Goal: Complete application form: Complete application form

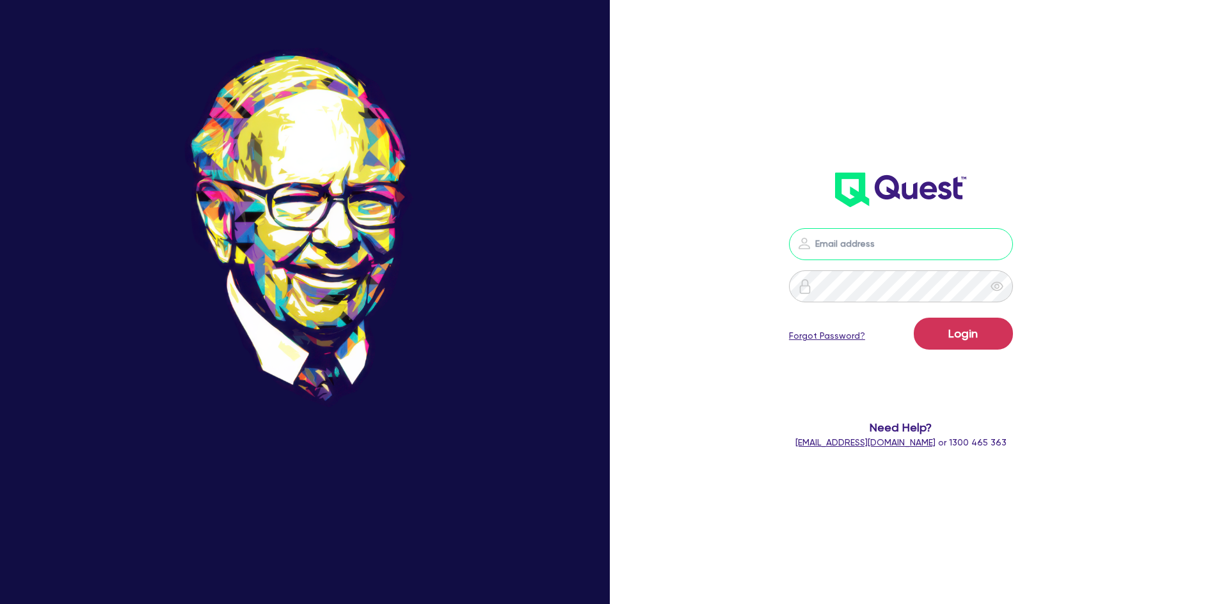
click at [880, 242] on input "email" at bounding box center [901, 244] width 224 height 32
type input "jake.pointer@quest.finance"
click at [913, 318] on button "Login" at bounding box center [962, 334] width 99 height 32
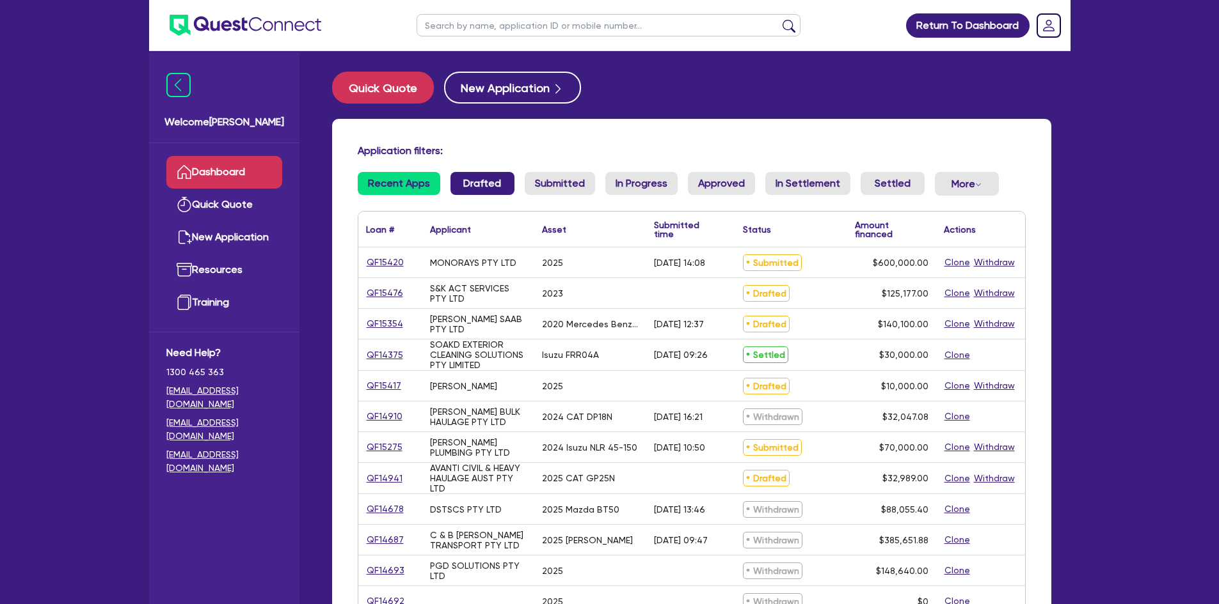
click at [462, 182] on link "Drafted" at bounding box center [482, 183] width 64 height 23
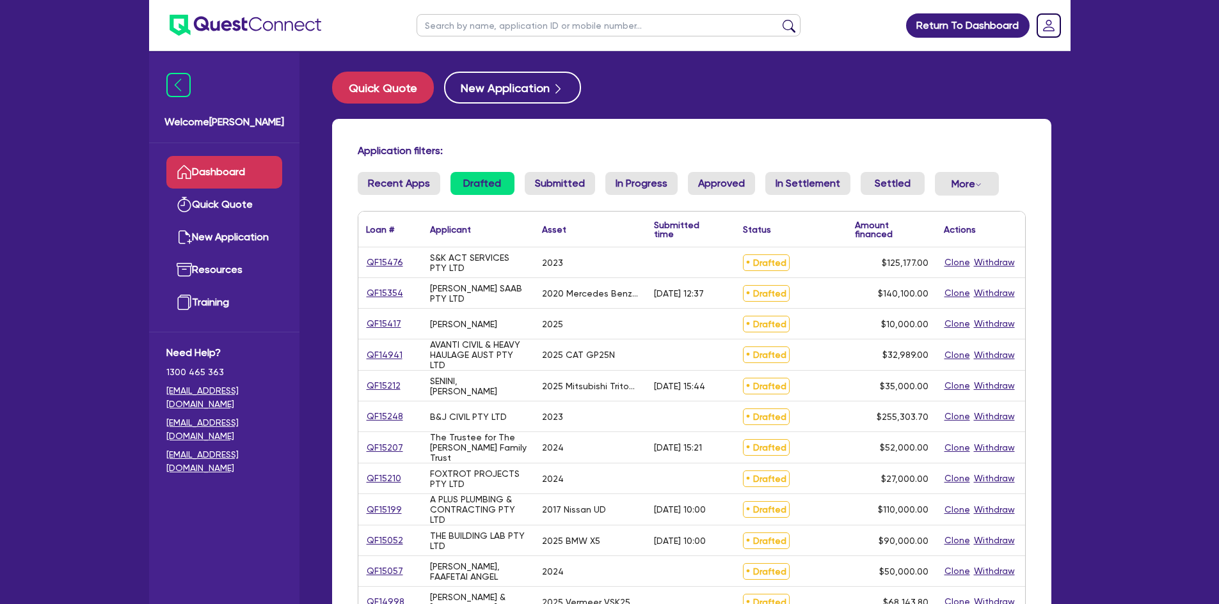
click at [423, 23] on input "text" at bounding box center [608, 25] width 384 height 22
type input "[PERSON_NAME]"
click at [778, 19] on button "submit" at bounding box center [788, 28] width 20 height 18
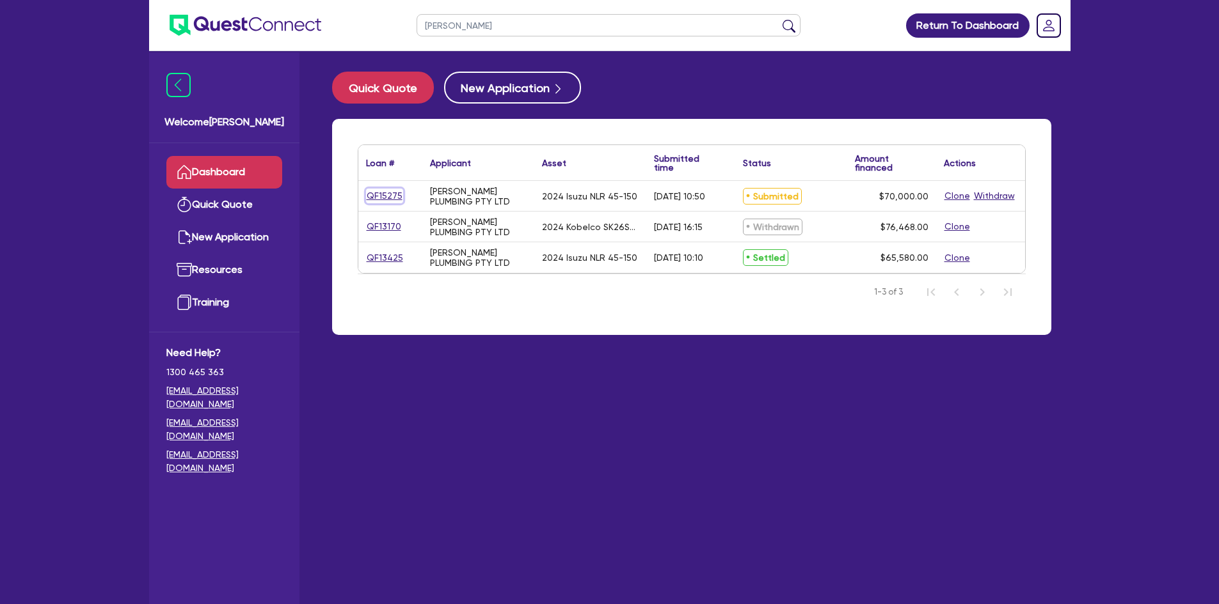
click at [379, 195] on link "QF15275" at bounding box center [384, 196] width 37 height 15
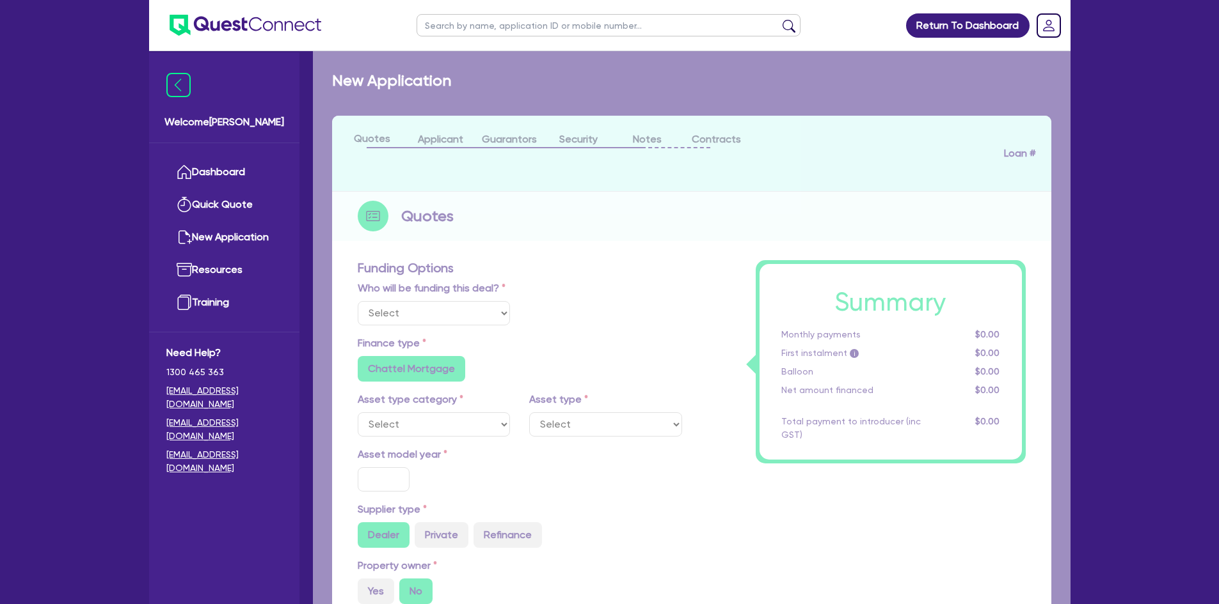
select select "Other"
select select "PRIMARY_ASSETS"
type input "2024"
radio input "true"
type input "70,000"
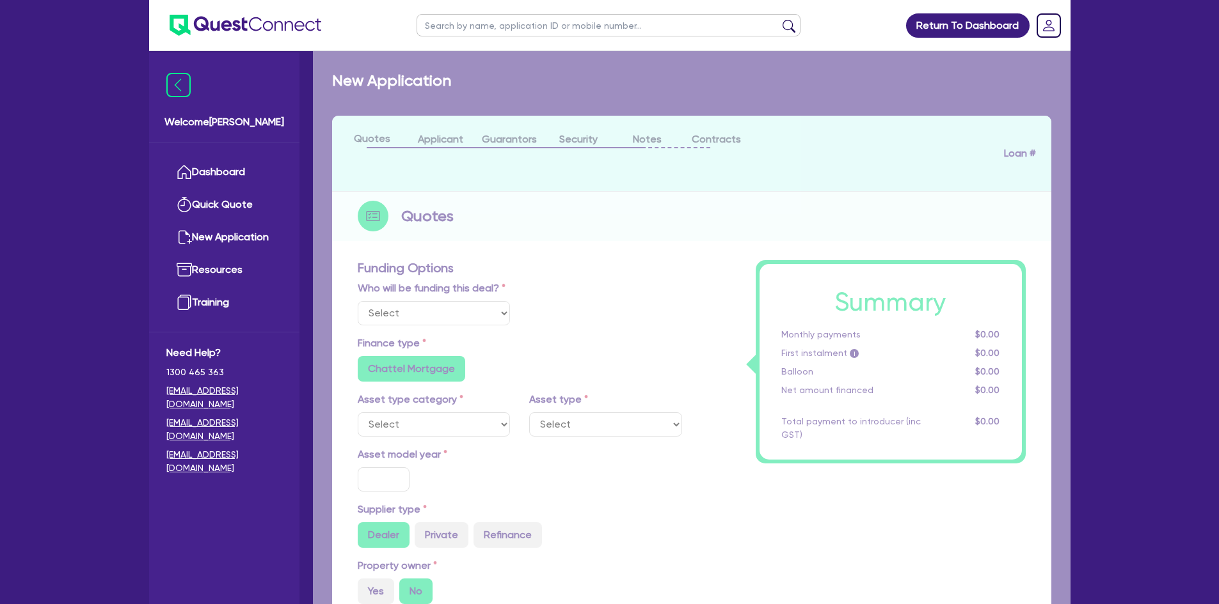
type input "30"
type input "21,000"
type input "4"
type input "2,800"
type input "7.69"
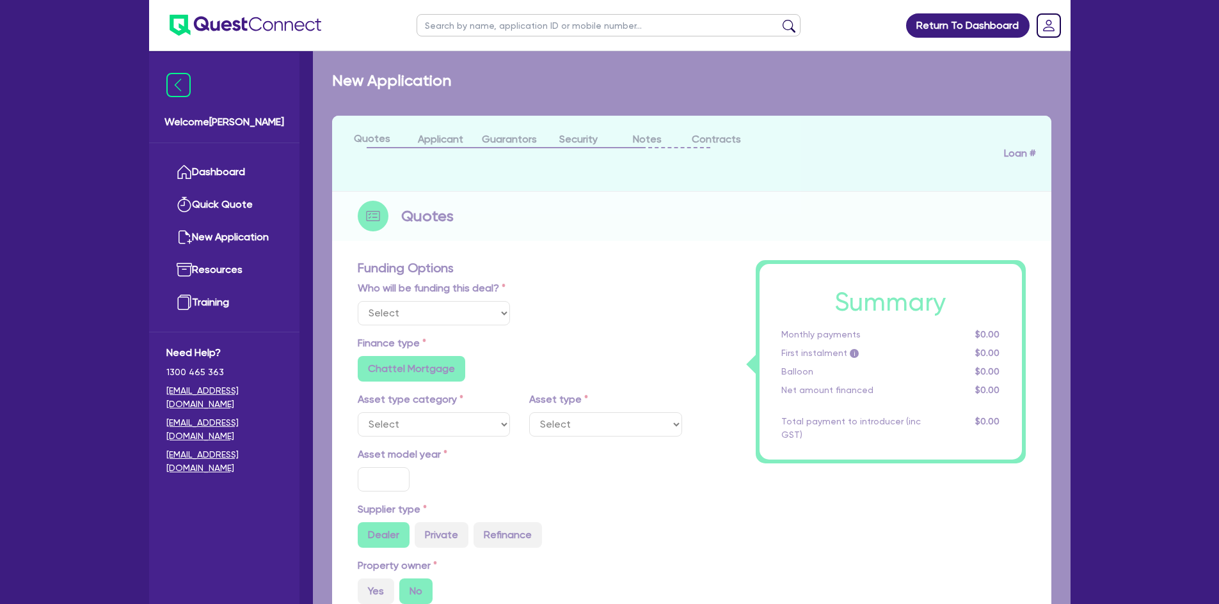
type input "900"
radio input "false"
select select "HEAVY_TRUCKS"
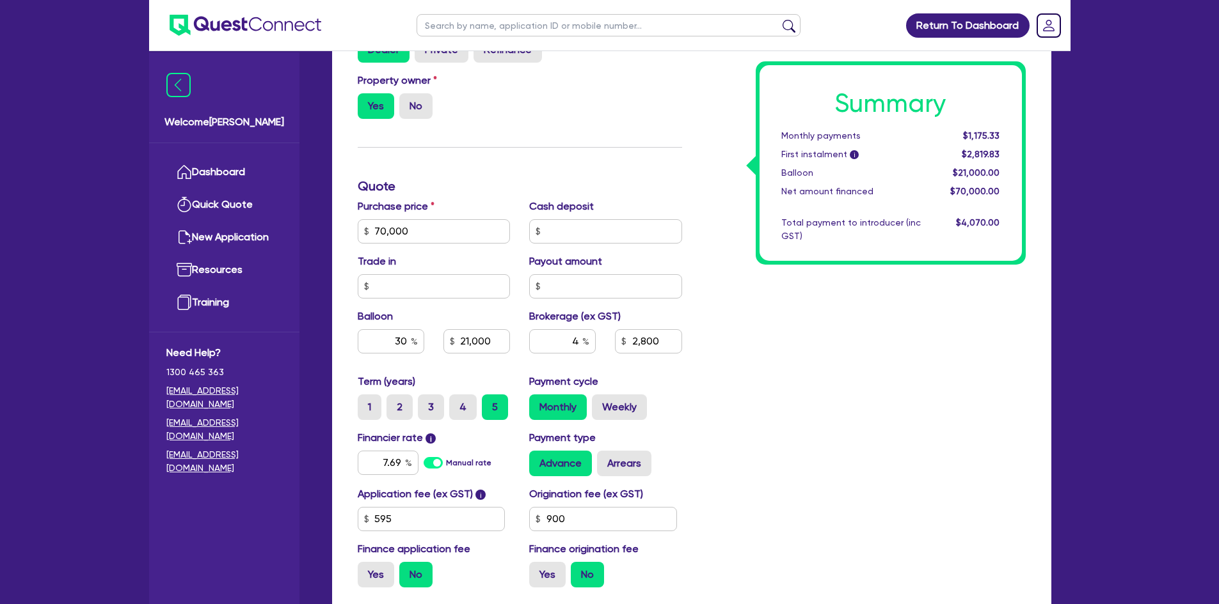
scroll to position [512, 0]
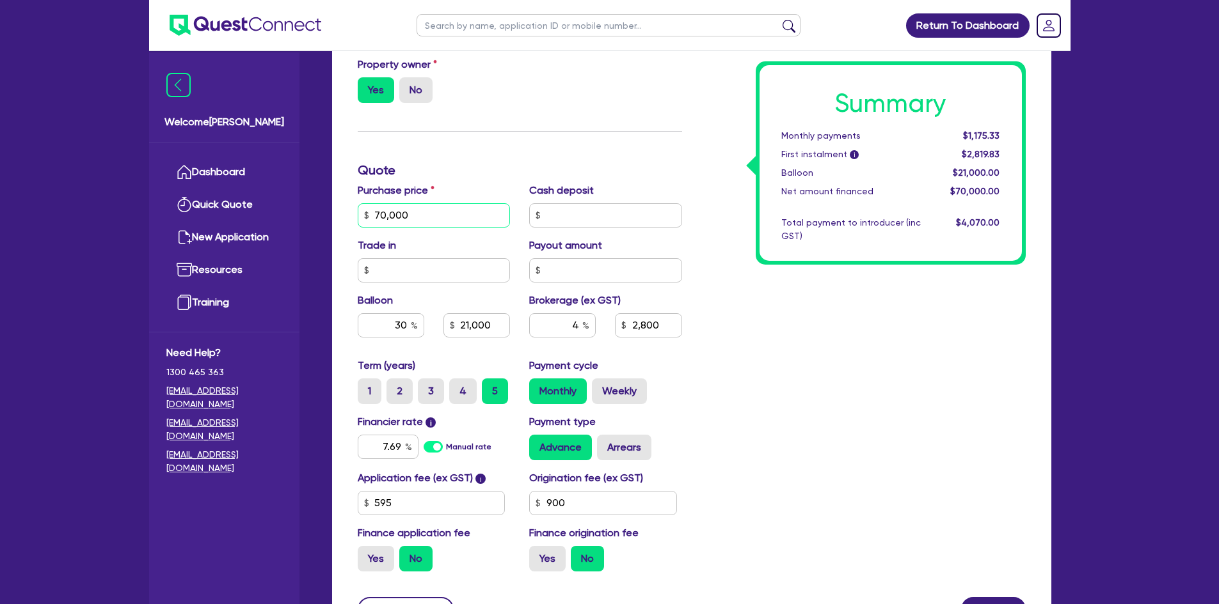
click at [416, 219] on input "70,000" at bounding box center [434, 215] width 153 height 24
type input "8"
type input "21,000"
type input "2,800"
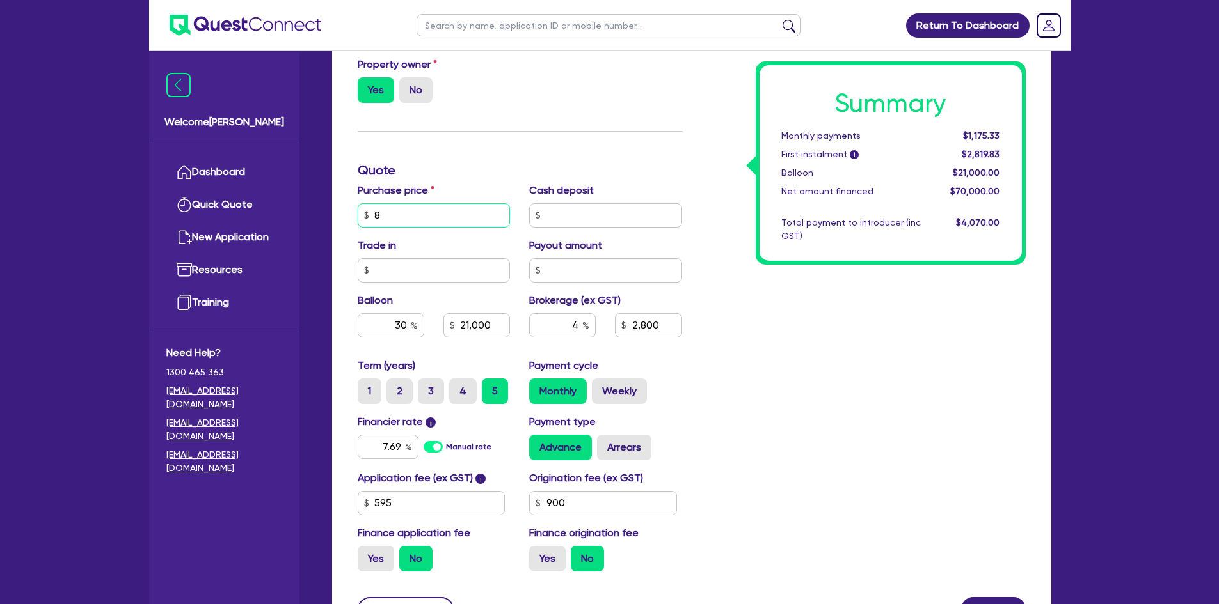
type input "81"
type input "21,000"
type input "2,800"
type input "818"
type input "21,000"
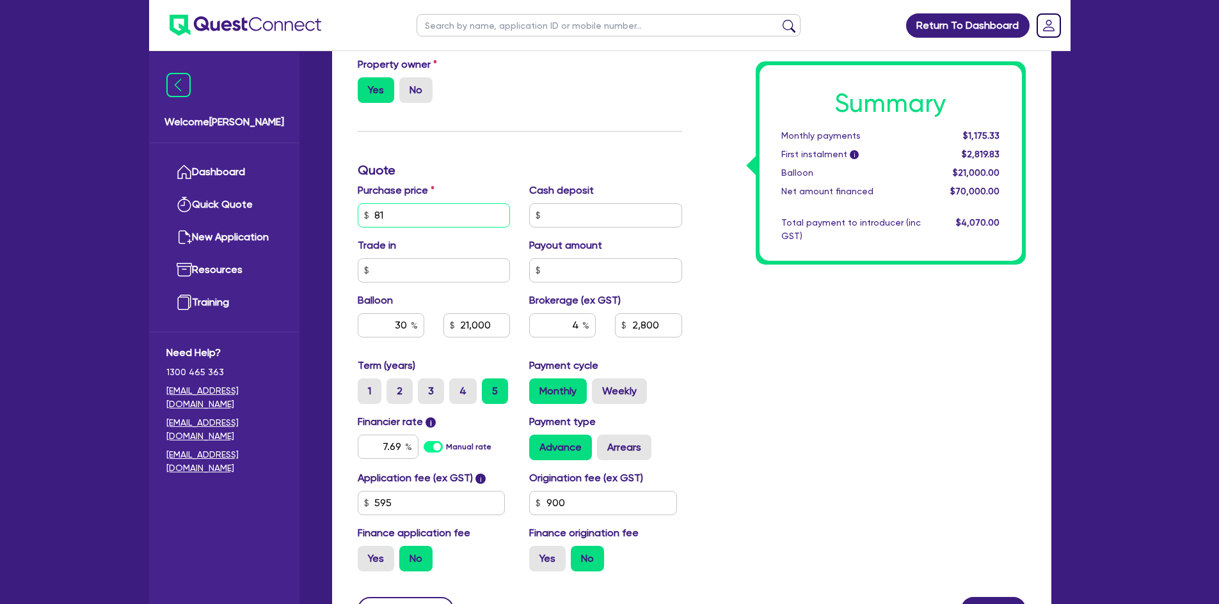
type input "2,800"
type input "8,186"
type input "21,000"
type input "2,800"
type input "81,863"
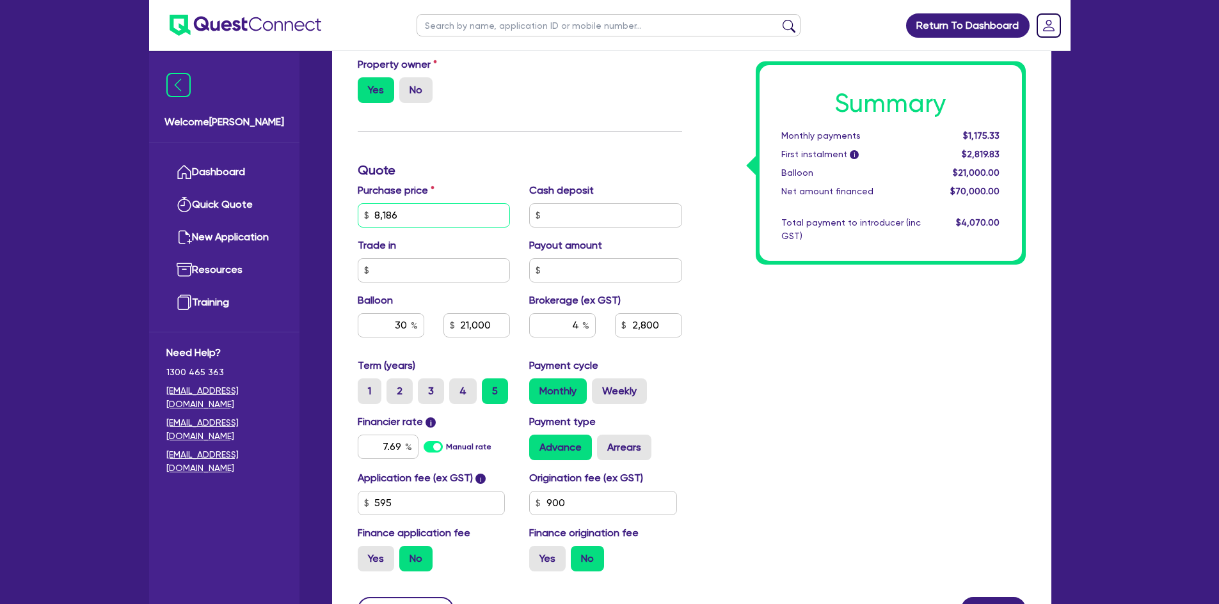
type input "21,000"
type input "2,800"
type input "81,863."
type input "21,000"
type input "2,800"
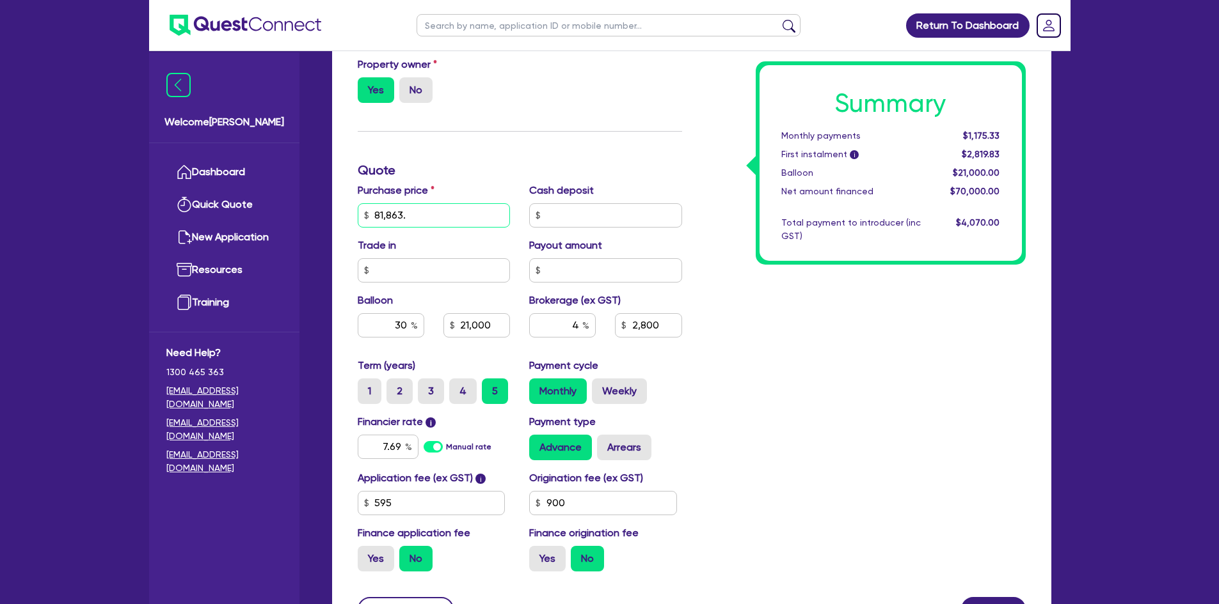
type input "81,863.7"
type input "21,000"
type input "2,800"
type input "81,863.77"
type input "21,000"
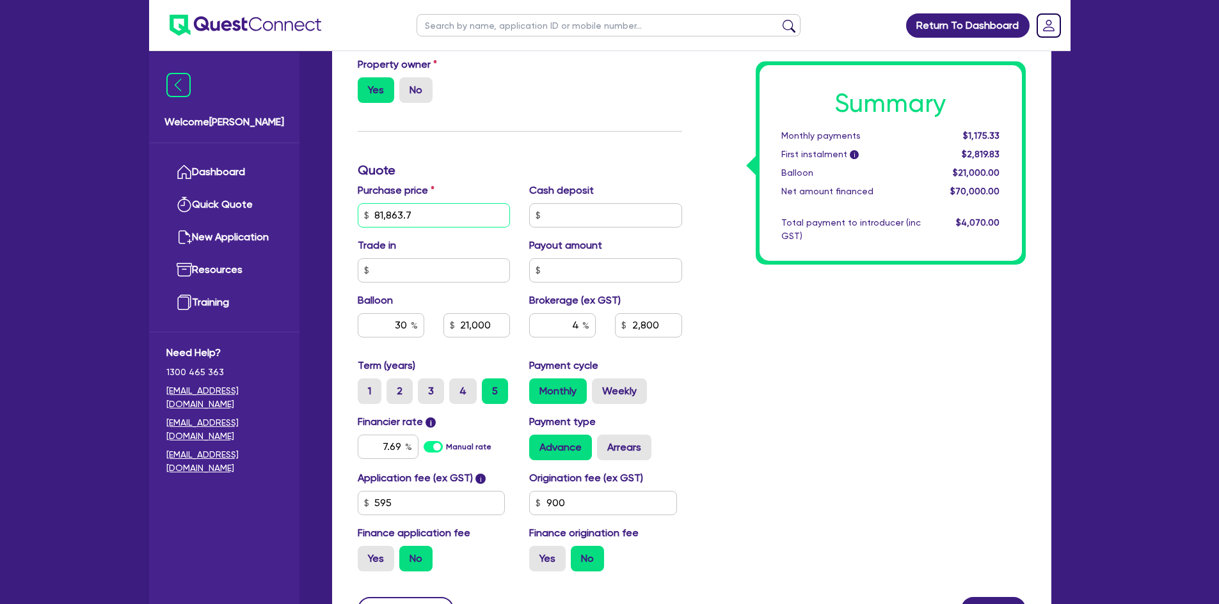
type input "2,800"
type input "81,863.77"
type input "21,000"
type input "2,800"
click at [885, 363] on div "Summary Monthly payments $1,175.33 First instalment i $2,819.83 Balloon $21,000…" at bounding box center [862, 170] width 343 height 823
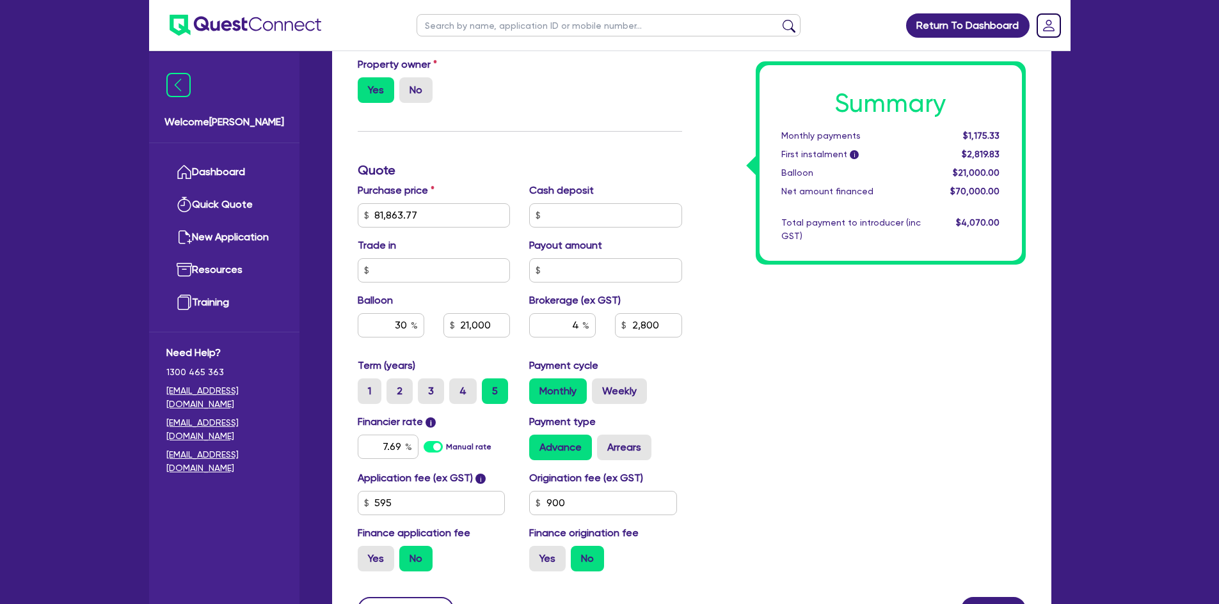
type input "24,559.13"
type input "3,274.55"
click at [746, 363] on div "Summary Monthly payments $1,374.53 First instalment i $3,019.03 Balloon $24,559…" at bounding box center [862, 170] width 343 height 823
click at [576, 326] on input "4" at bounding box center [562, 325] width 67 height 24
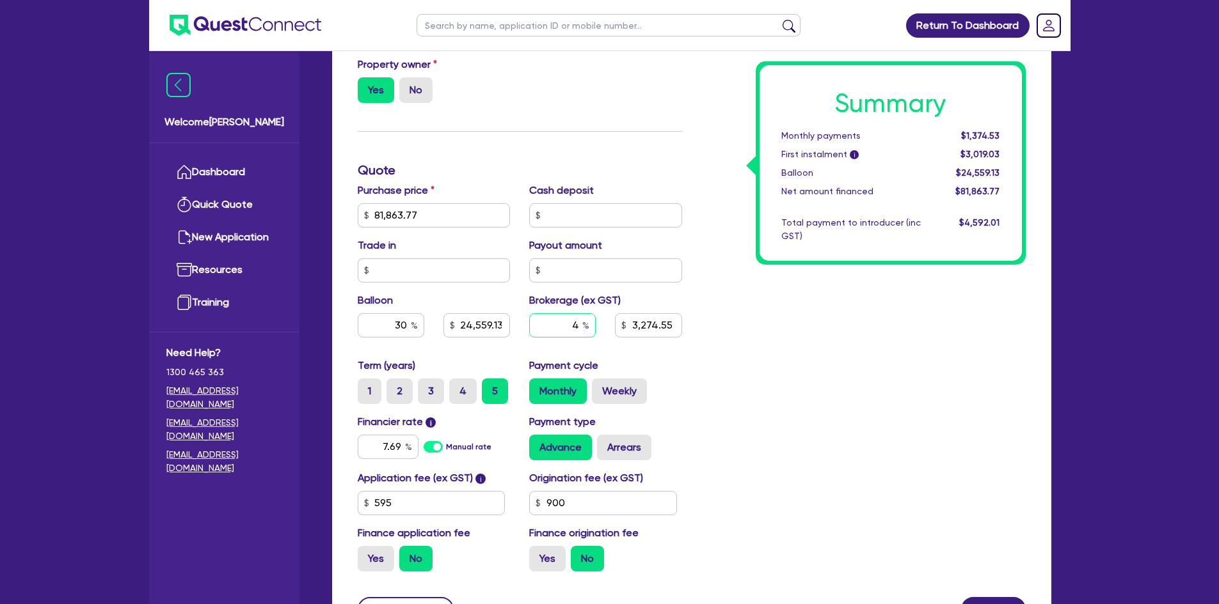
type input "24,559.13"
type input "3"
type input "3,274.55"
type input "3"
type input "24,559.13"
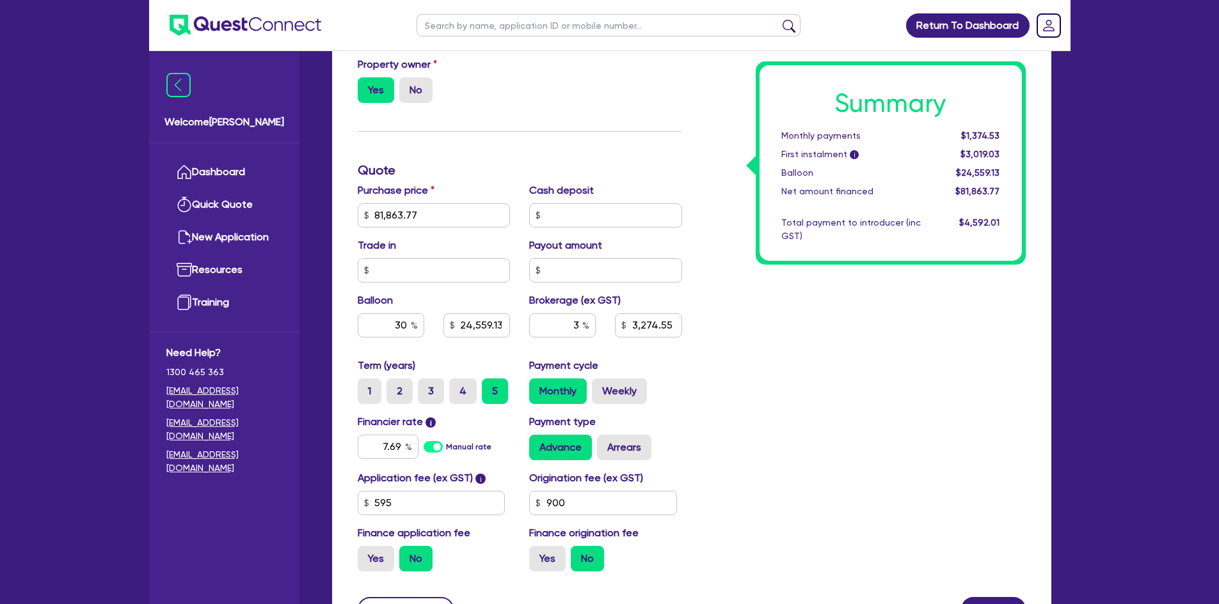
type input "3,274.55"
click at [792, 416] on div "Summary Monthly payments $1,374.53 First instalment i $3,019.03 Balloon $24,559…" at bounding box center [862, 170] width 343 height 823
type input "24,559.13"
type input "2,455.91"
click at [575, 327] on input "3" at bounding box center [562, 325] width 67 height 24
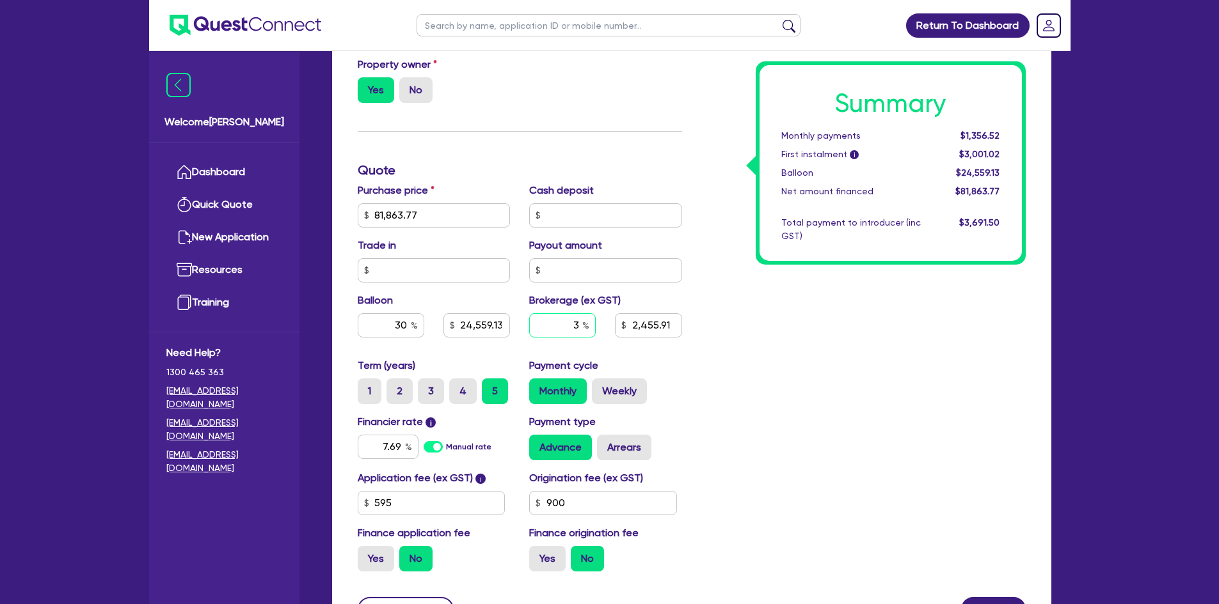
click at [575, 327] on input "3" at bounding box center [562, 325] width 67 height 24
type input "24,559.13"
type input "4"
type input "2,455.91"
type input "4"
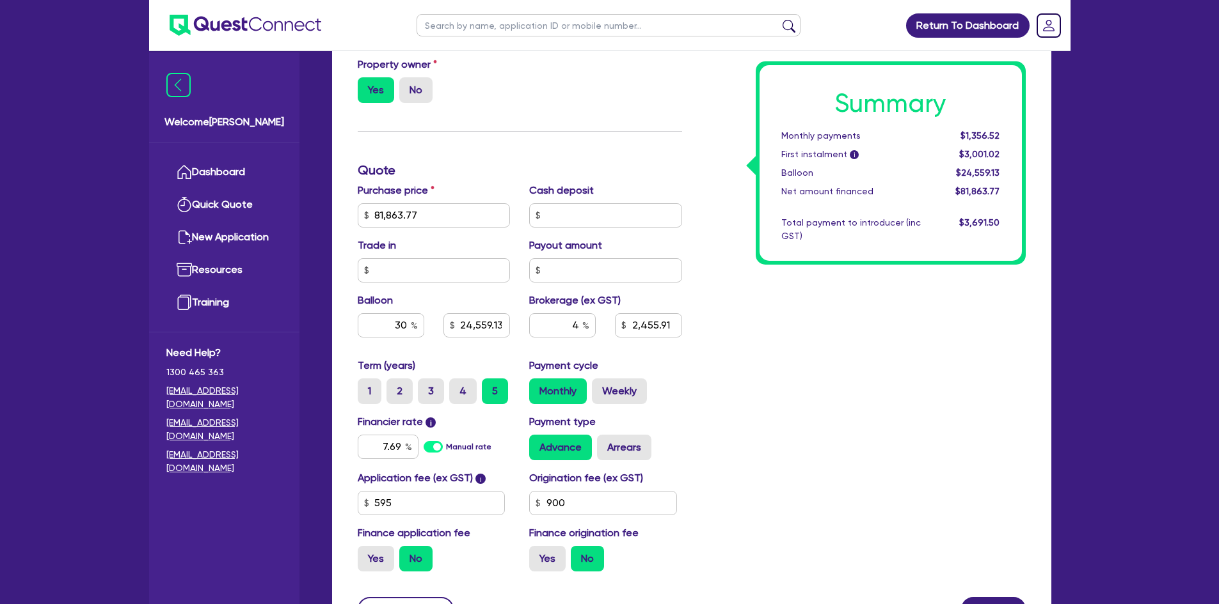
click at [831, 345] on div "Summary Monthly payments $1,356.52 First instalment i $3,001.02 Balloon $24,559…" at bounding box center [862, 170] width 343 height 823
type input "24,559.13"
type input "2,455.91"
type input "24,559.13"
type input "3,274.55"
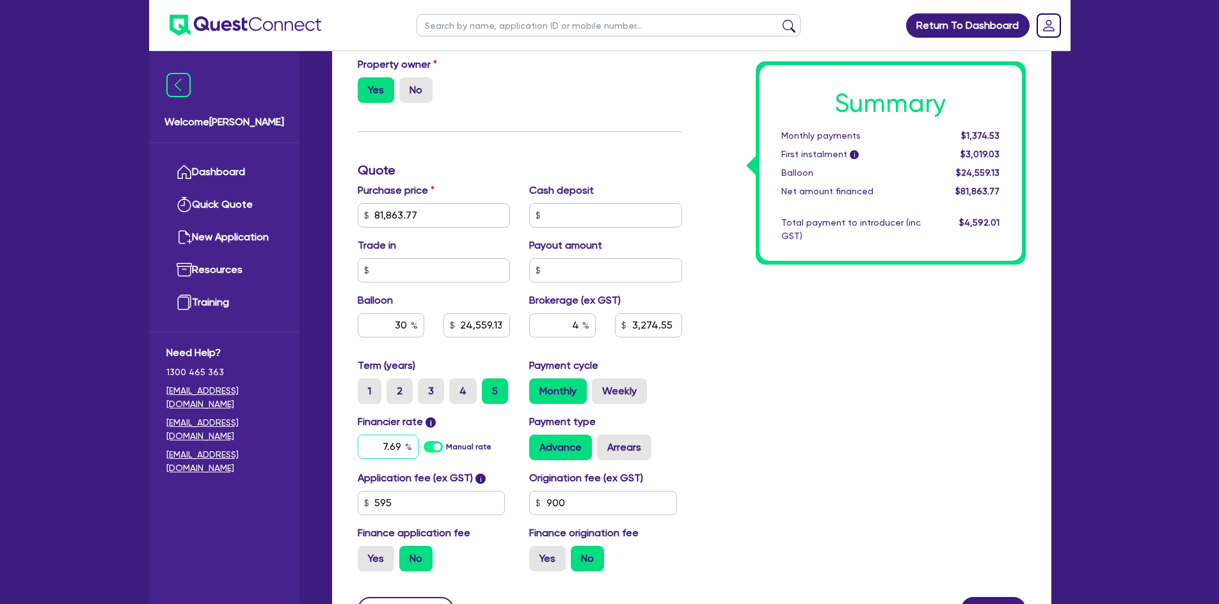
click at [399, 444] on input "7.69" at bounding box center [388, 447] width 61 height 24
type input "24,559.13"
type input "3,274.55"
click at [939, 416] on div "Summary Monthly payments $1,374.53 First instalment i $3,019.03 Balloon $24,559…" at bounding box center [862, 170] width 343 height 823
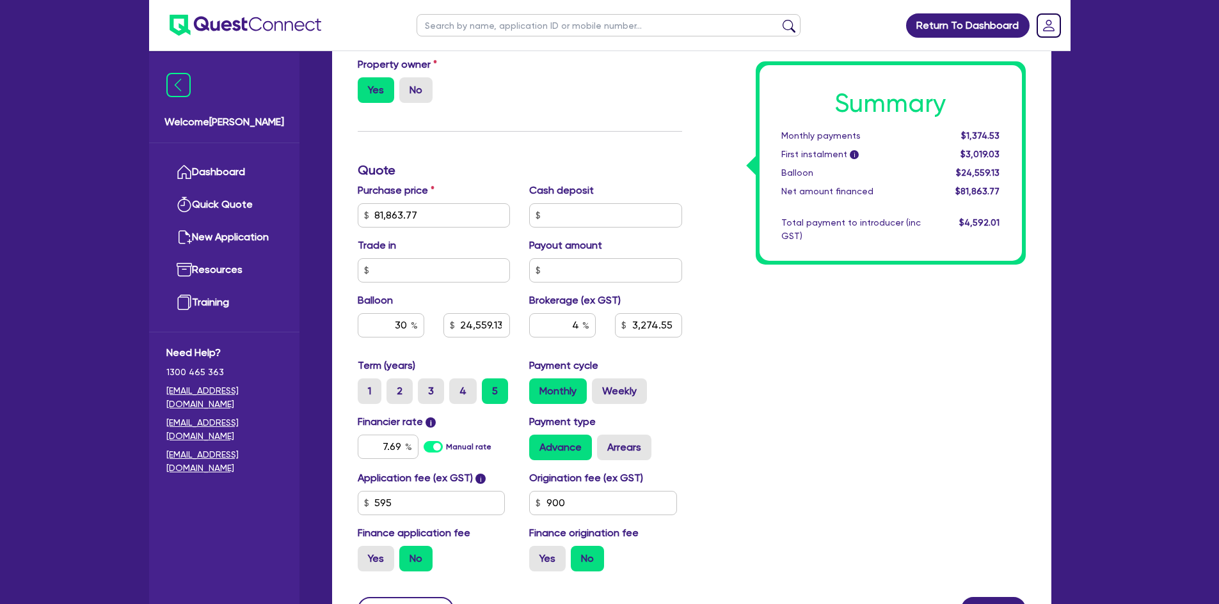
type input "24,559.13"
type input "3,274.55"
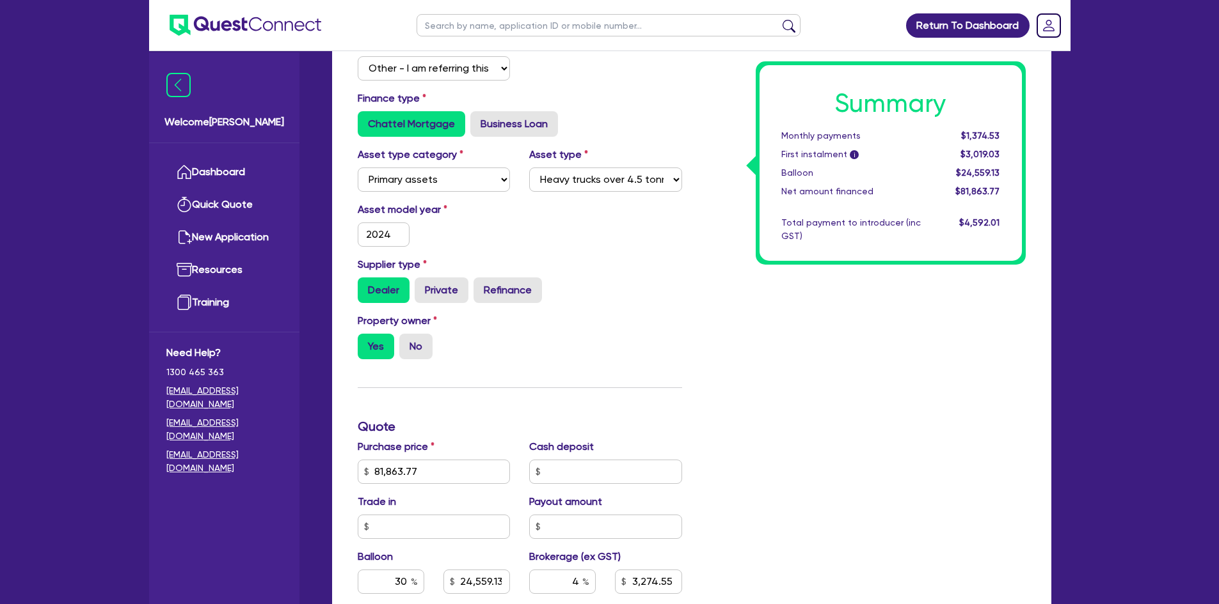
scroll to position [64, 0]
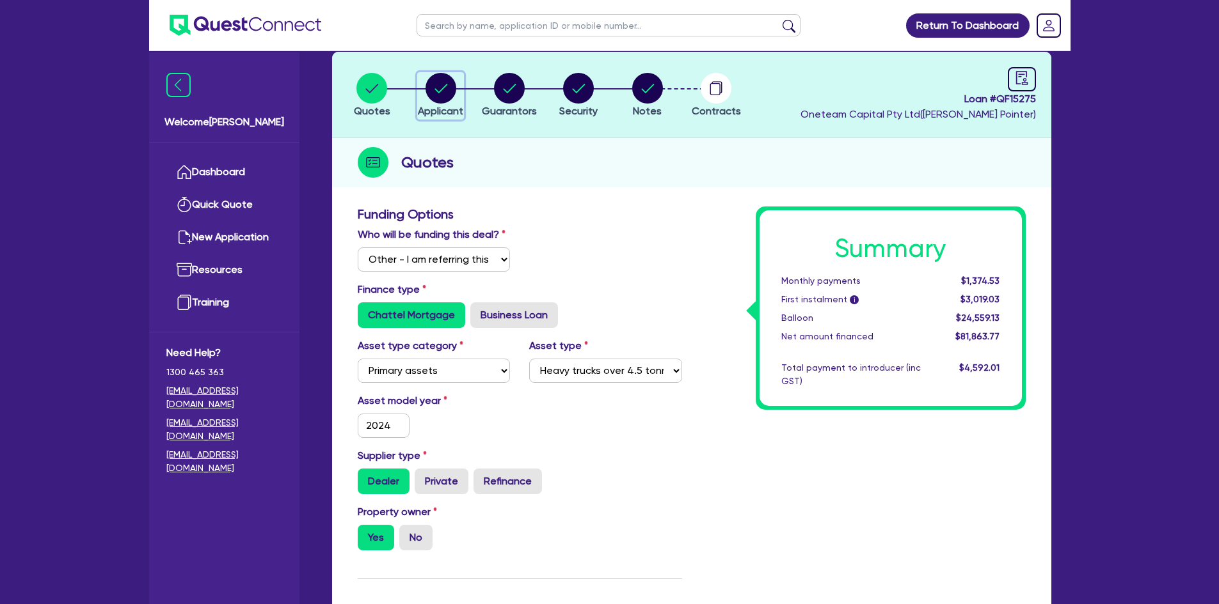
click at [441, 93] on circle "button" at bounding box center [440, 88] width 31 height 31
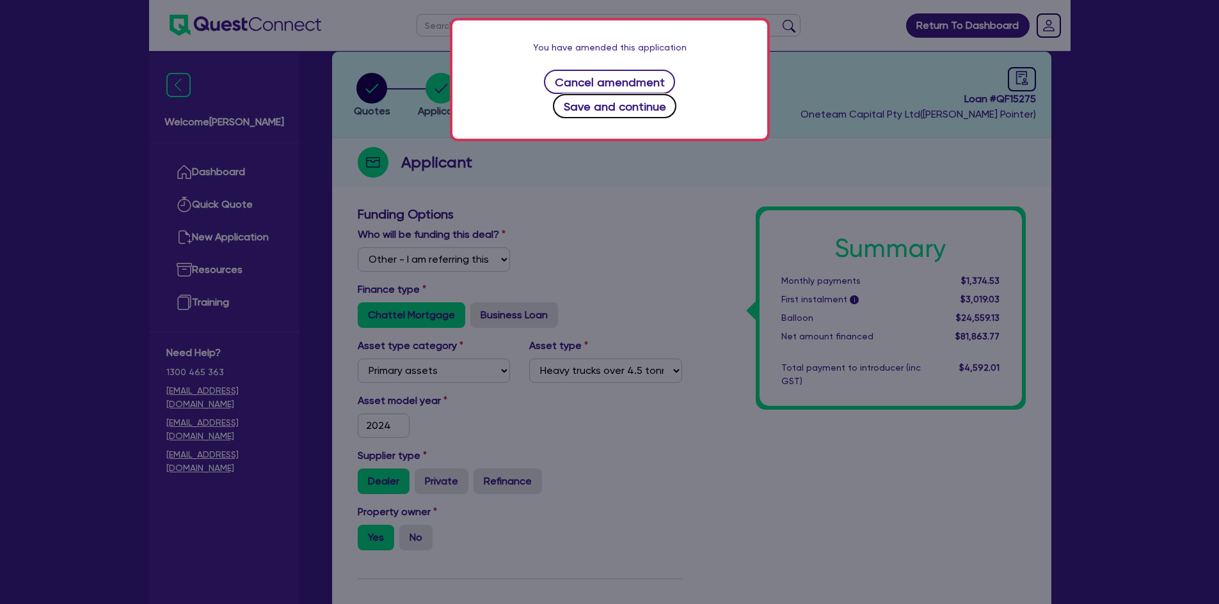
click at [676, 94] on button "Save and continue" at bounding box center [614, 106] width 123 height 24
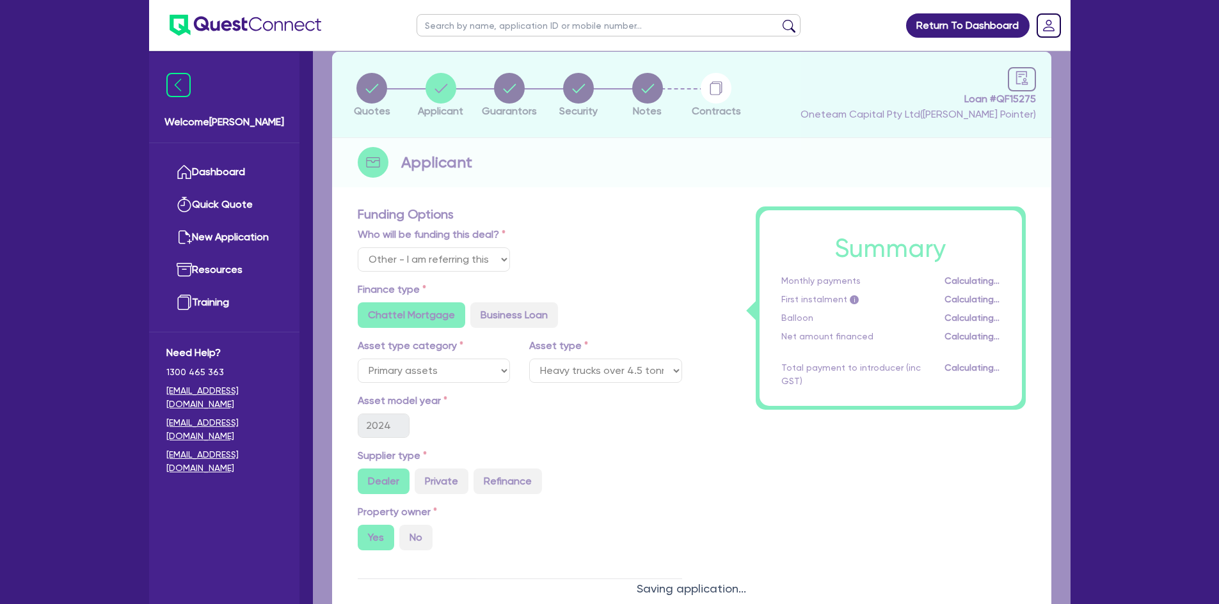
select select "COMPANY"
select select "BUILDING_CONSTRUCTION"
select select "TRADES_SERVICES_BUSINESSES_GOVERNMENT"
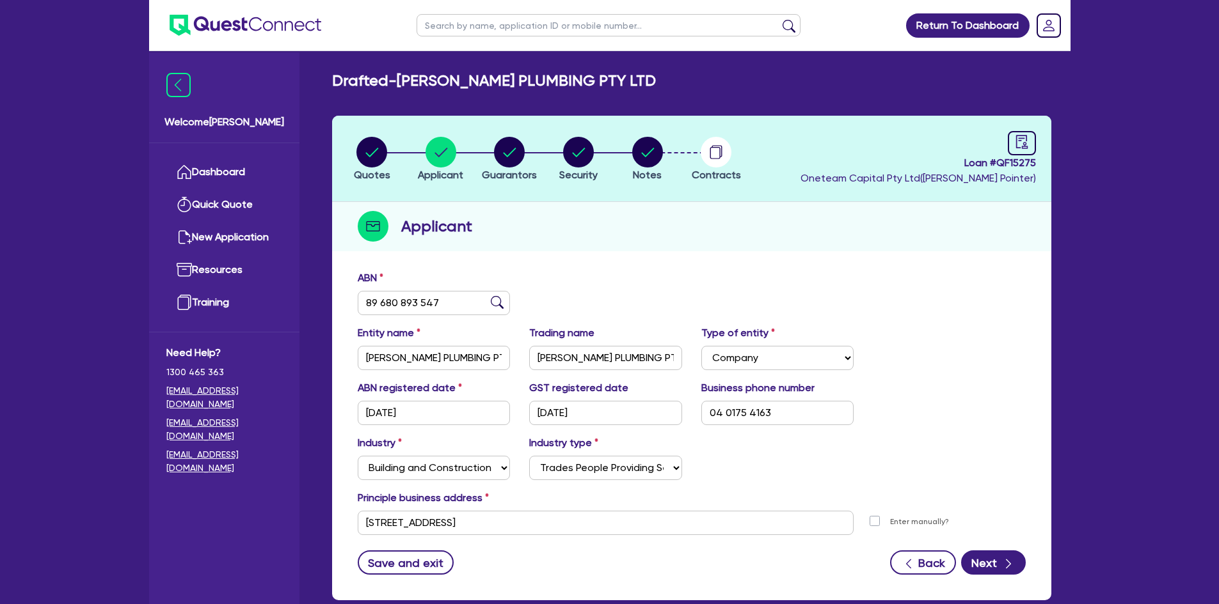
click at [386, 134] on header "Quotes Applicant Guarantors Security Notes Contracts Loan # QF15275 Oneteam Cap…" at bounding box center [691, 159] width 719 height 86
click at [379, 149] on circle "button" at bounding box center [371, 152] width 31 height 31
select select "Other"
select select "PRIMARY_ASSETS"
select select "HEAVY_TRUCKS"
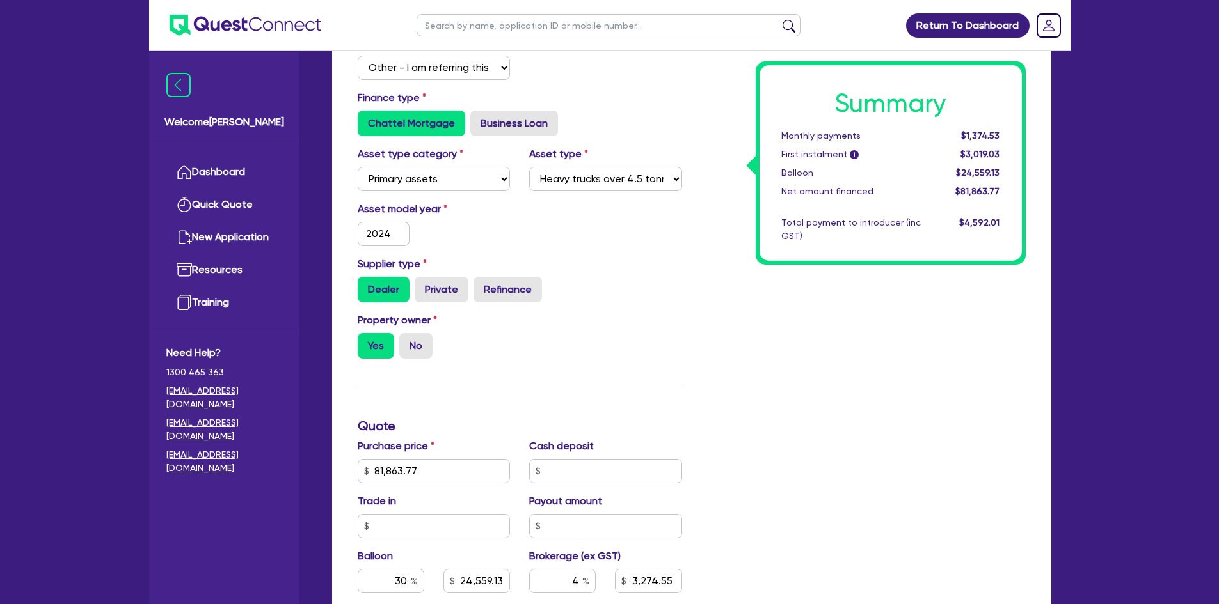
scroll to position [384, 0]
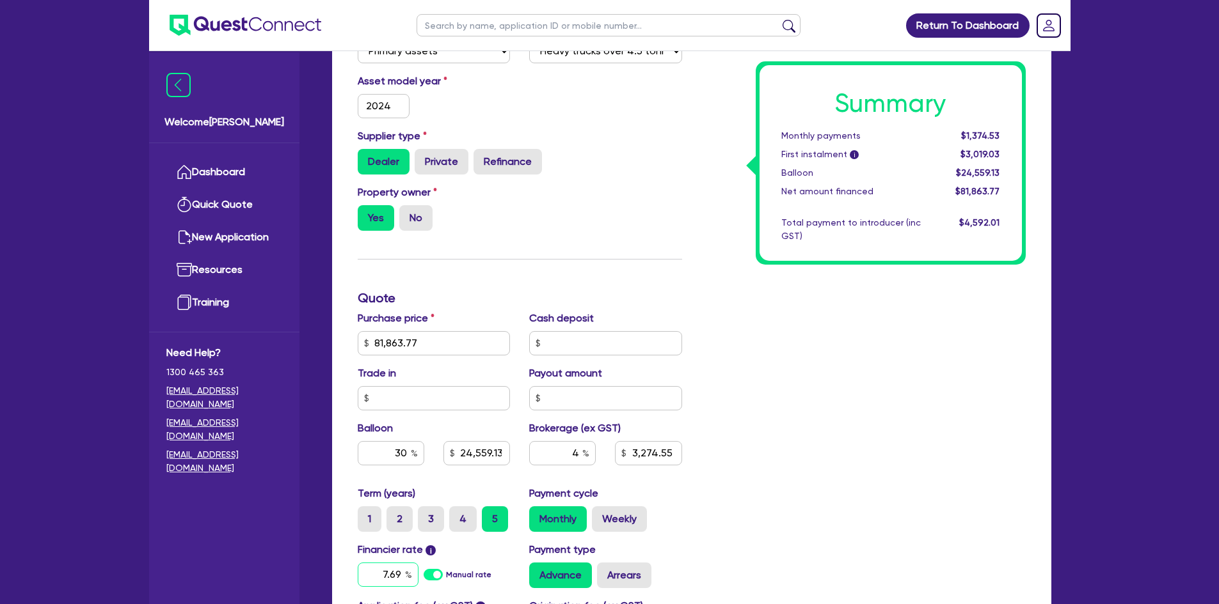
click at [392, 574] on input "7.69" at bounding box center [388, 575] width 61 height 24
type input "81,863.77"
type input "24,559.13"
type input "3,274.55"
type input ".69"
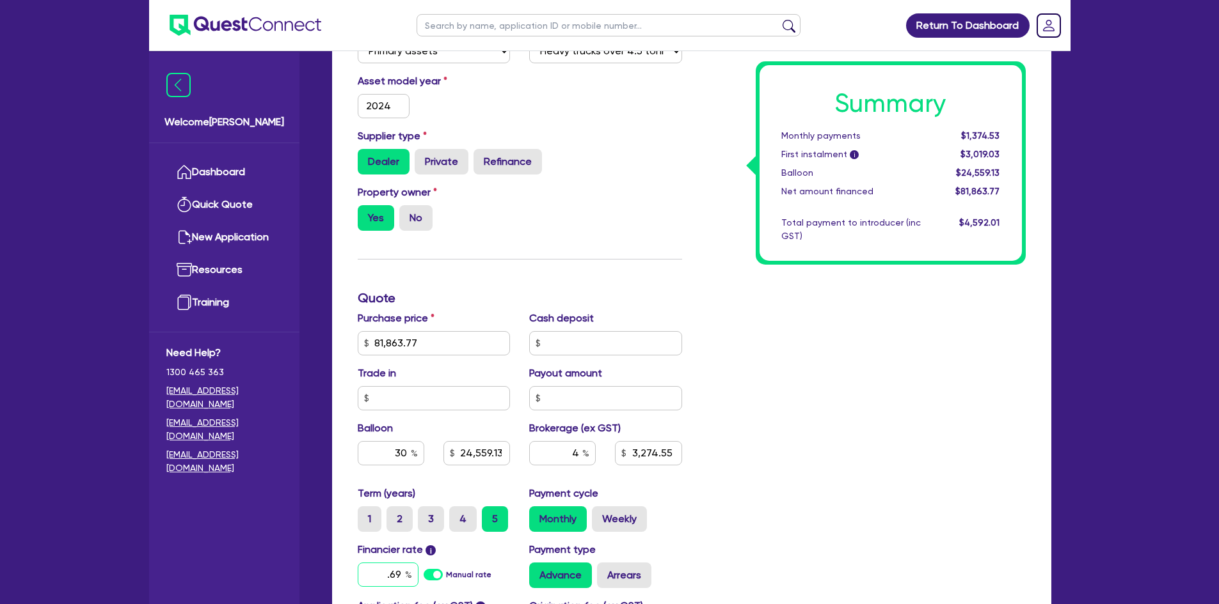
type input "81,863.77"
type input "24,559.13"
type input "3,274.55"
type input "9.69"
type input "81,863.77"
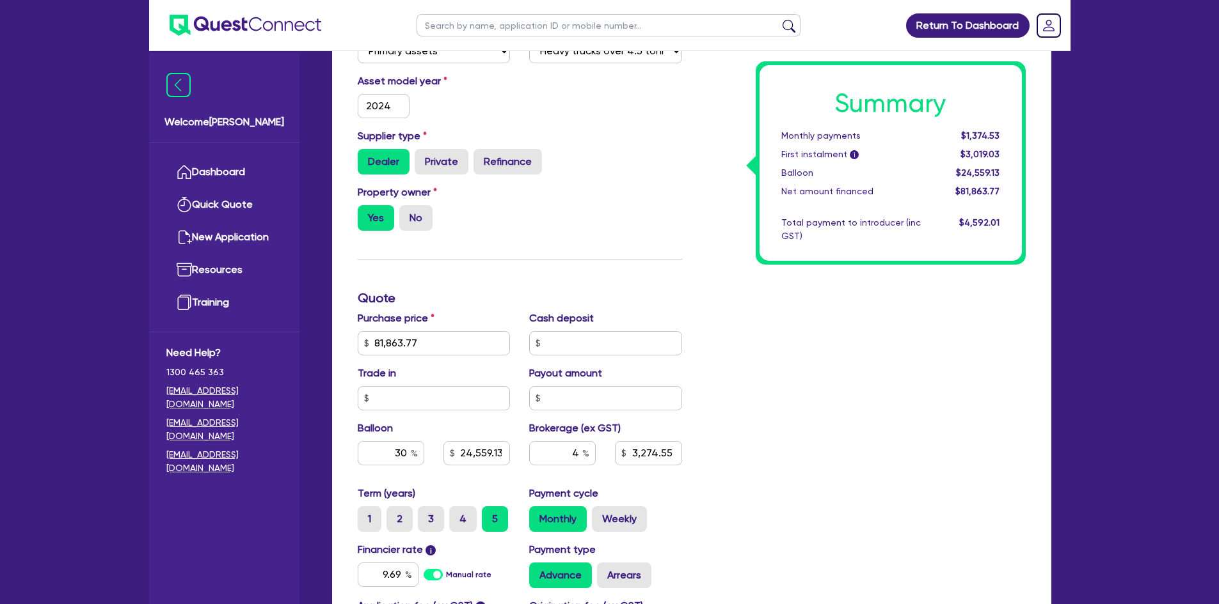
type input "24,559.13"
type input "3,274.55"
click at [954, 468] on div "Summary Monthly payments $1,374.53 First instalment i $3,019.03 Balloon $24,559…" at bounding box center [862, 298] width 343 height 823
type input "81,863.77"
type input "24,559.13"
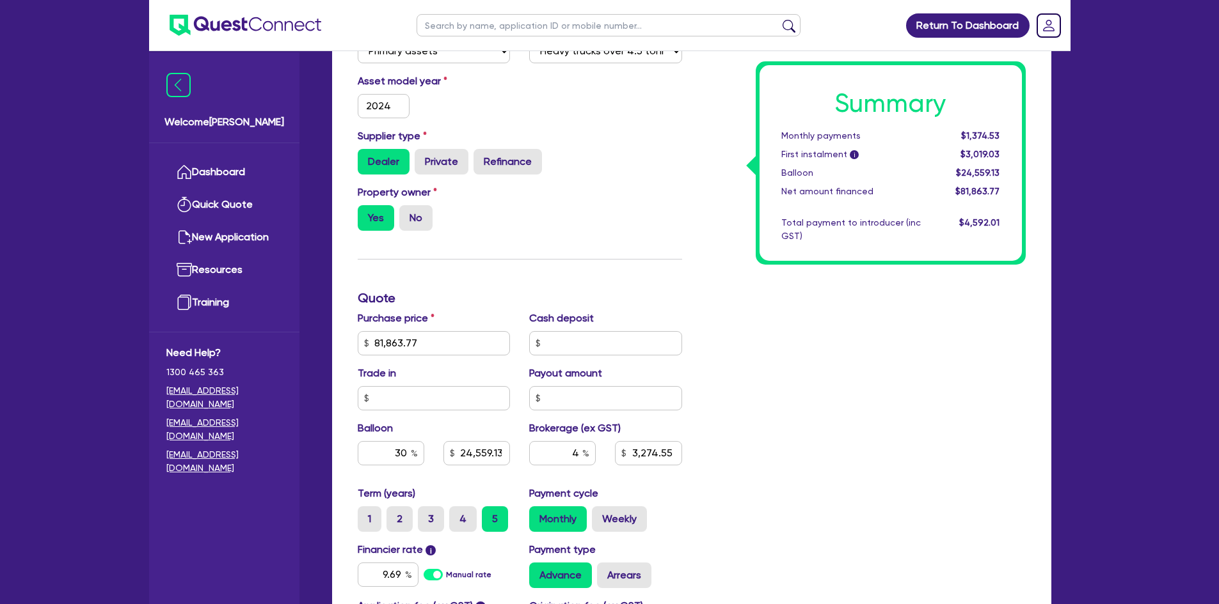
type input "3,274.55"
click at [581, 453] on input "4" at bounding box center [562, 453] width 67 height 24
type input "81,863.77"
type input "24,559.13"
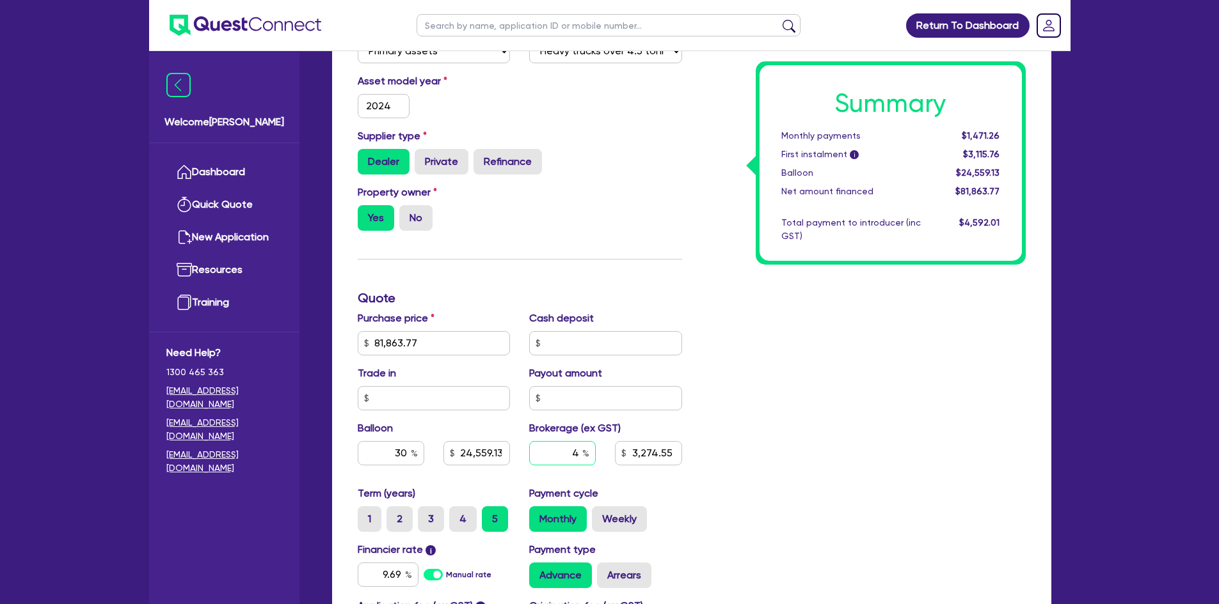
type input "1"
type input "3,274.55"
type input "1"
type input "81,863.77"
type input "24,559.13"
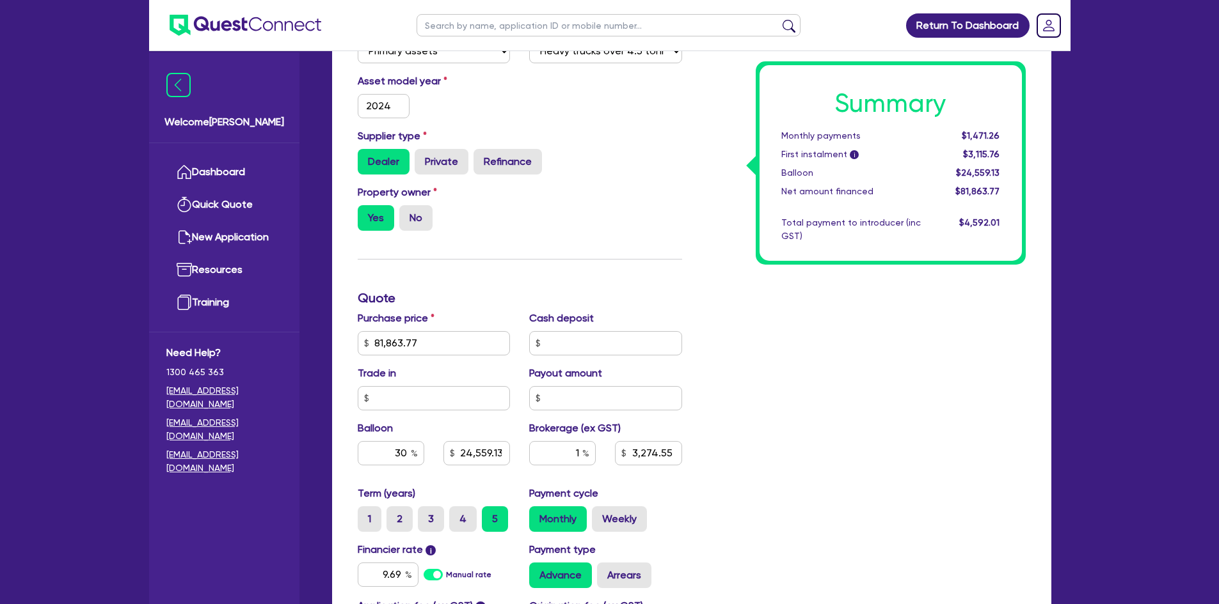
type input "3,274.55"
click at [812, 447] on div "Summary Monthly payments $1,471.26 First instalment i $3,115.76 Balloon $24,559…" at bounding box center [862, 298] width 343 height 823
type input "81,863.77"
type input "24,559.13"
type input "818.64"
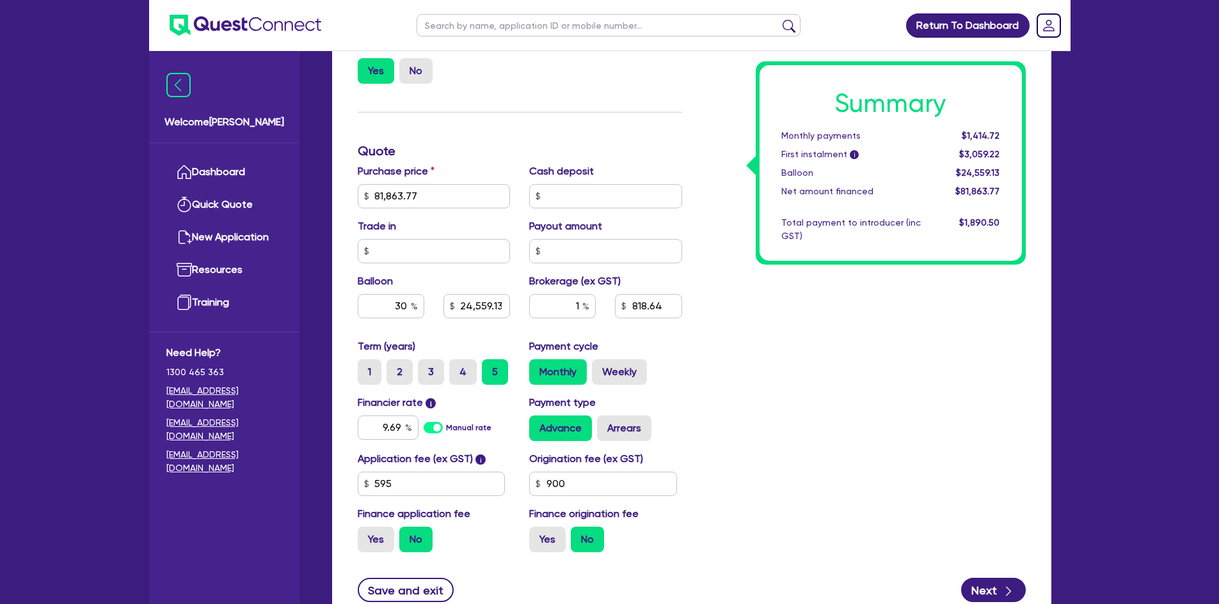
scroll to position [512, 0]
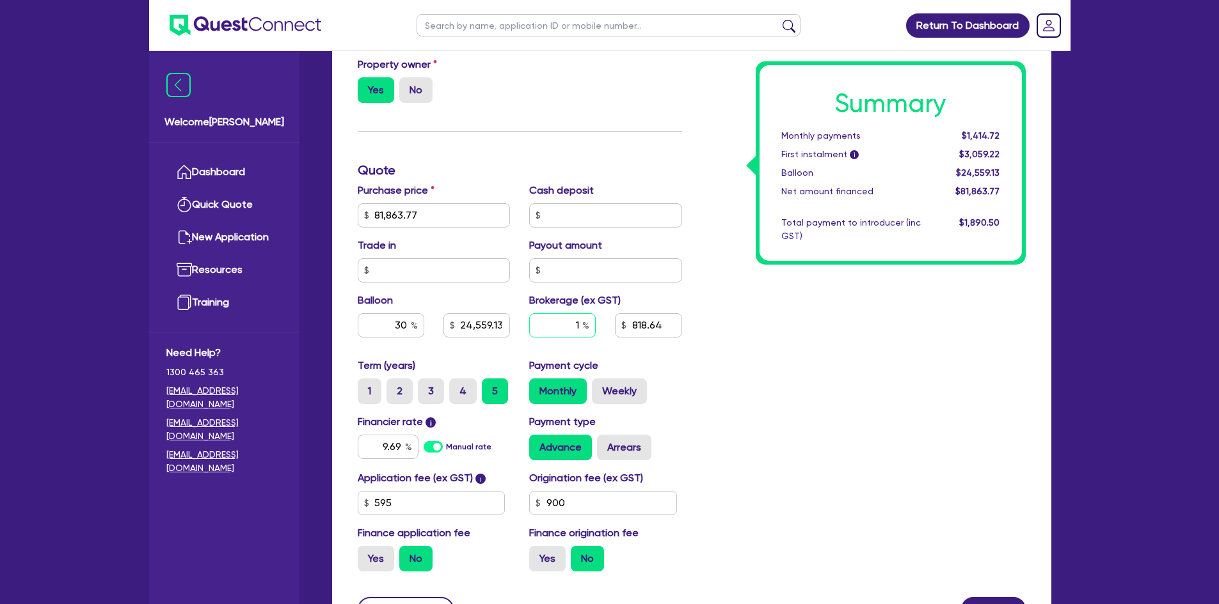
click at [583, 324] on div "1" at bounding box center [562, 325] width 67 height 24
type input "81,863.77"
type input "24,559.13"
type input "81,863.77"
type input "24,559.13"
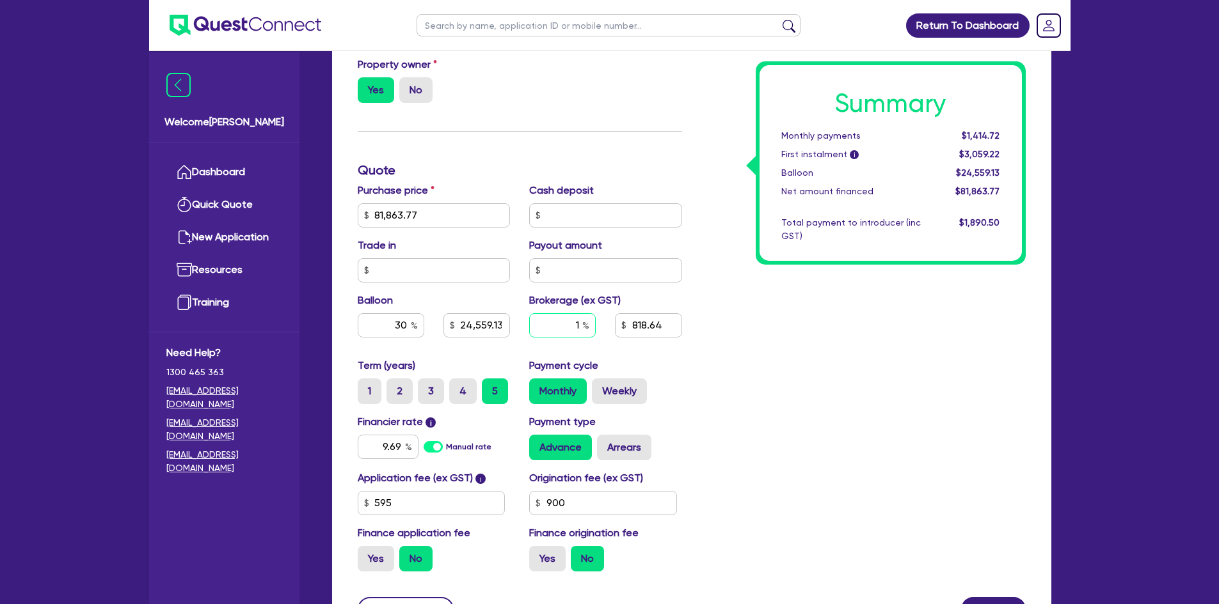
click at [584, 324] on div "1" at bounding box center [562, 325] width 67 height 24
type input "81,863.77"
type input "24,559.13"
type input "4"
type input "81,863.77"
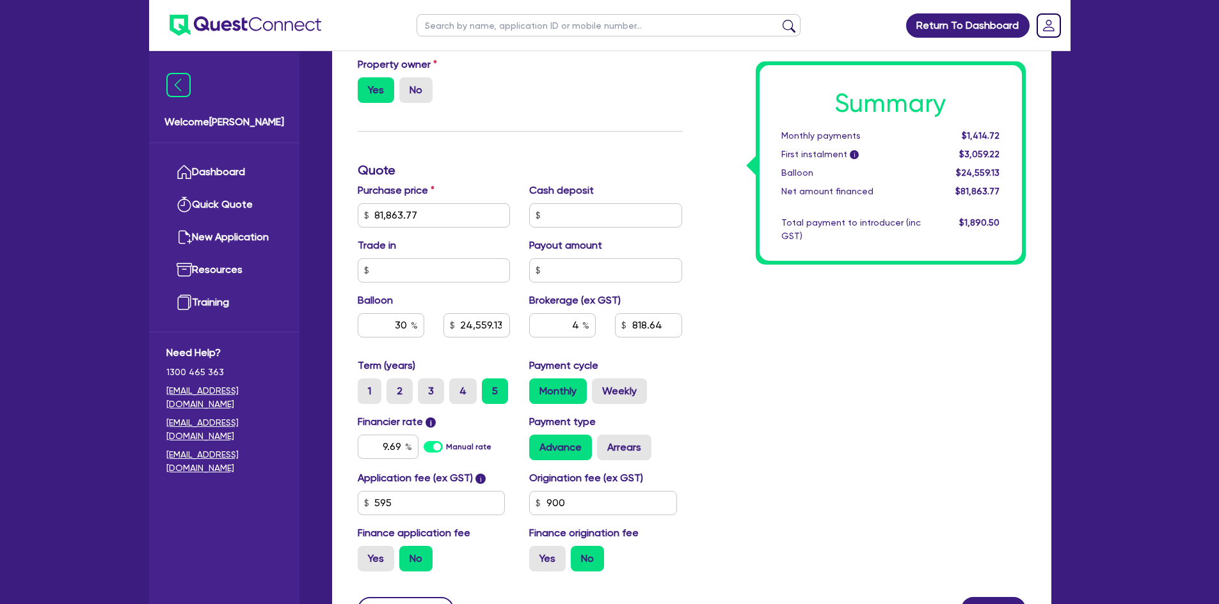
type input "24,559.13"
click at [783, 400] on div "Summary Monthly payments $1,414.72 First instalment i $3,059.22 Balloon $24,559…" at bounding box center [862, 170] width 343 height 823
type input "81,863.77"
type input "24,559.13"
type input "3,274.55"
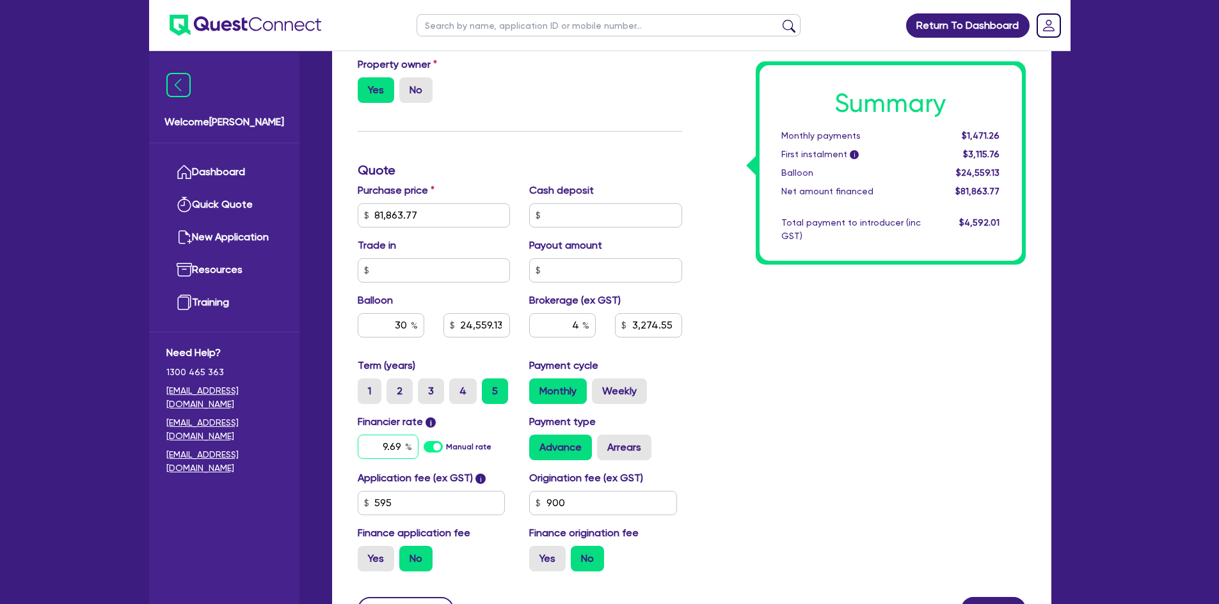
click at [393, 448] on input "9.69" at bounding box center [388, 447] width 61 height 24
type input "81,863.77"
type input "24,559.13"
type input "3,274.55"
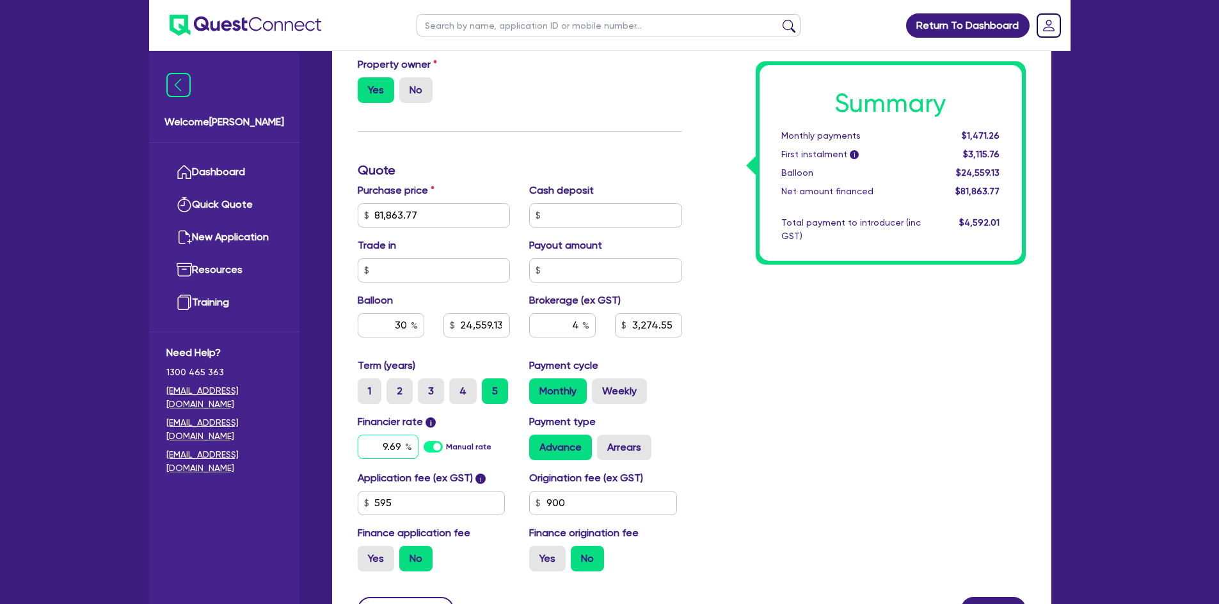
type input "7"
type input "81,863.77"
type input "24,559.13"
type input "3,274.55"
type input "7."
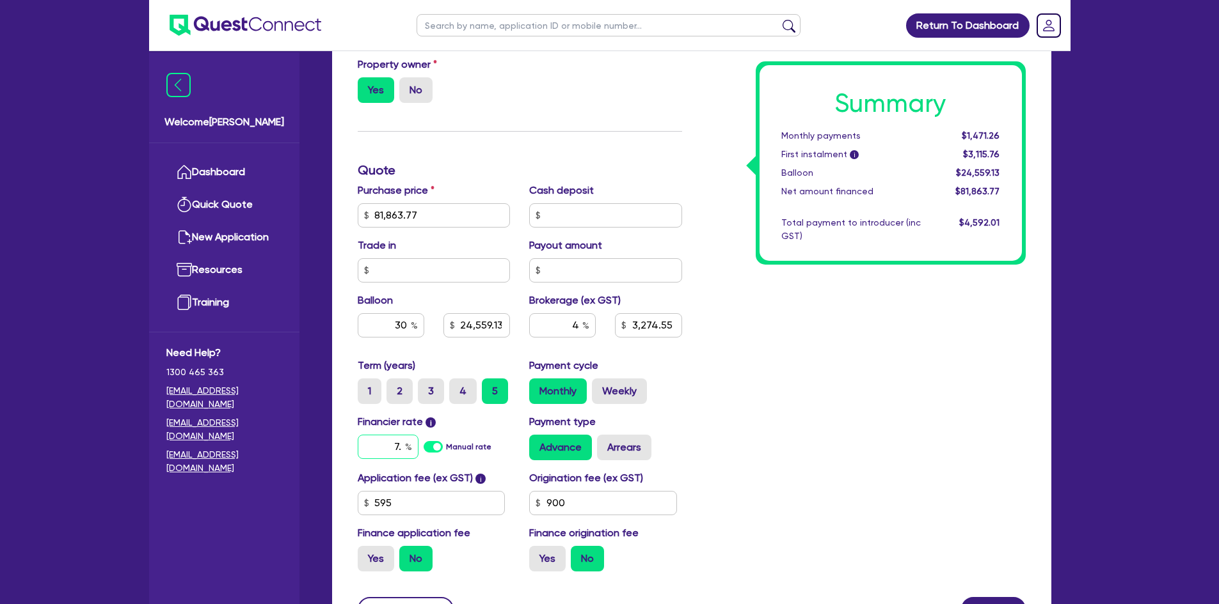
type input "81,863.77"
type input "24,559.13"
type input "3,274.55"
type input "7.9"
type input "81,863.77"
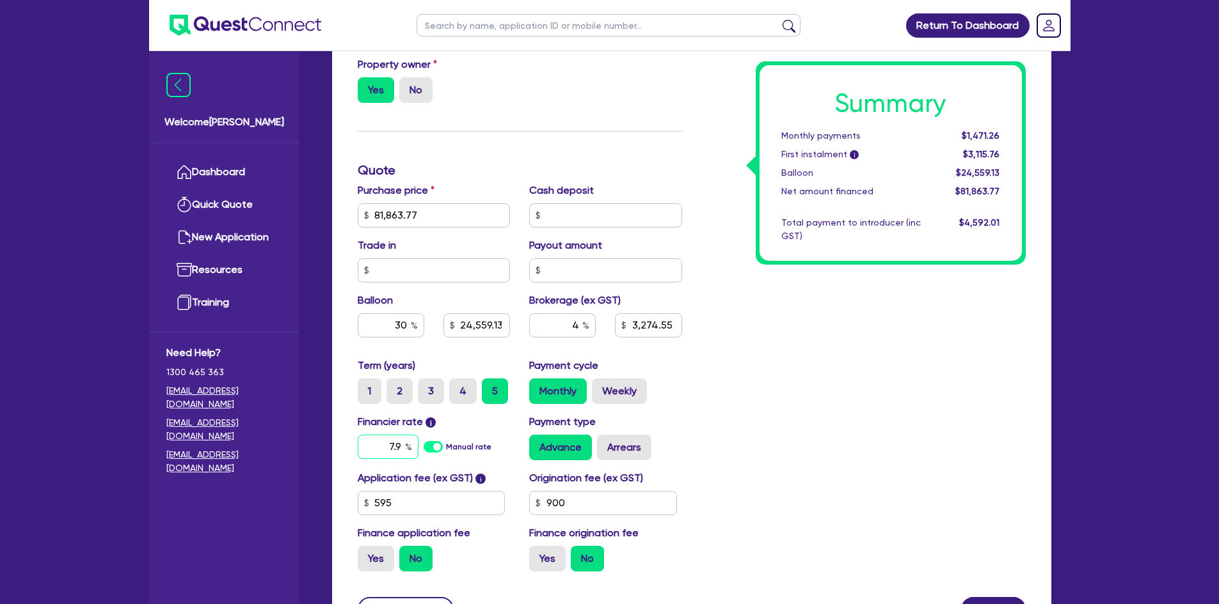
type input "24,559.13"
type input "3,274.55"
type input "7.99"
type input "81,863.77"
type input "24,559.13"
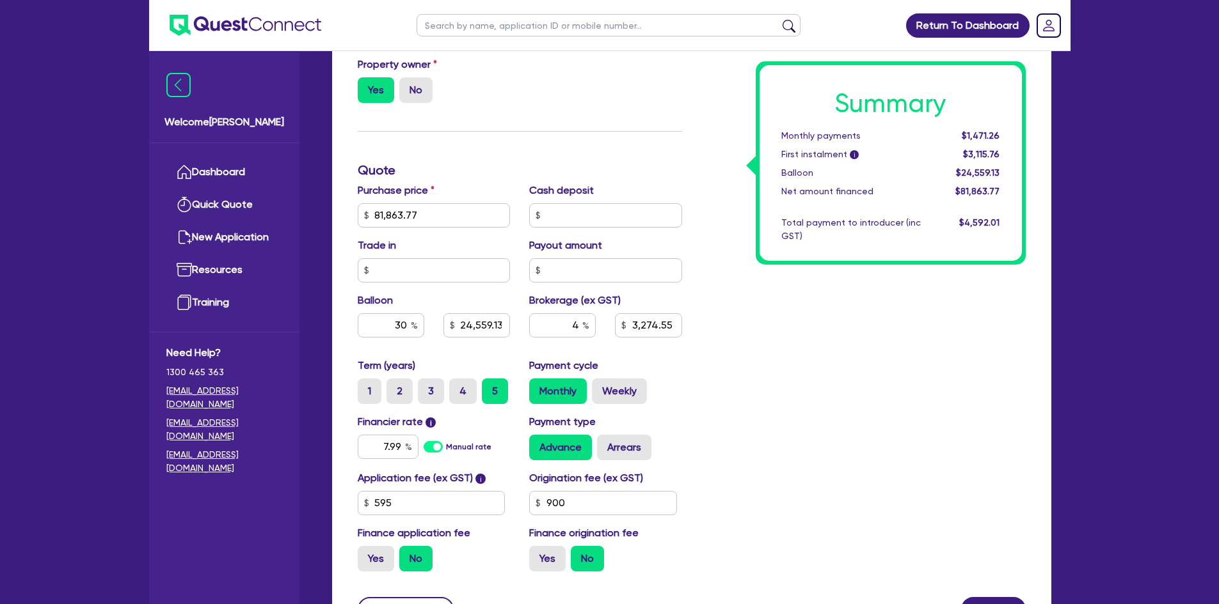
type input "3,274.55"
click at [754, 454] on div "Summary Monthly payments $1,471.26 First instalment i $3,115.76 Balloon $24,559…" at bounding box center [862, 170] width 343 height 823
type input "81,863.77"
type input "24,559.13"
type input "3,274.55"
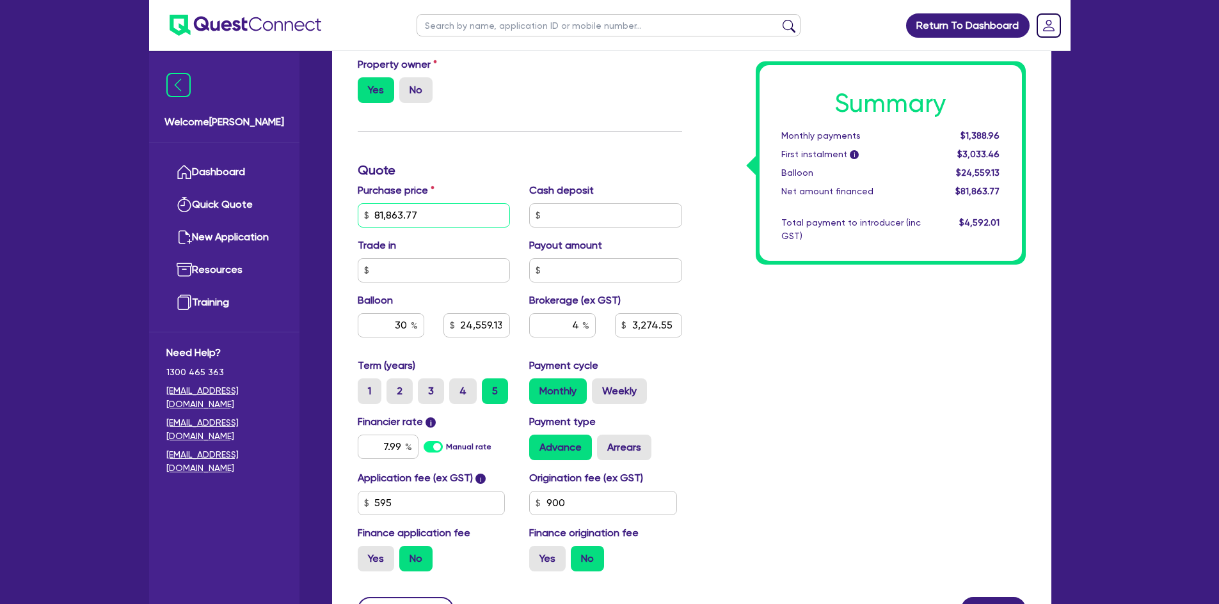
drag, startPoint x: 437, startPoint y: 216, endPoint x: 374, endPoint y: 217, distance: 63.3
click at [374, 217] on input "81,863.77" at bounding box center [434, 215] width 153 height 24
type input "7"
type input "24,559.13"
type input "3,274.55"
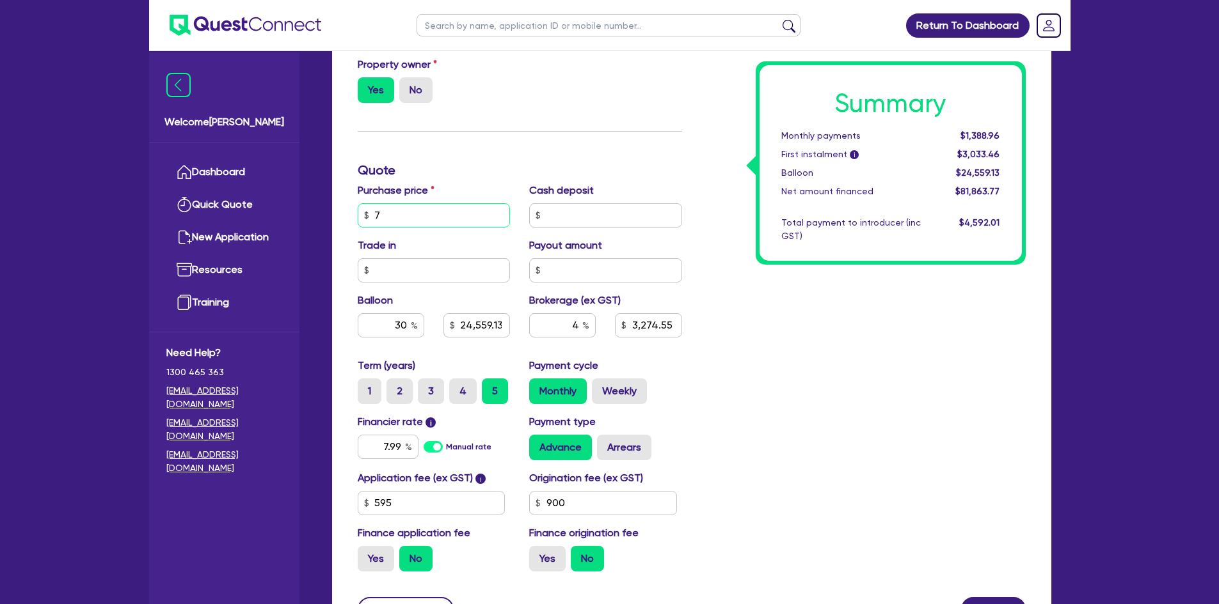
type input "70"
type input "24,559.13"
type input "3,274.55"
type input "700"
type input "24,559.13"
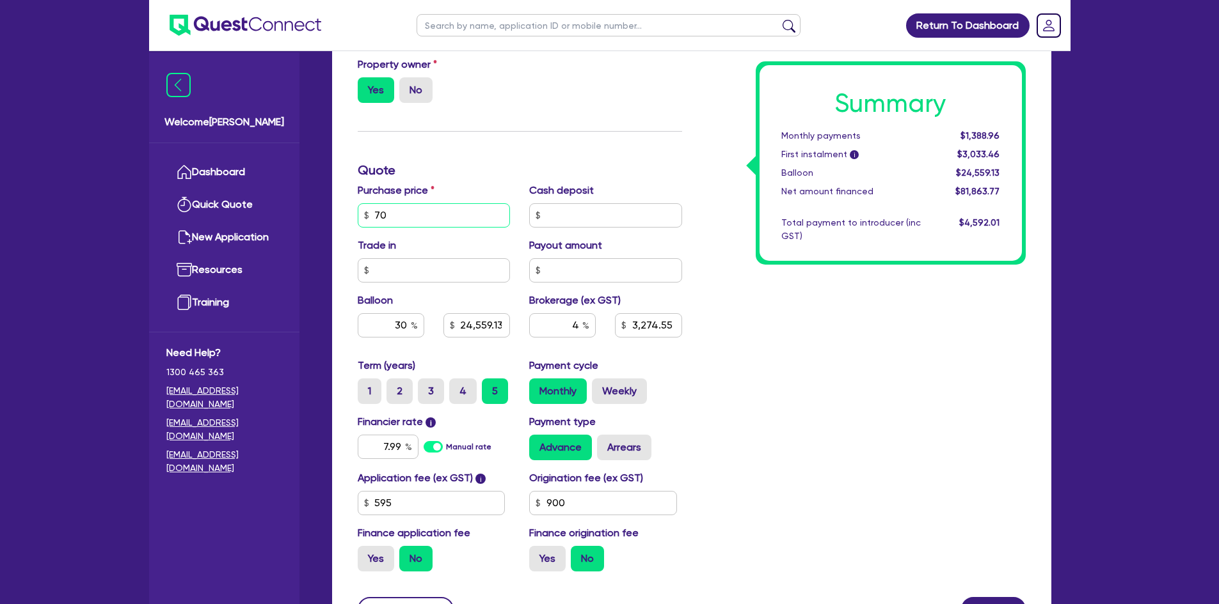
type input "3,274.55"
type input "7,000"
type input "24,559.13"
type input "3,274.55"
type input "70,000"
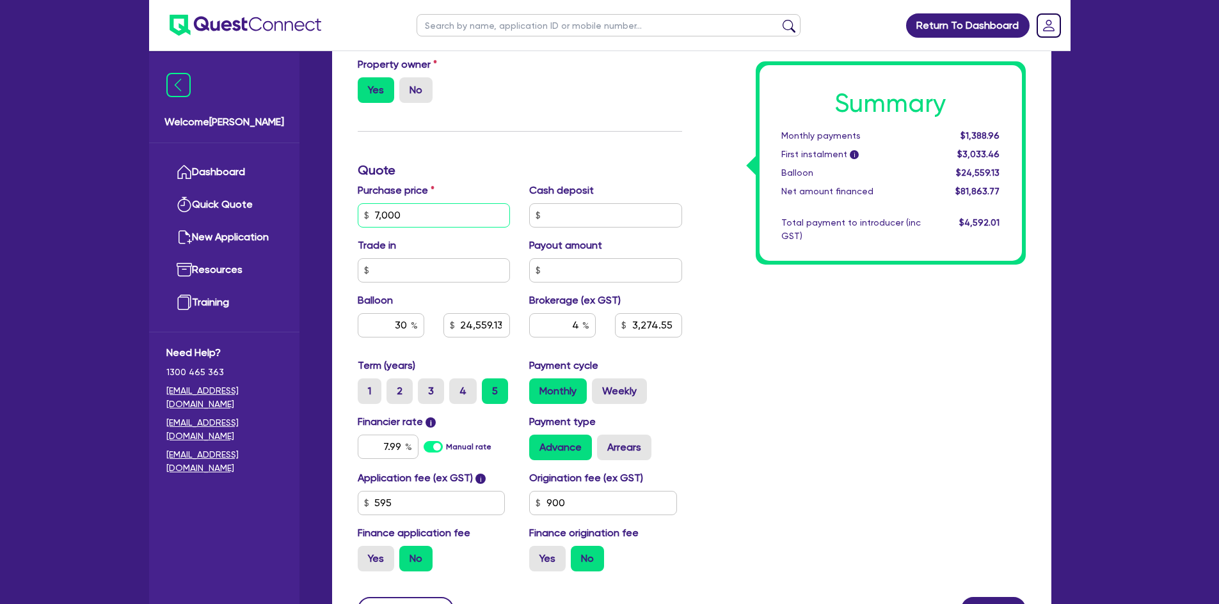
type input "24,559.13"
type input "3,274.55"
type input "70,000"
type input "24,559.13"
type input "3,274.55"
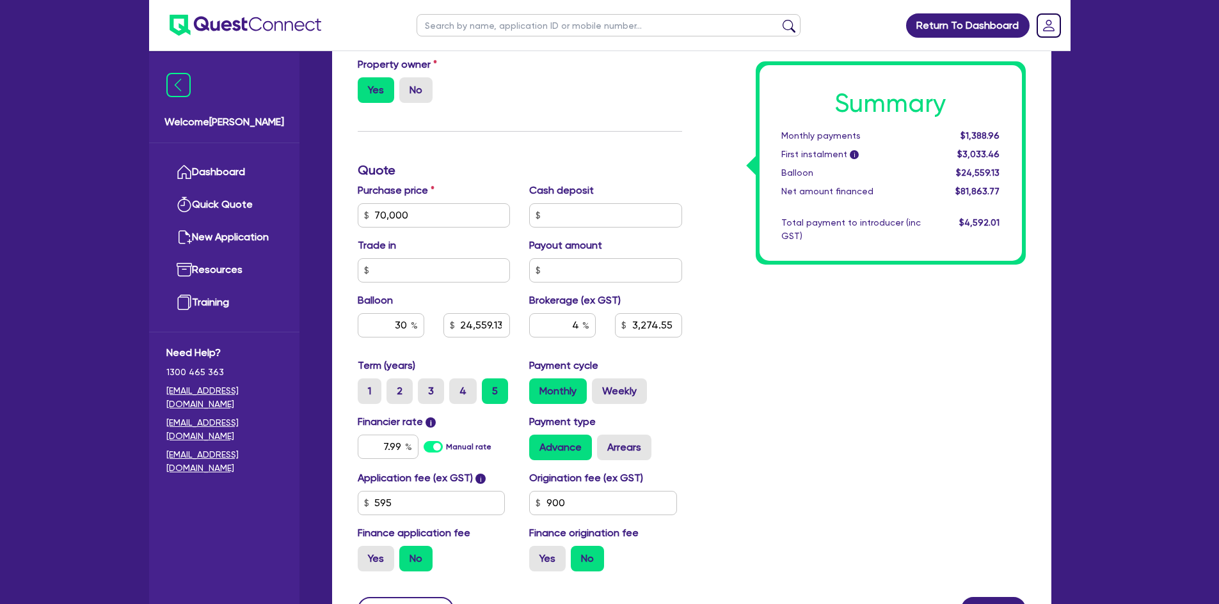
click at [789, 401] on div "Summary Monthly payments $1,388.96 First instalment i $3,033.46 Balloon $24,559…" at bounding box center [862, 170] width 343 height 823
type input "21,000"
type input "2,800"
click at [423, 220] on input "70,000" at bounding box center [434, 215] width 153 height 24
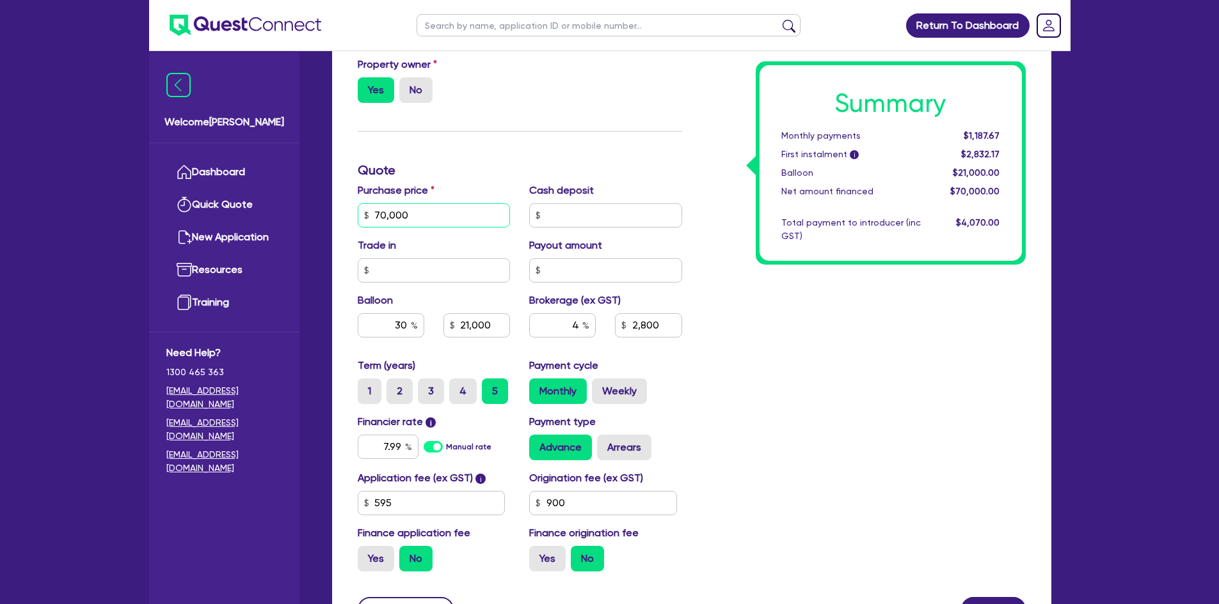
type input "8"
type input "21,000"
type input "2,800"
type input "81"
type input "21,000"
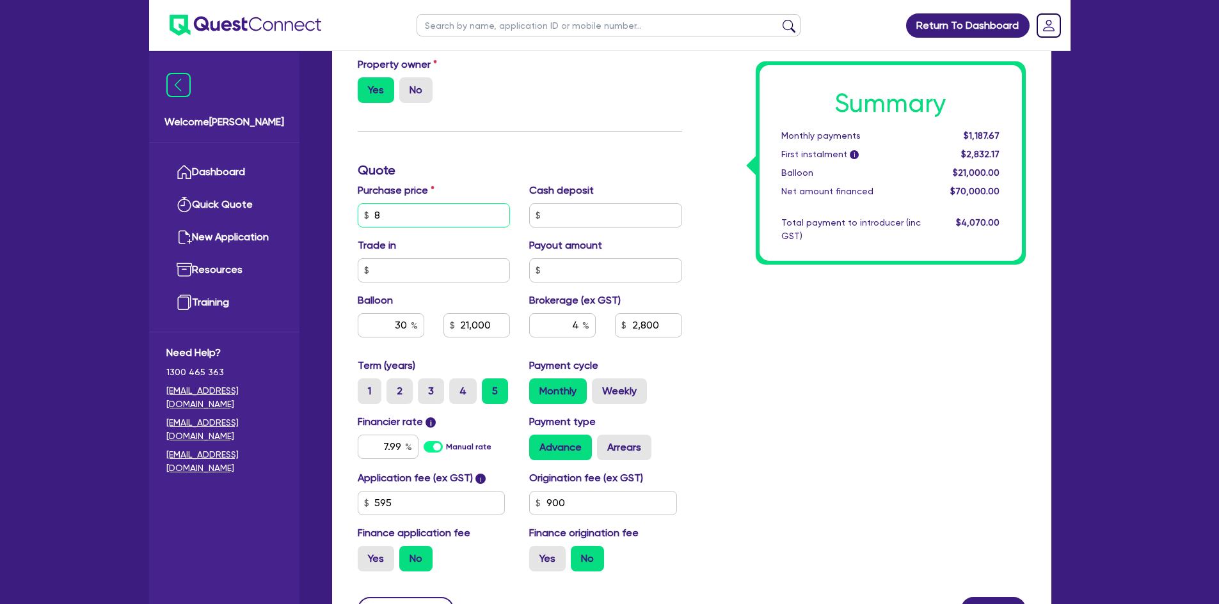
type input "2,800"
type input "818"
type input "21,000"
type input "2,800"
type input "8,186"
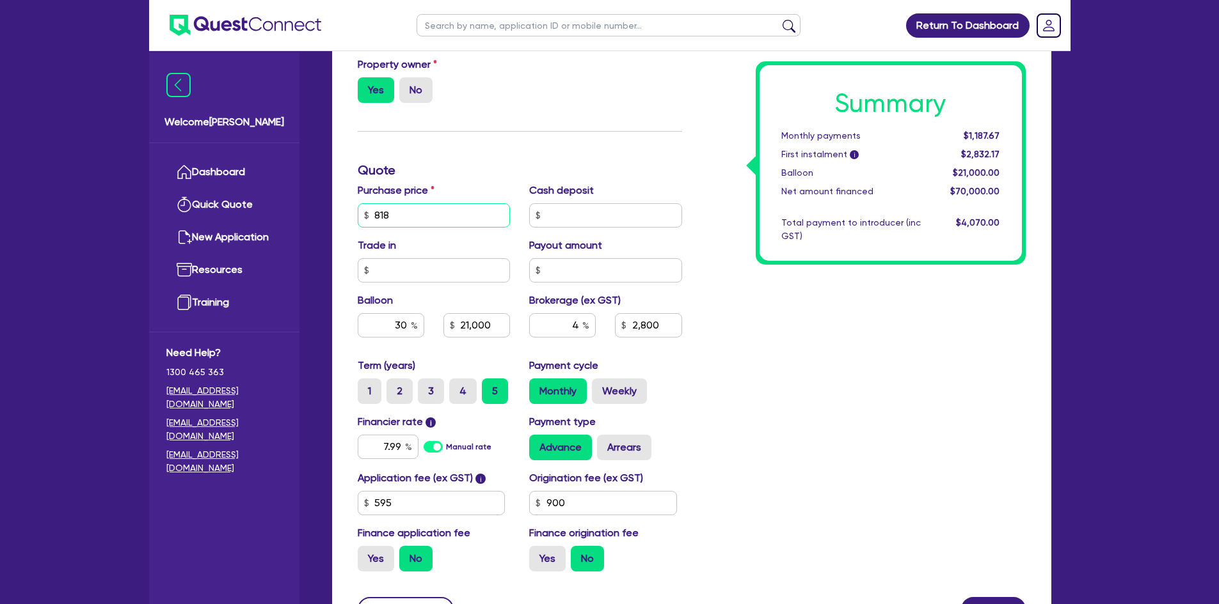
type input "21,000"
type input "2,800"
type input "81,863"
type input "21,000"
type input "2,800"
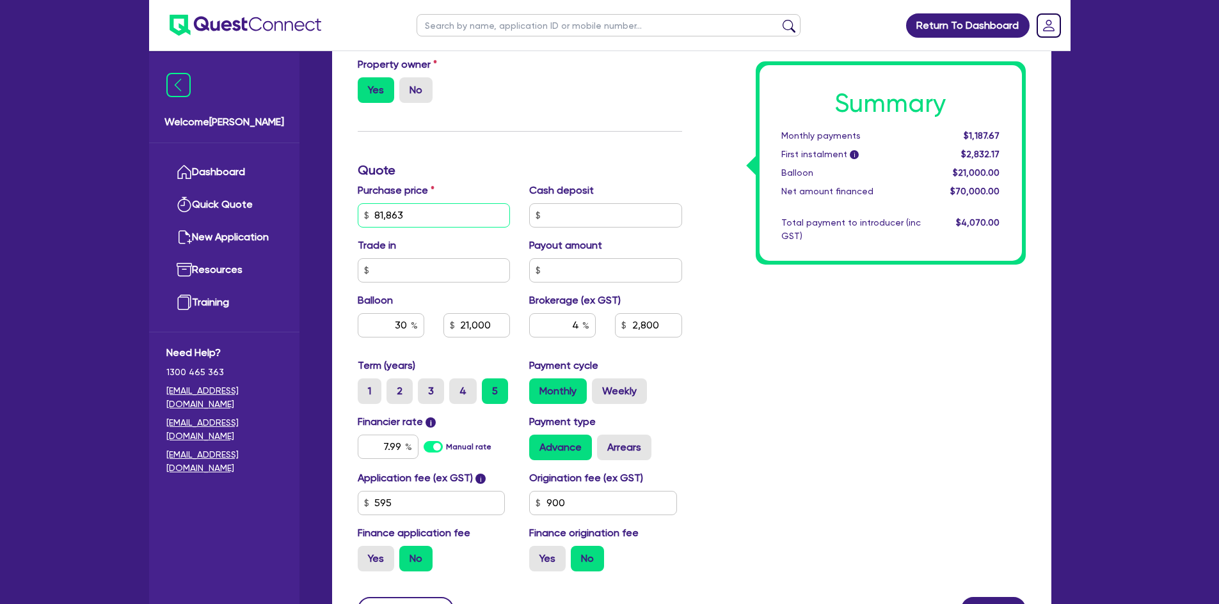
type input "81,863."
type input "21,000"
type input "2,800"
type input "81,863.7"
type input "21,000"
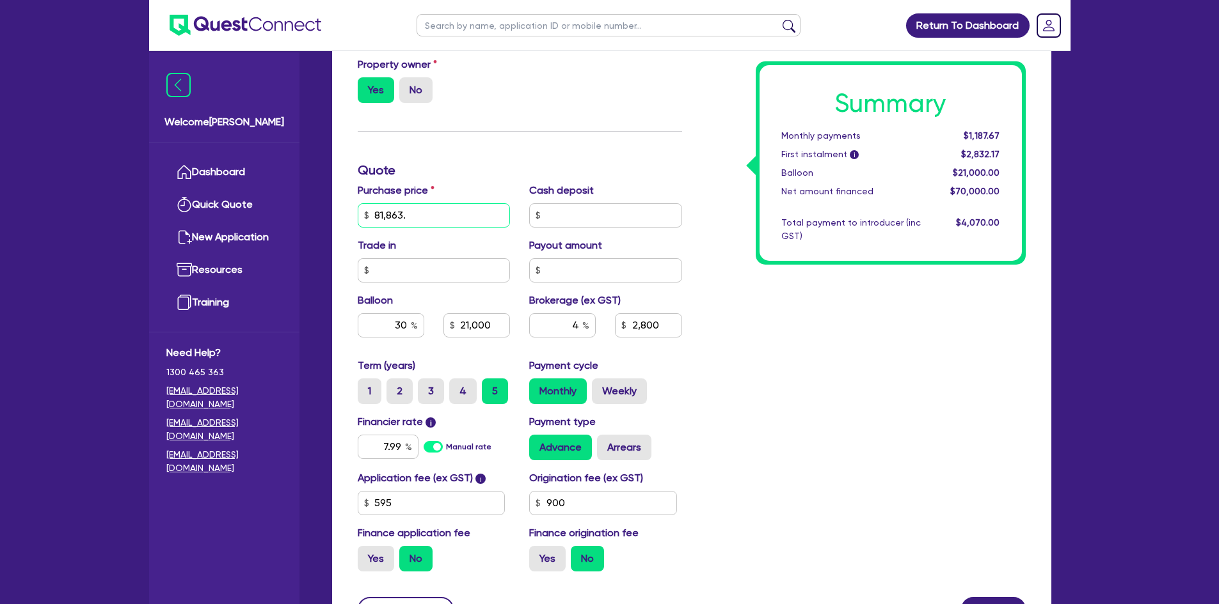
type input "2,800"
type input "81,863.77"
type input "21,000"
type input "2,800"
type input "81,863.77"
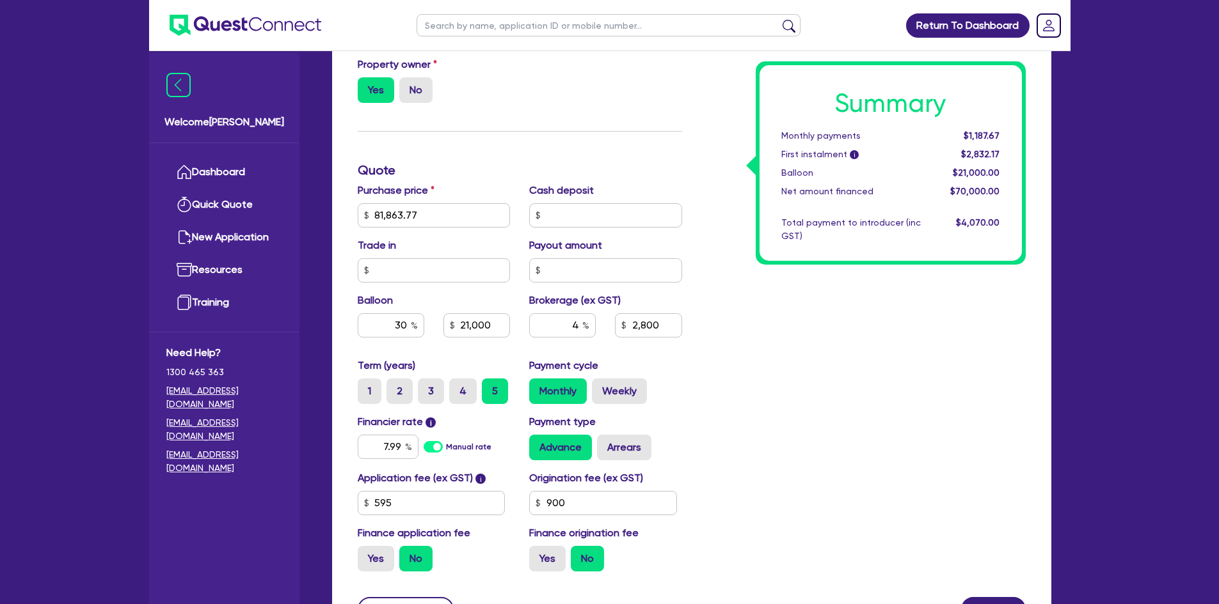
type input "21,000"
type input "2,800"
click at [840, 377] on div "Summary Monthly payments $1,187.67 First instalment i $2,832.17 Balloon $21,000…" at bounding box center [862, 170] width 343 height 823
type input "24,559.13"
type input "3,274.55"
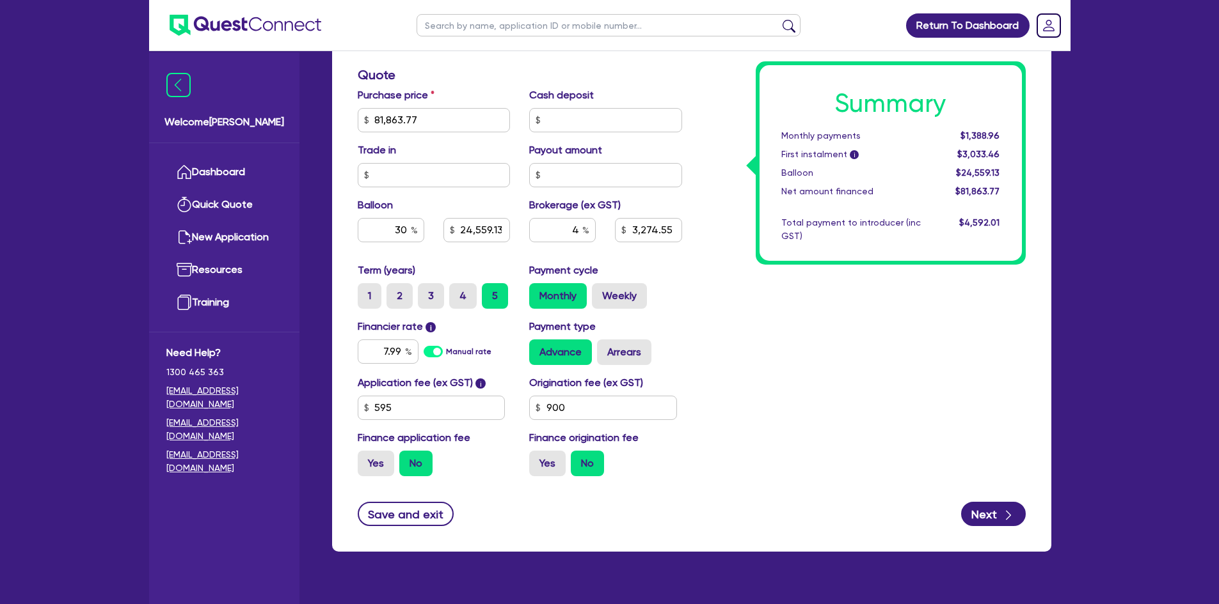
scroll to position [633, 0]
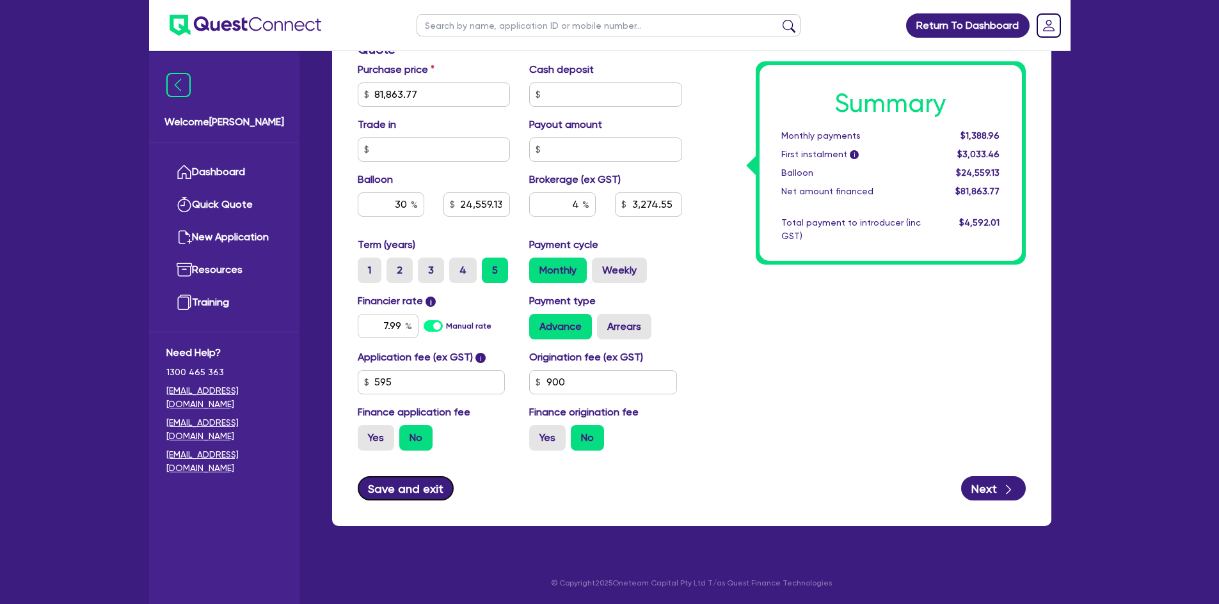
click at [400, 492] on button "Save and exit" at bounding box center [406, 489] width 97 height 24
type input "24,559.13"
type input "3,274.55"
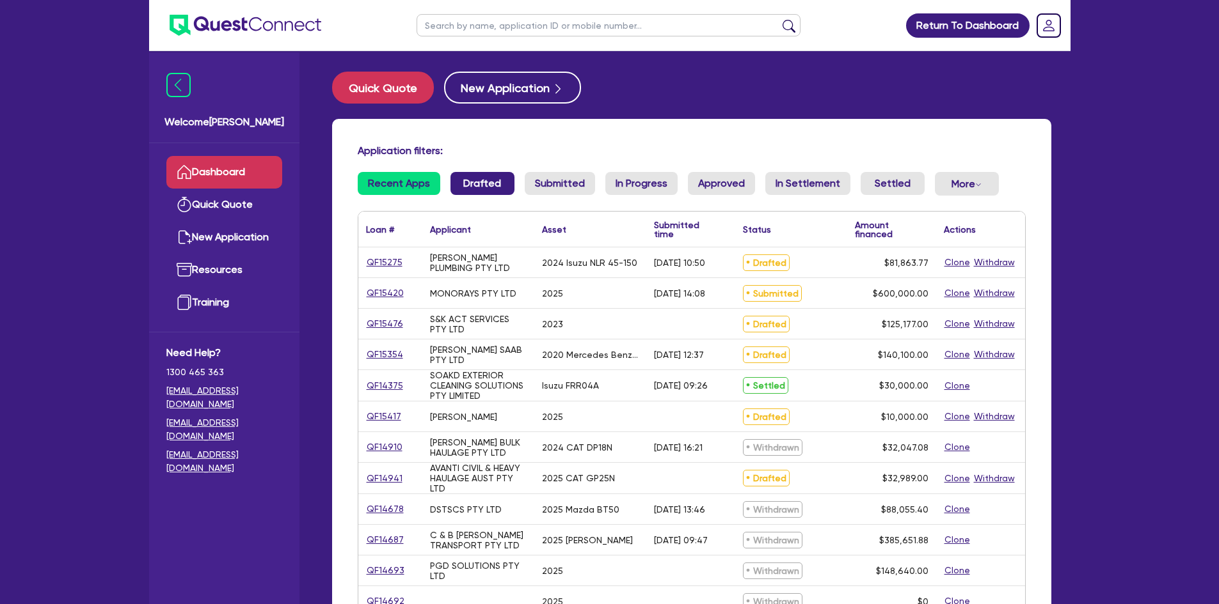
click at [476, 176] on link "Drafted" at bounding box center [482, 183] width 64 height 23
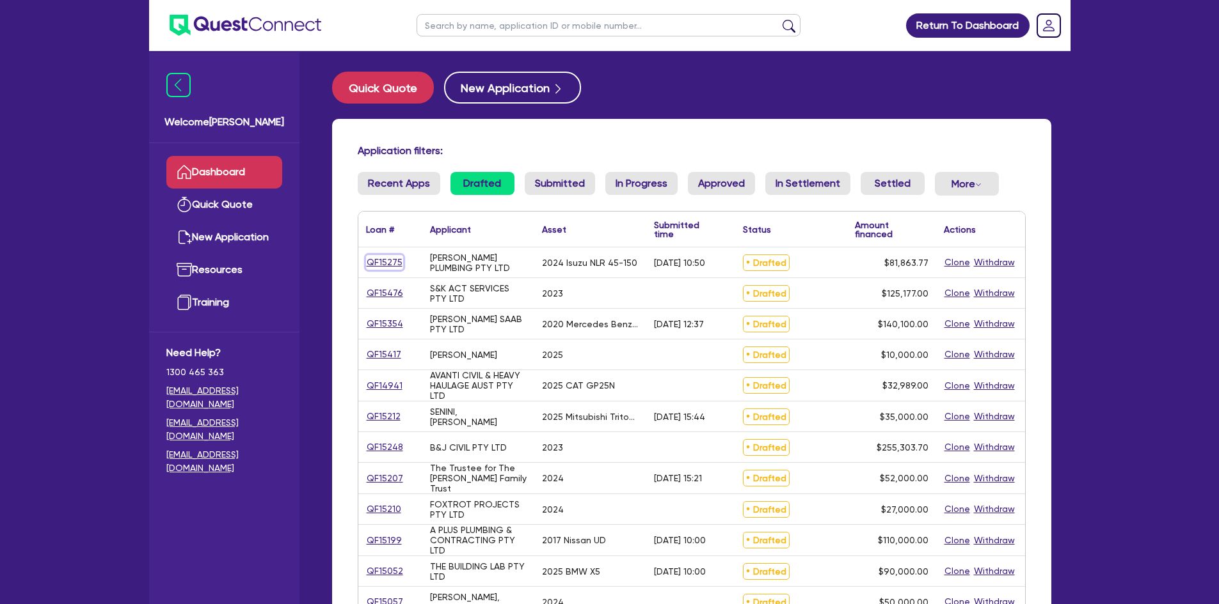
click at [368, 261] on link "QF15275" at bounding box center [384, 262] width 37 height 15
select select "Other"
select select "PRIMARY_ASSETS"
select select "HEAVY_TRUCKS"
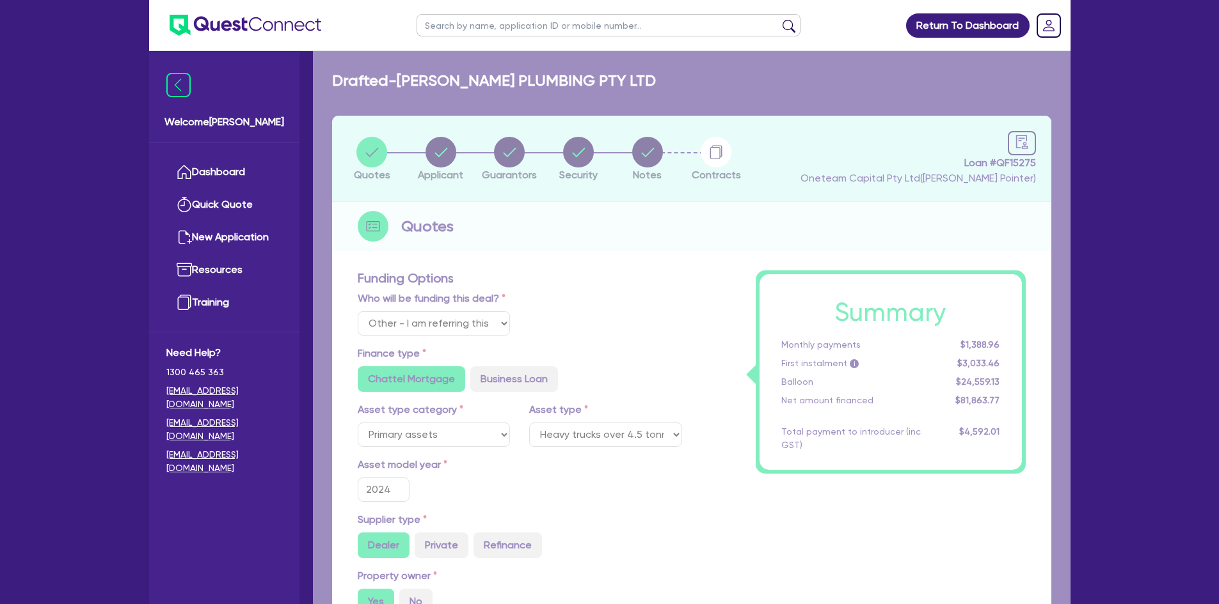
type input "81,863.77"
type input "24,559.13"
type input "3,274.55"
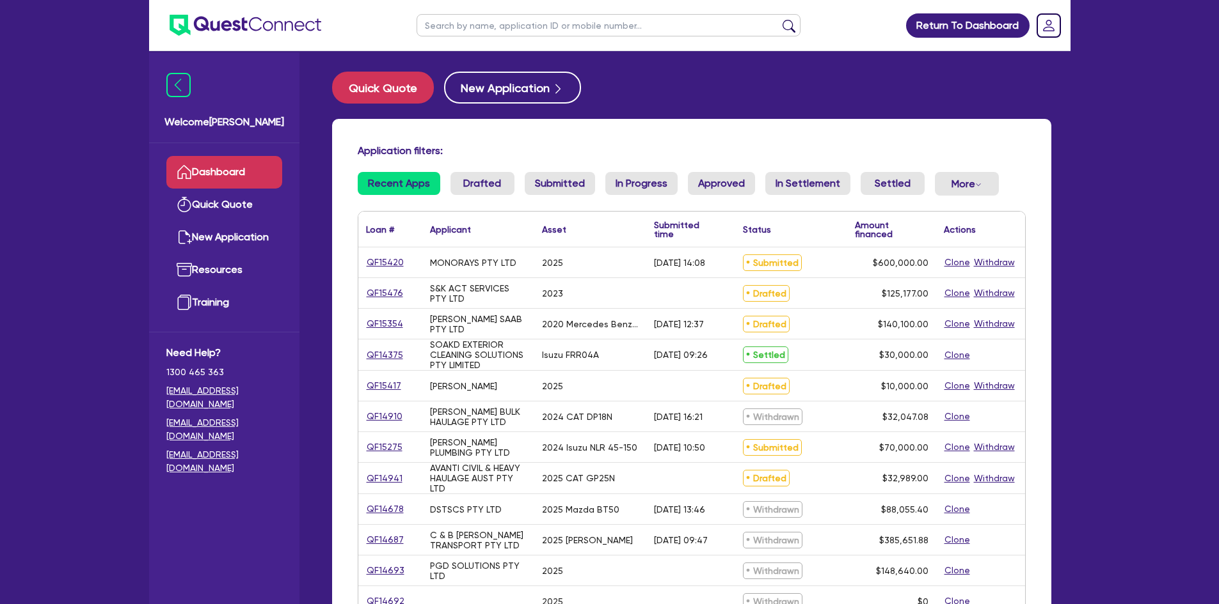
click at [445, 24] on input "text" at bounding box center [608, 25] width 384 height 22
type input "[PERSON_NAME]"
click at [778, 19] on button "submit" at bounding box center [788, 28] width 20 height 18
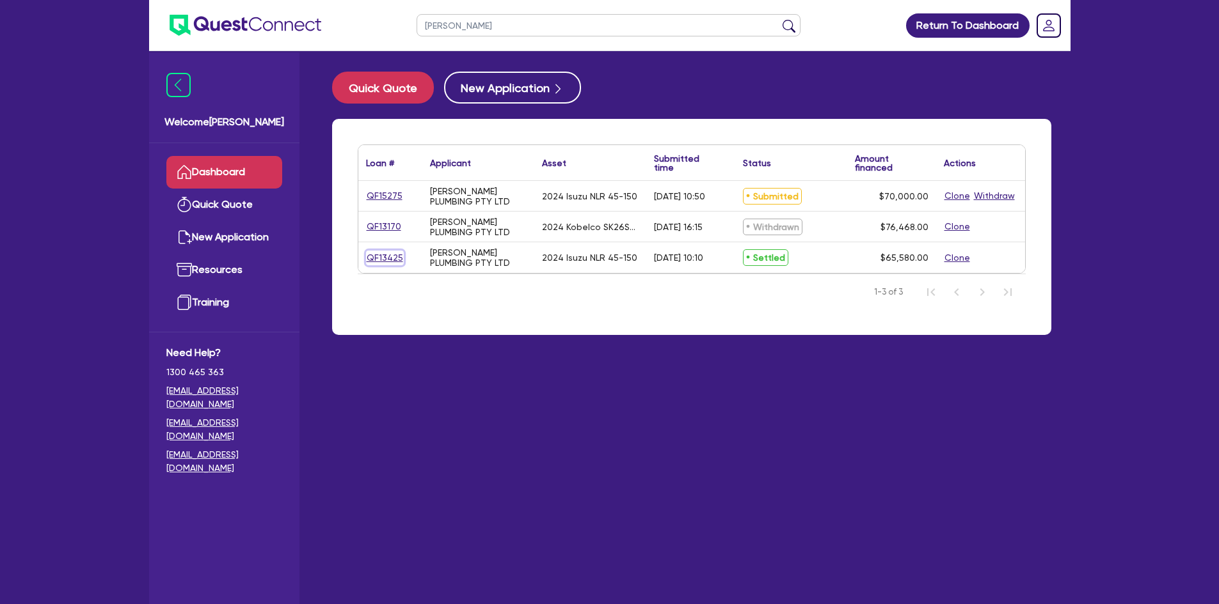
click at [374, 261] on link "QF13425" at bounding box center [385, 258] width 38 height 15
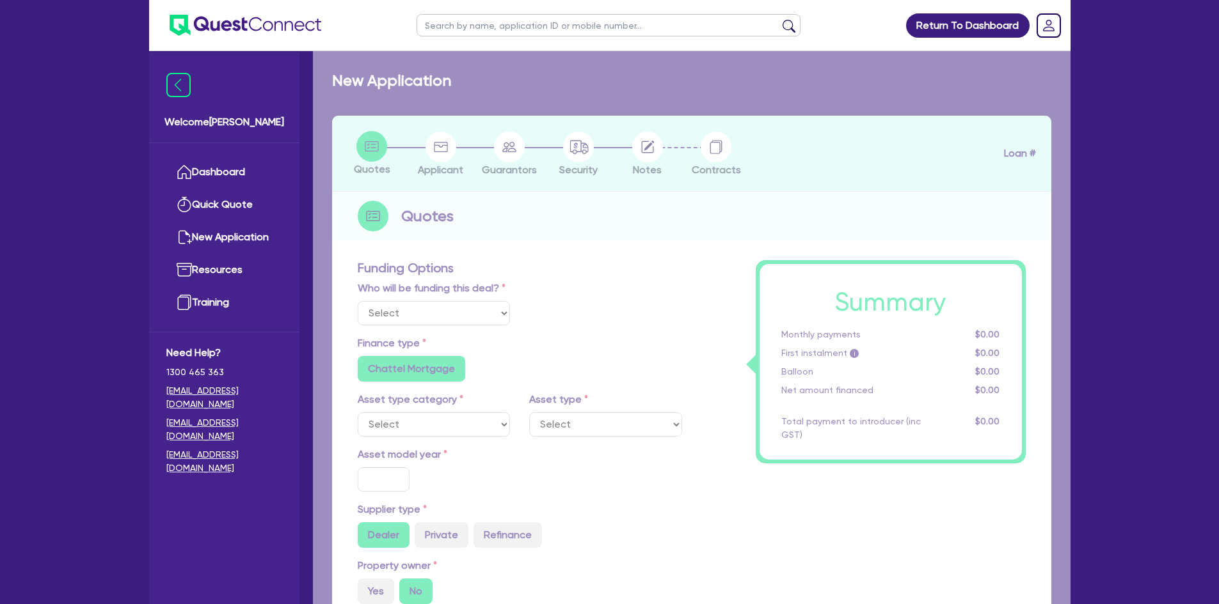
select select "Other"
select select "PRIMARY_ASSETS"
type input "2024"
radio input "true"
type input "70,580"
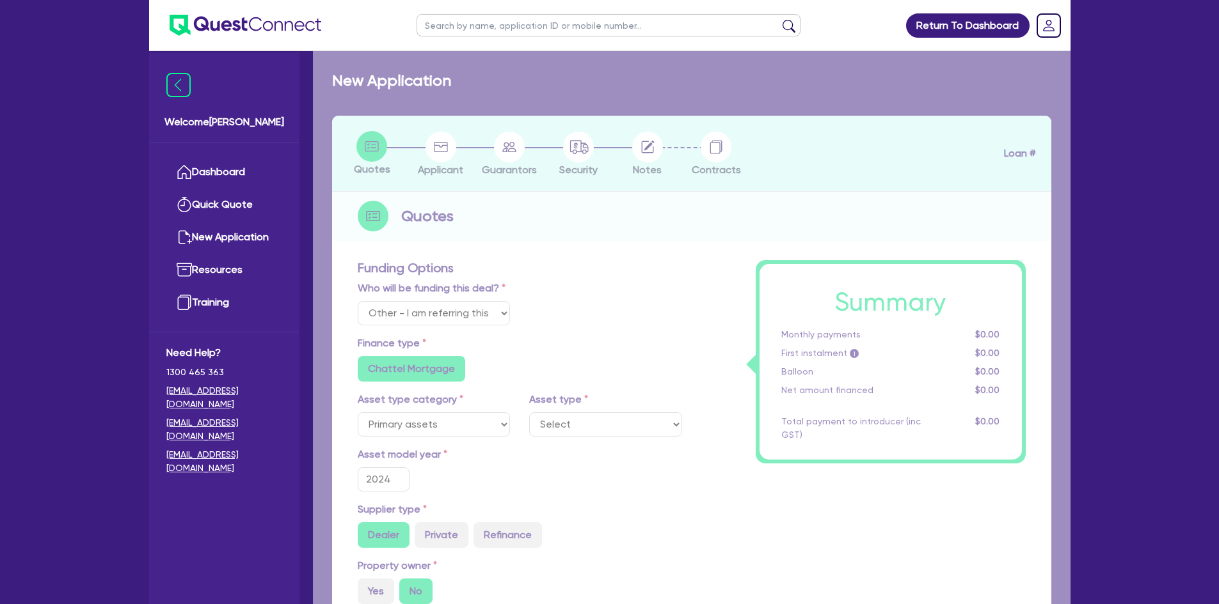
type input "5,000"
type input "30"
type input "21,174"
type input "8"
type input "5,246.4"
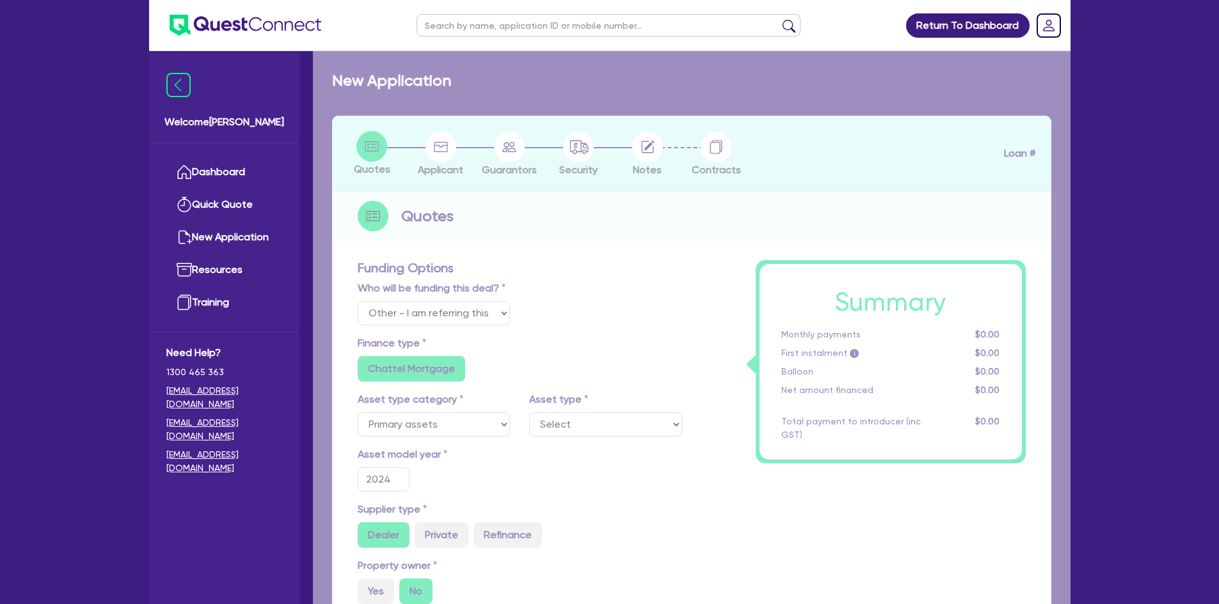
type input "11.9"
type input "450"
type input "900"
radio input "false"
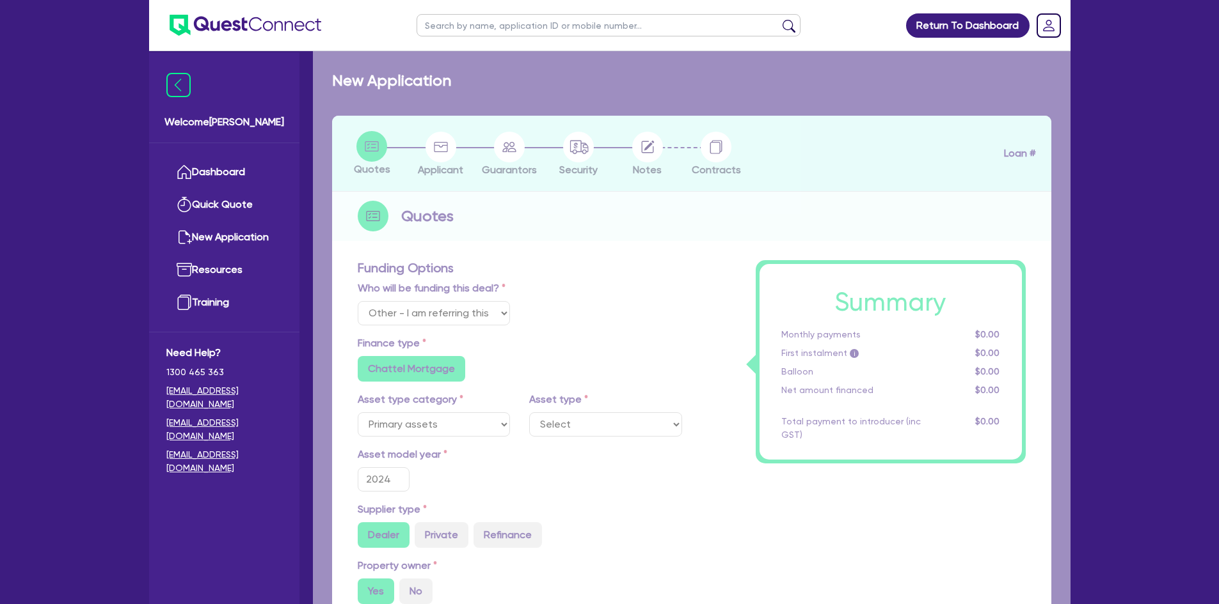
select select "HEAVY_TRUCKS"
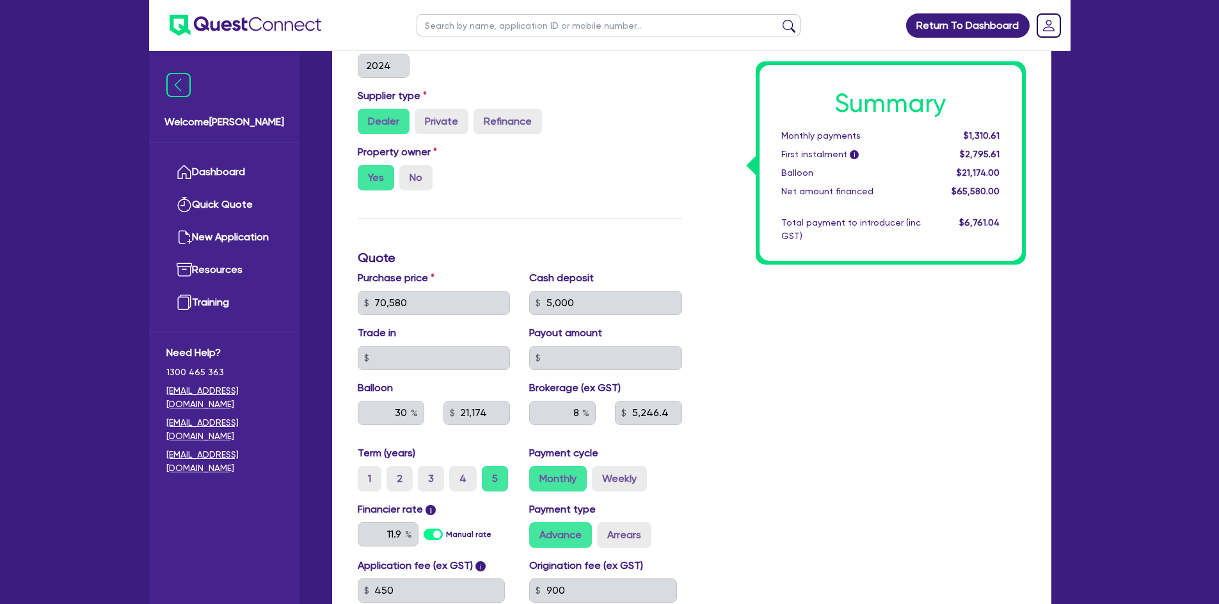
scroll to position [448, 0]
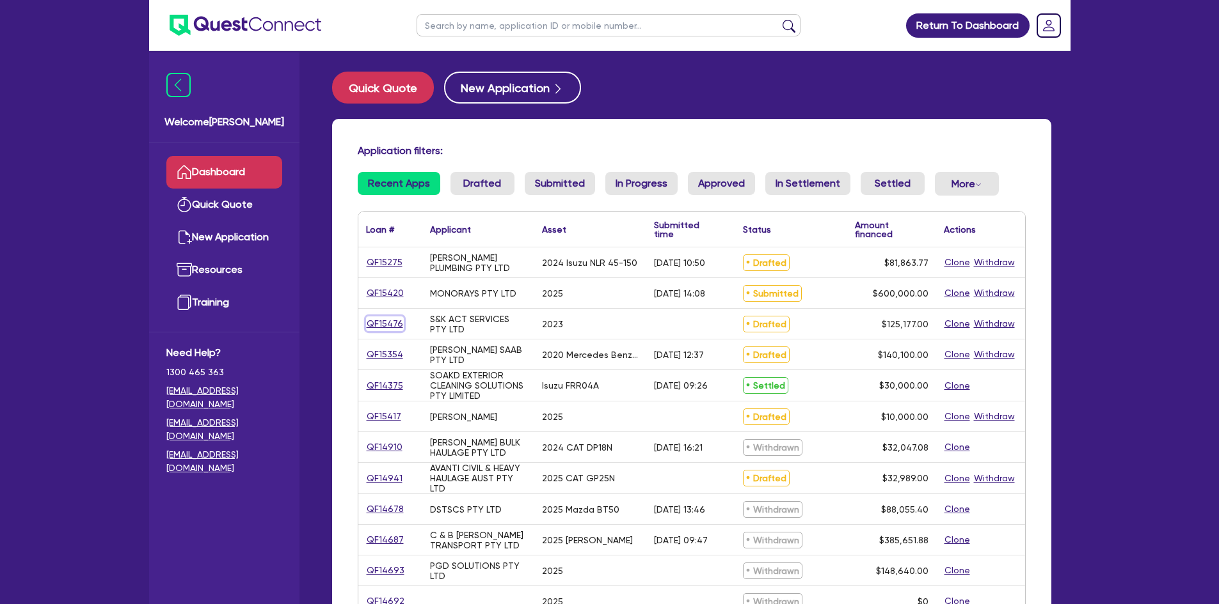
click at [393, 324] on link "QF15476" at bounding box center [385, 324] width 38 height 15
select select "Other"
select select "PRIMARY_ASSETS"
select select "YELLOW_GOODS_AND_EXCAVATORS"
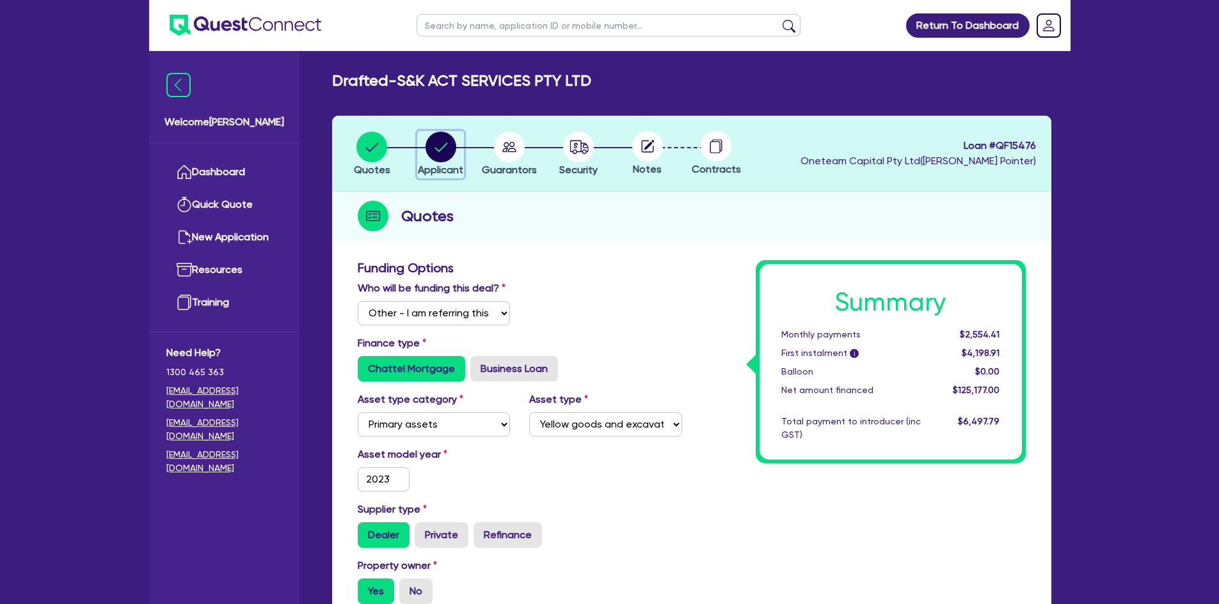
click at [445, 159] on circle "button" at bounding box center [440, 147] width 31 height 31
select select "COMPANY"
select select "BUILDING_CONSTRUCTION"
select select "TRADES_SERVICES_BUSINESSES_GOVERNMENT"
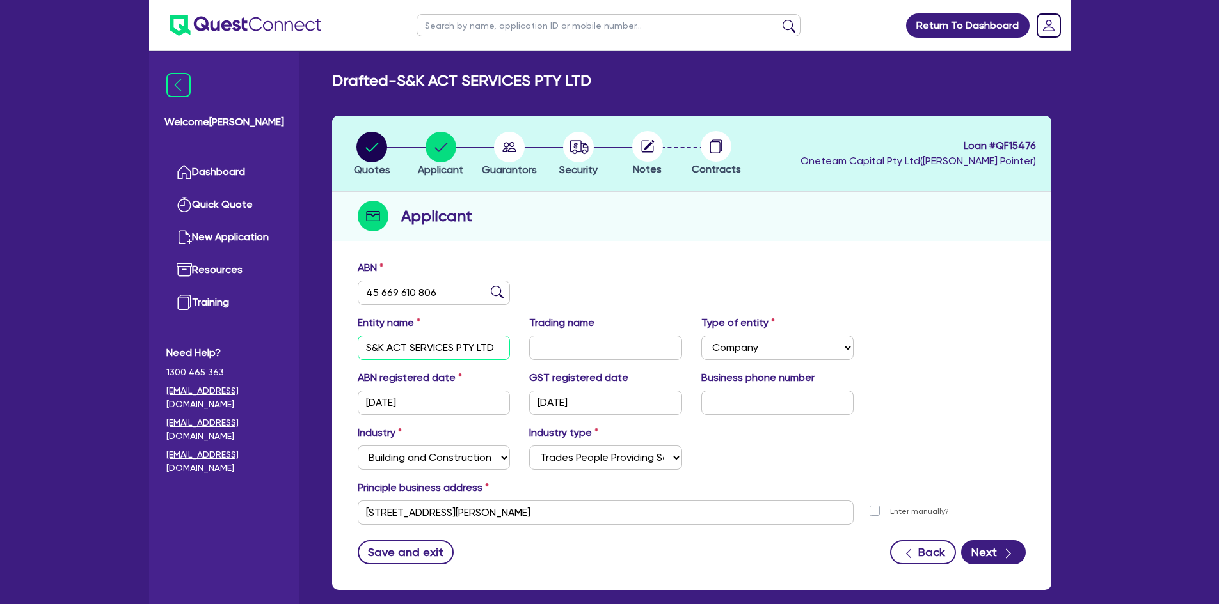
click at [413, 348] on input "S&K ACT SERVICES PTY LTD" at bounding box center [434, 348] width 153 height 24
click at [580, 342] on input "text" at bounding box center [605, 348] width 153 height 24
paste input "S&K ACT SERVICES PTY LTD"
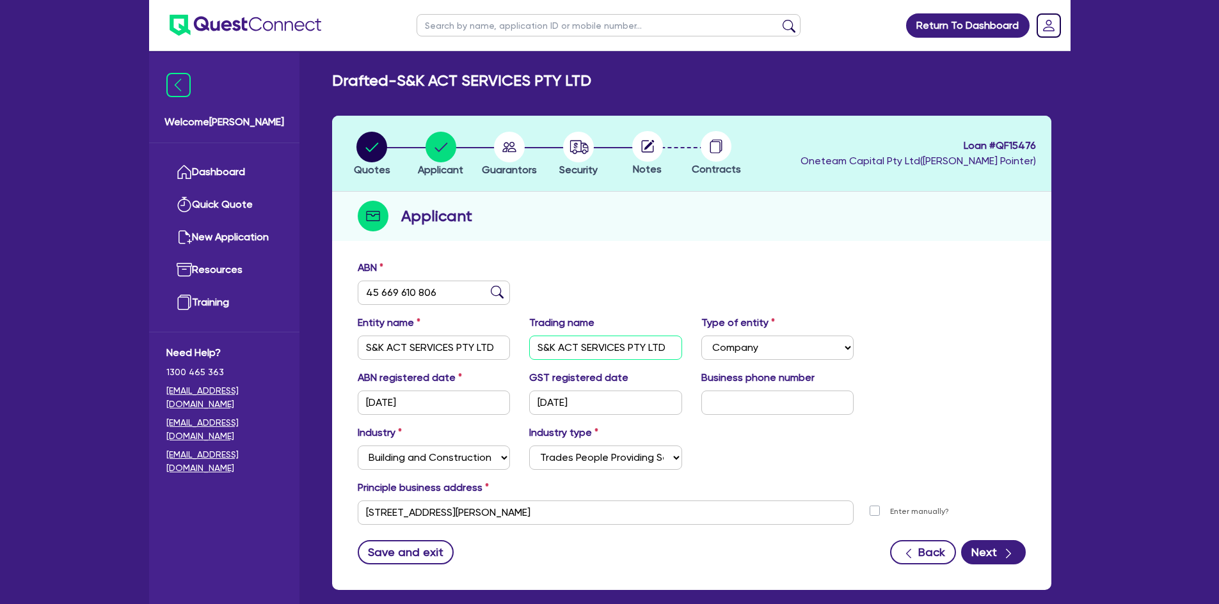
type input "S&K ACT SERVICES PTY LTD"
click at [749, 409] on input "text" at bounding box center [777, 403] width 153 height 24
paste input "04 5145 6995"
type input "04 5145 6995"
click at [516, 155] on circle "button" at bounding box center [509, 147] width 31 height 31
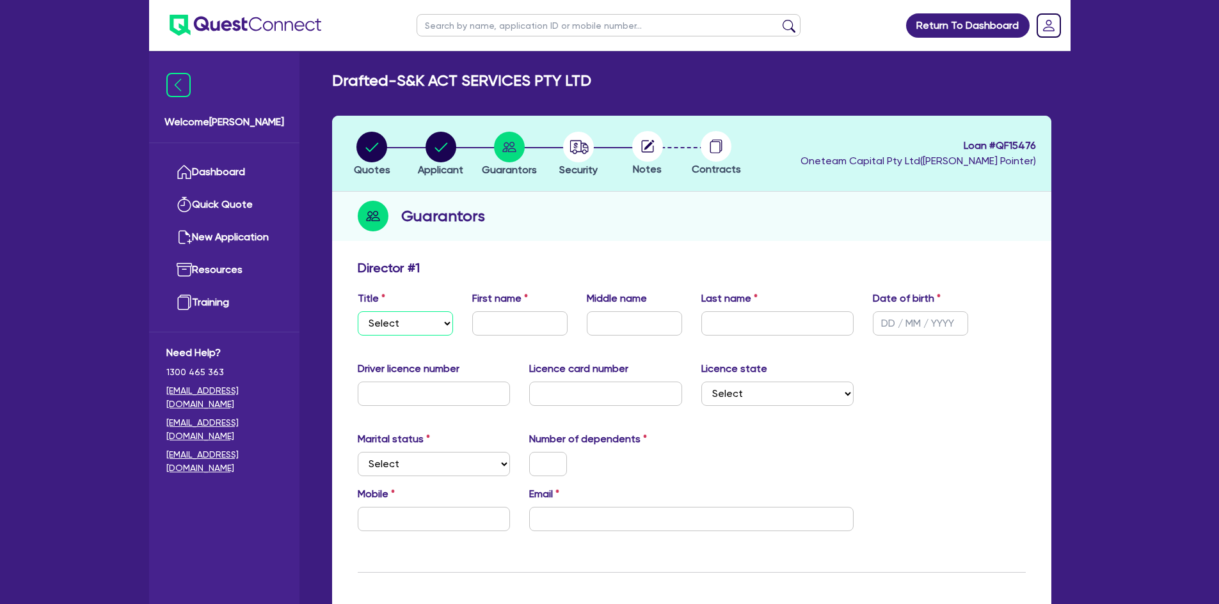
click at [432, 329] on select "Select Mr Mrs Ms Miss Dr" at bounding box center [405, 324] width 95 height 24
select select "MR"
click at [358, 312] on select "Select Mr Mrs Ms Miss Dr" at bounding box center [405, 324] width 95 height 24
click at [506, 319] on input "text" at bounding box center [519, 324] width 95 height 24
click at [487, 330] on input "text" at bounding box center [519, 324] width 95 height 24
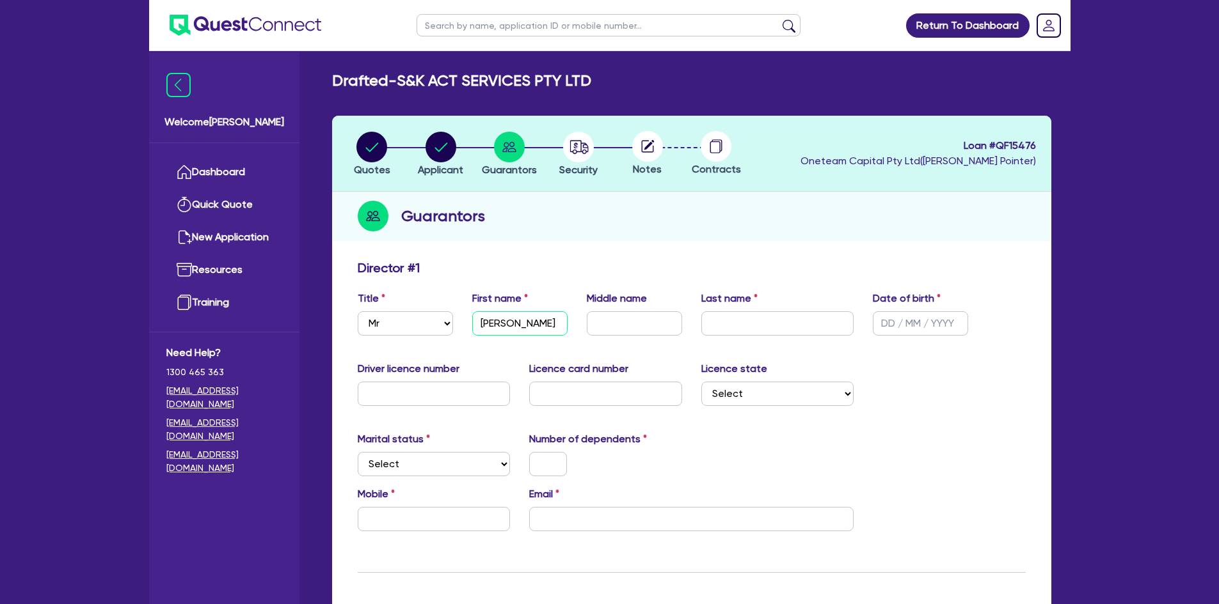
type input "Hardeep"
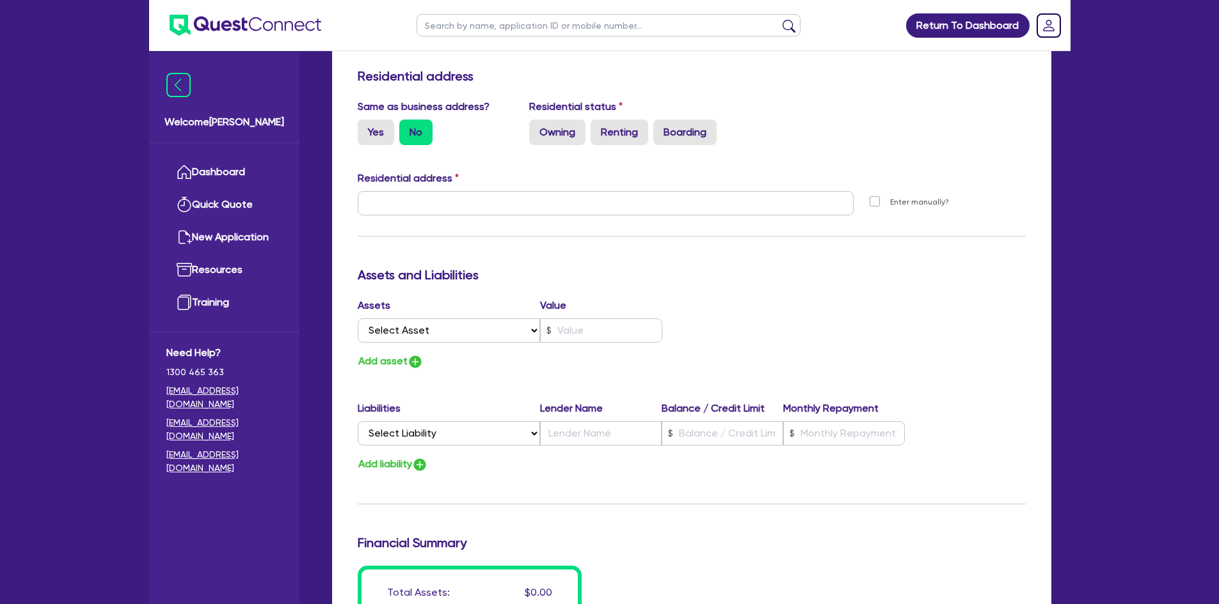
scroll to position [303, 0]
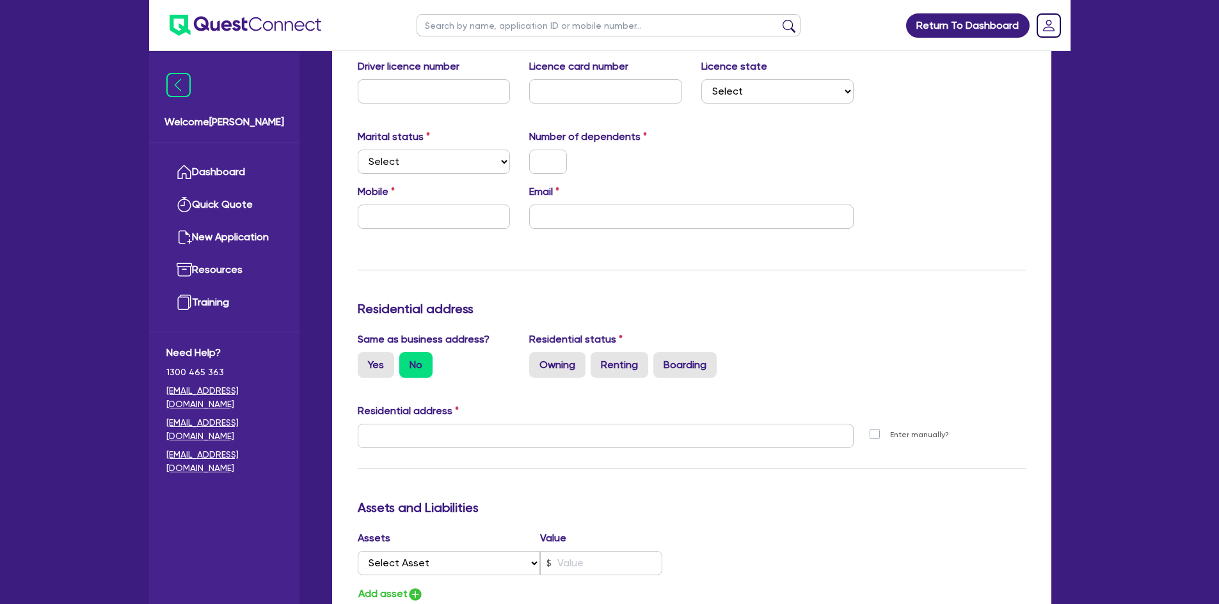
type input "Singh"
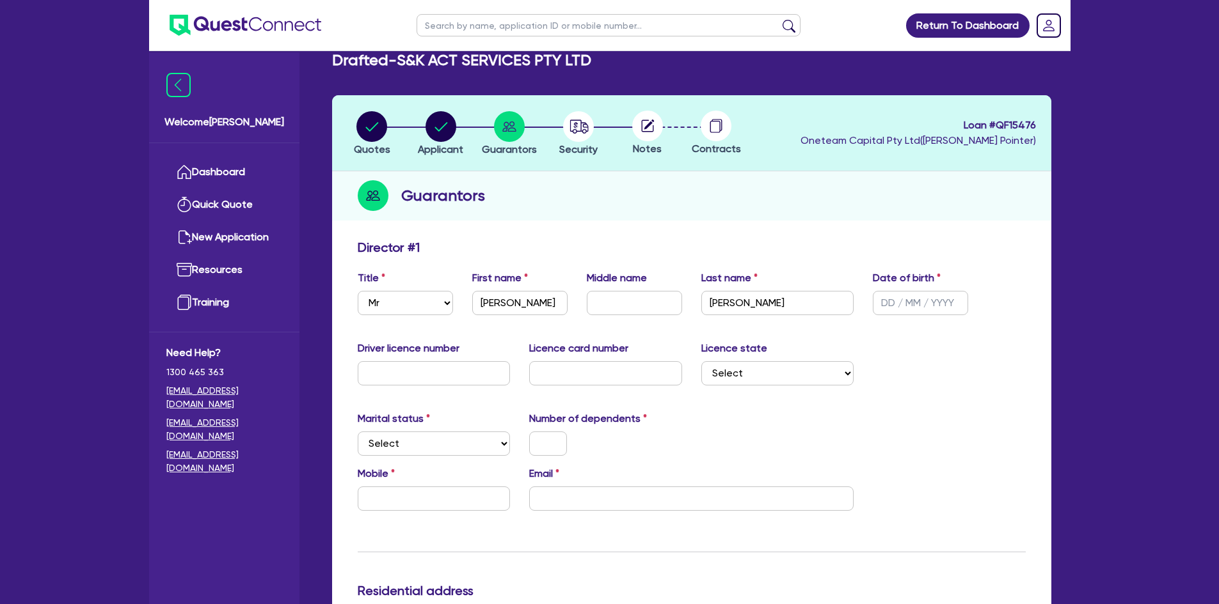
scroll to position [0, 0]
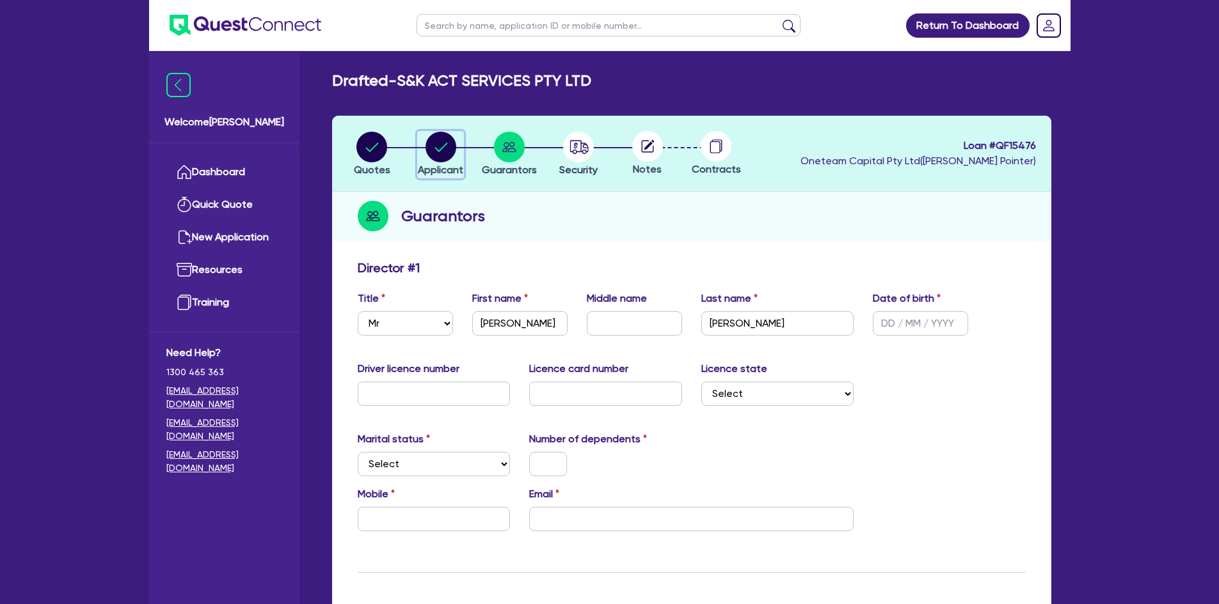
click at [442, 145] on circle "button" at bounding box center [440, 147] width 31 height 31
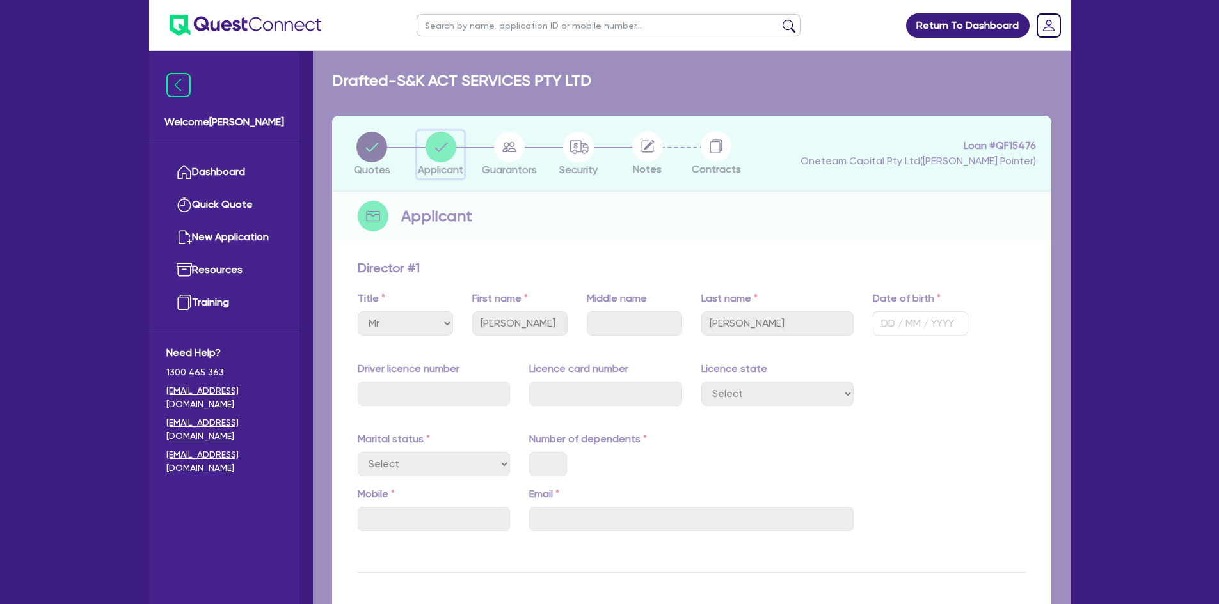
select select "COMPANY"
select select "BUILDING_CONSTRUCTION"
select select "TRADES_SERVICES_BUSINESSES_GOVERNMENT"
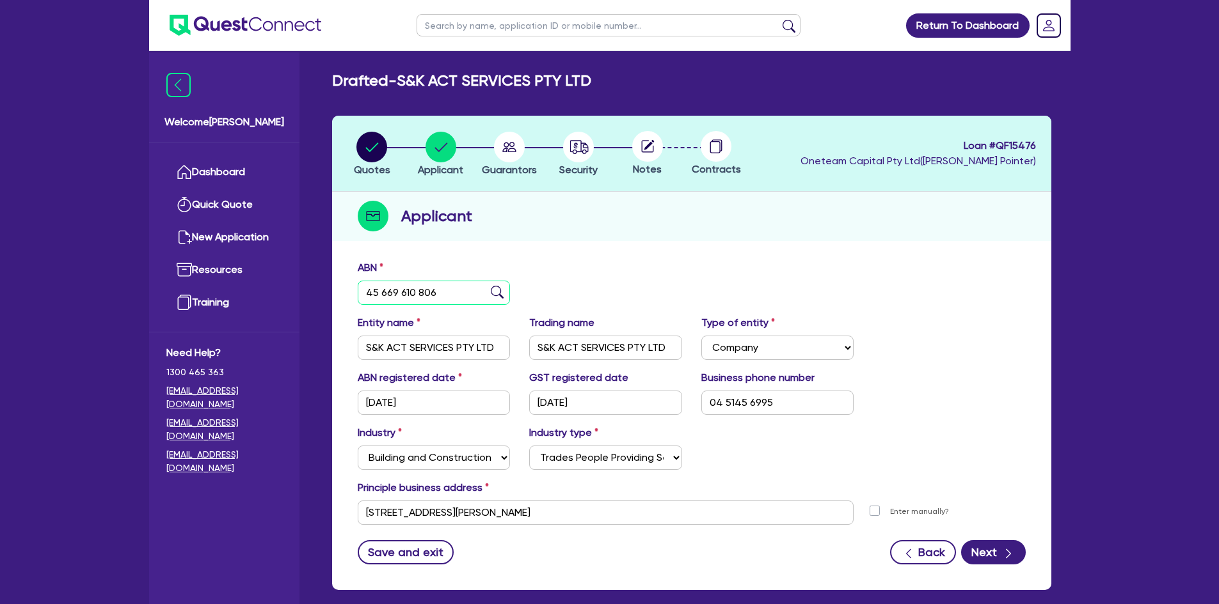
click at [436, 288] on input "45 669 610 806" at bounding box center [434, 293] width 153 height 24
paste input "54 605 311 313"
type input "54 605 311 313"
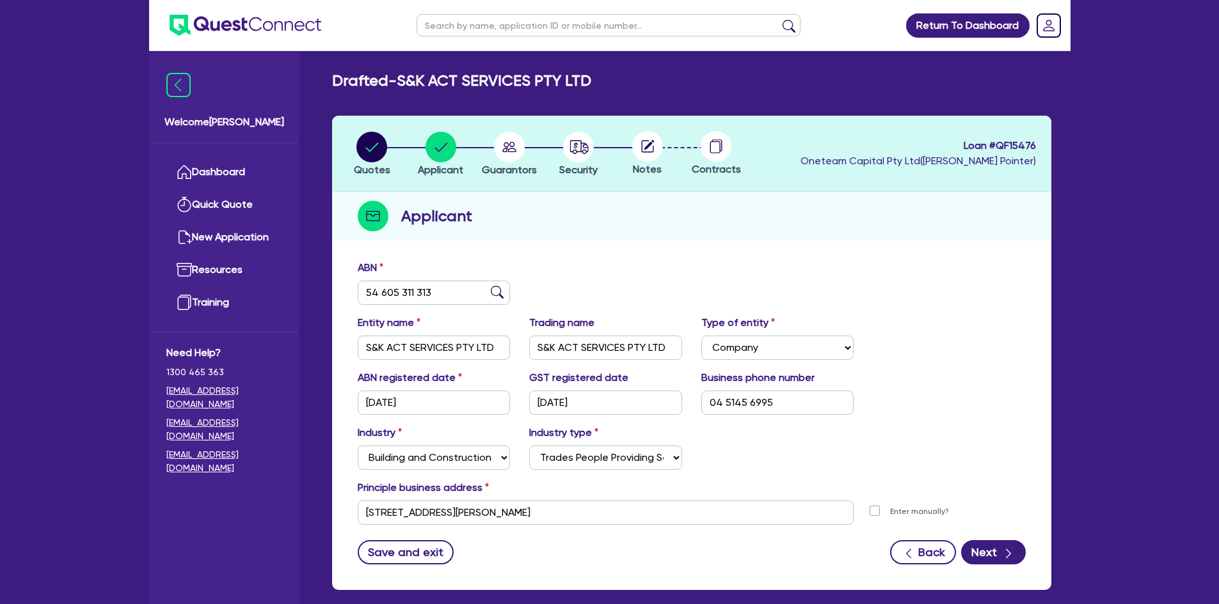
type input "SGTB CANBERRA PTY LTD"
type input "15/04/2015"
type input "16/04/2015"
click at [500, 297] on img at bounding box center [497, 292] width 13 height 13
click at [461, 348] on input "SGTB CANBERRA PTY LTD" at bounding box center [434, 348] width 153 height 24
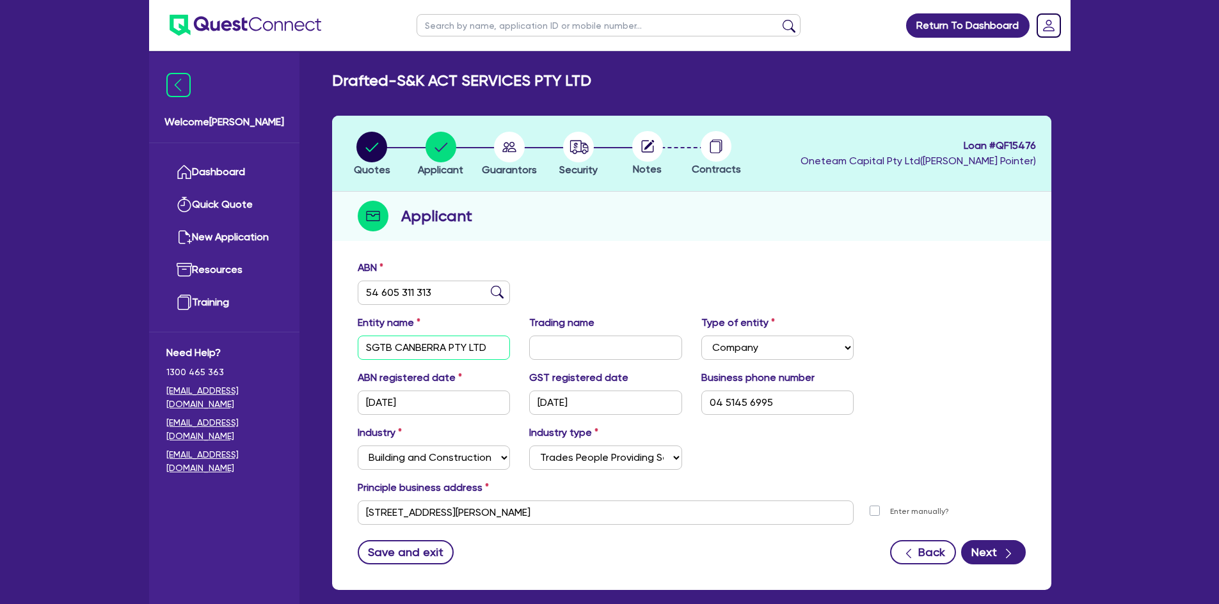
click at [461, 348] on input "SGTB CANBERRA PTY LTD" at bounding box center [434, 348] width 153 height 24
click at [566, 341] on input "text" at bounding box center [605, 348] width 153 height 24
paste input "SGTB CANBERRA PTY LTD"
type input "SGTB CANBERRA PTY LTD"
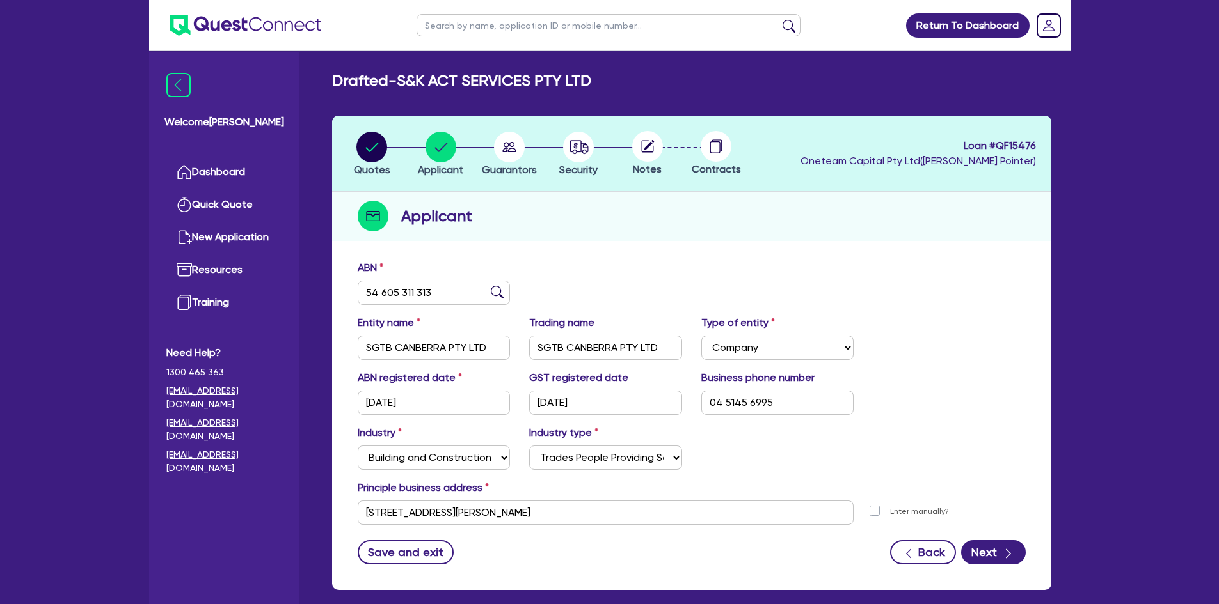
click at [745, 473] on div "Industry Select Accomodation & Food Services Administrative & Support Services …" at bounding box center [691, 452] width 687 height 55
click at [675, 507] on input "49 Claridge St Taylor ACT 2913" at bounding box center [606, 513] width 496 height 24
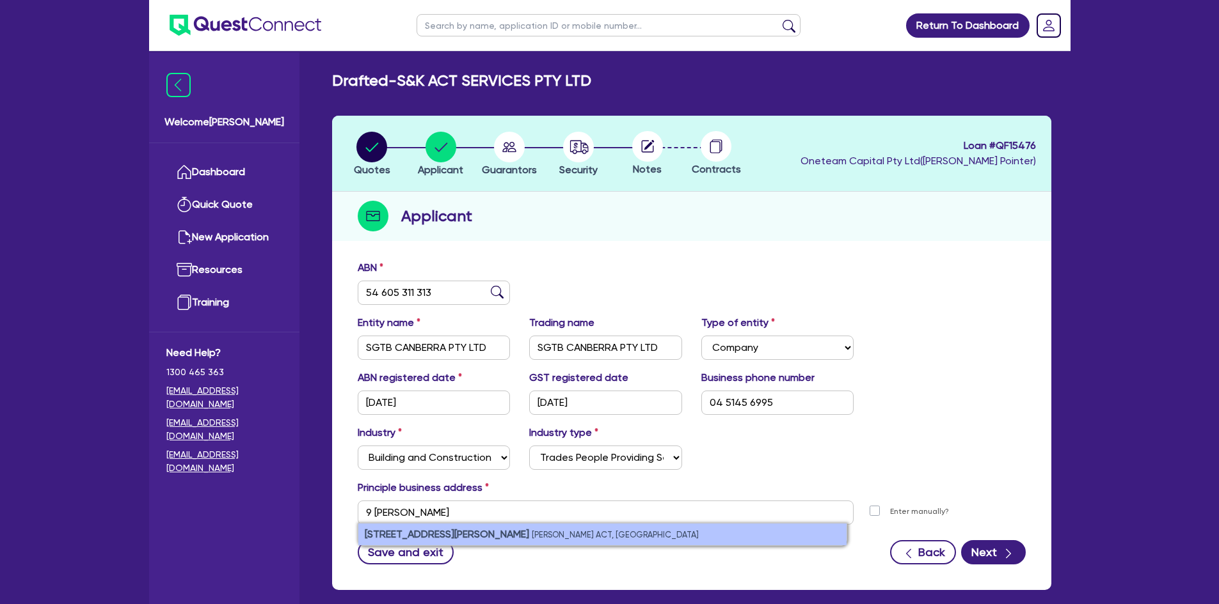
click at [532, 539] on small "Taylor ACT, Australia" at bounding box center [615, 535] width 167 height 10
type input "9 Robin Boyd Cres Taylor ACT 2913"
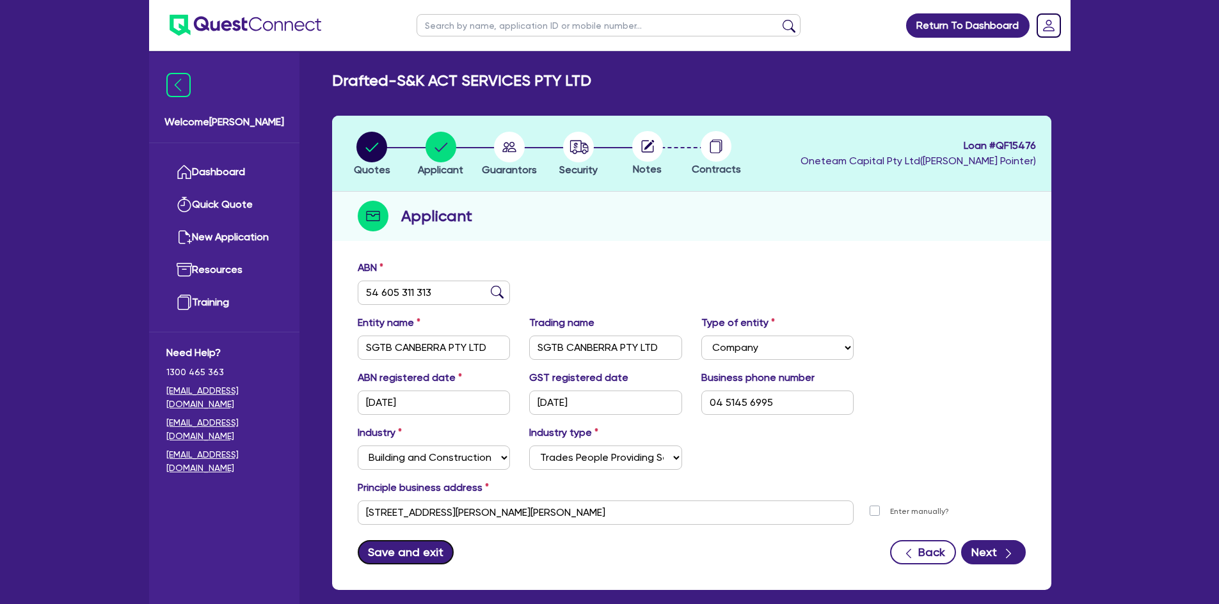
click at [400, 560] on button "Save and exit" at bounding box center [406, 553] width 97 height 24
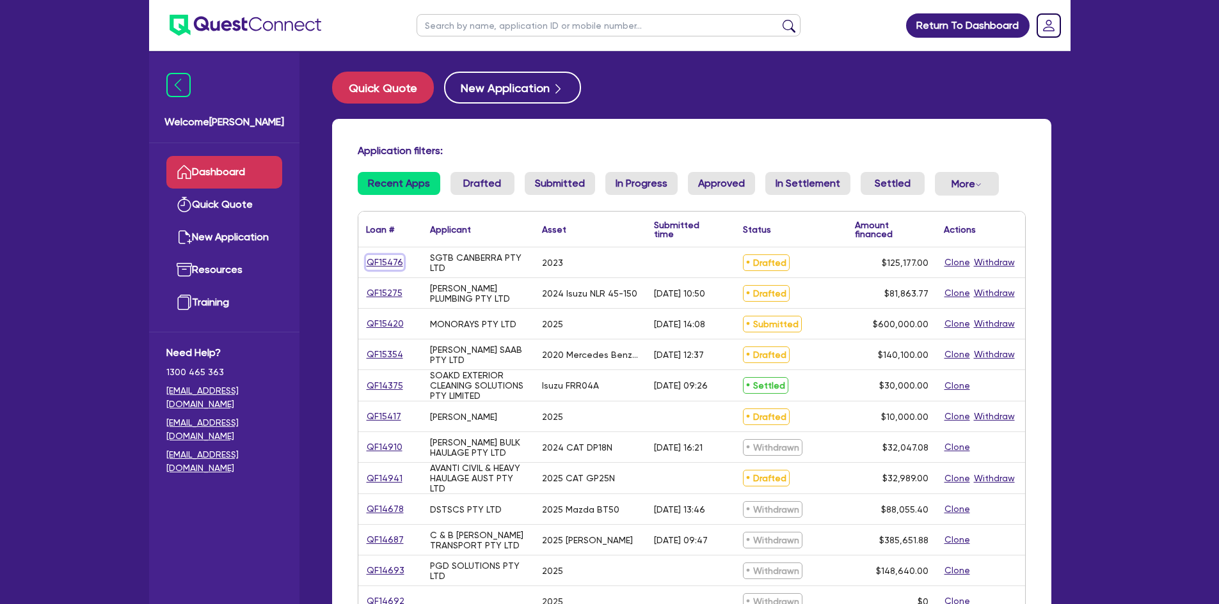
click at [376, 264] on link "QF15476" at bounding box center [385, 262] width 38 height 15
select select "Other"
select select "PRIMARY_ASSETS"
select select "YELLOW_GOODS_AND_EXCAVATORS"
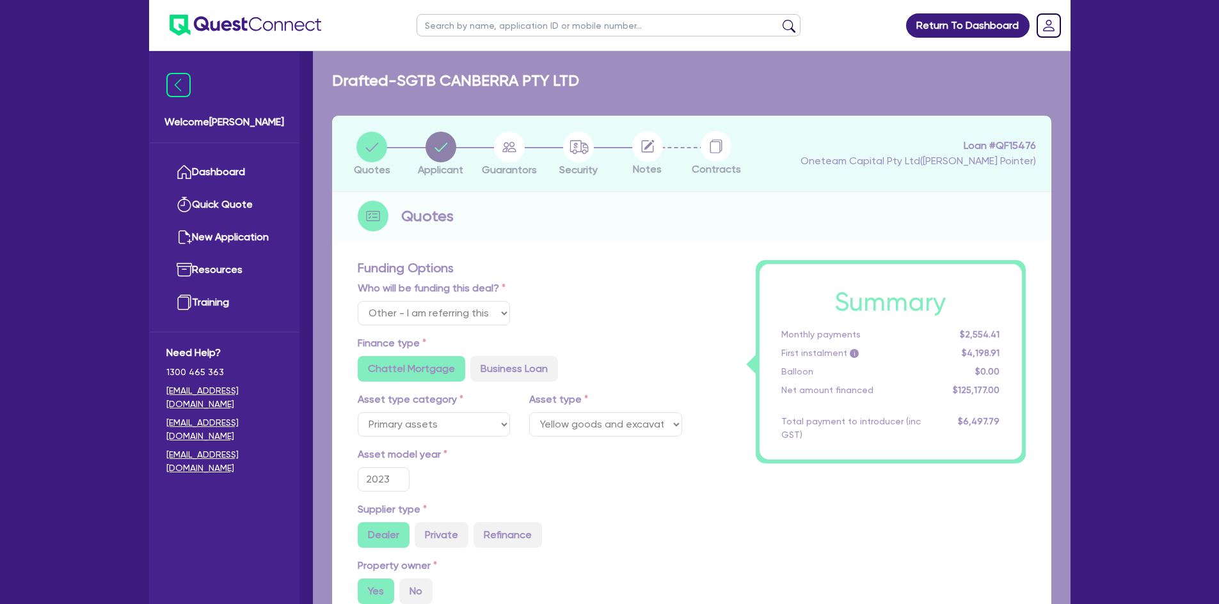
type input "127,677"
type input "2,500"
type input "5,007.08"
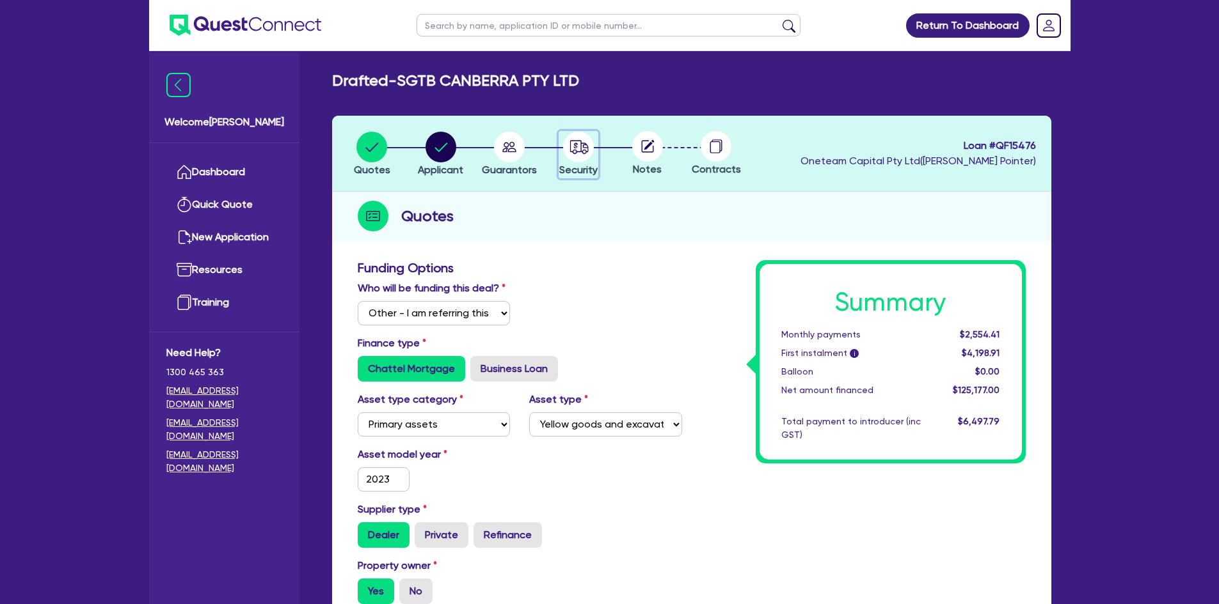
click at [579, 149] on circle "button" at bounding box center [578, 147] width 31 height 31
select select "PRIMARY_ASSETS"
select select "YELLOW_GOODS_AND_EXCAVATORS"
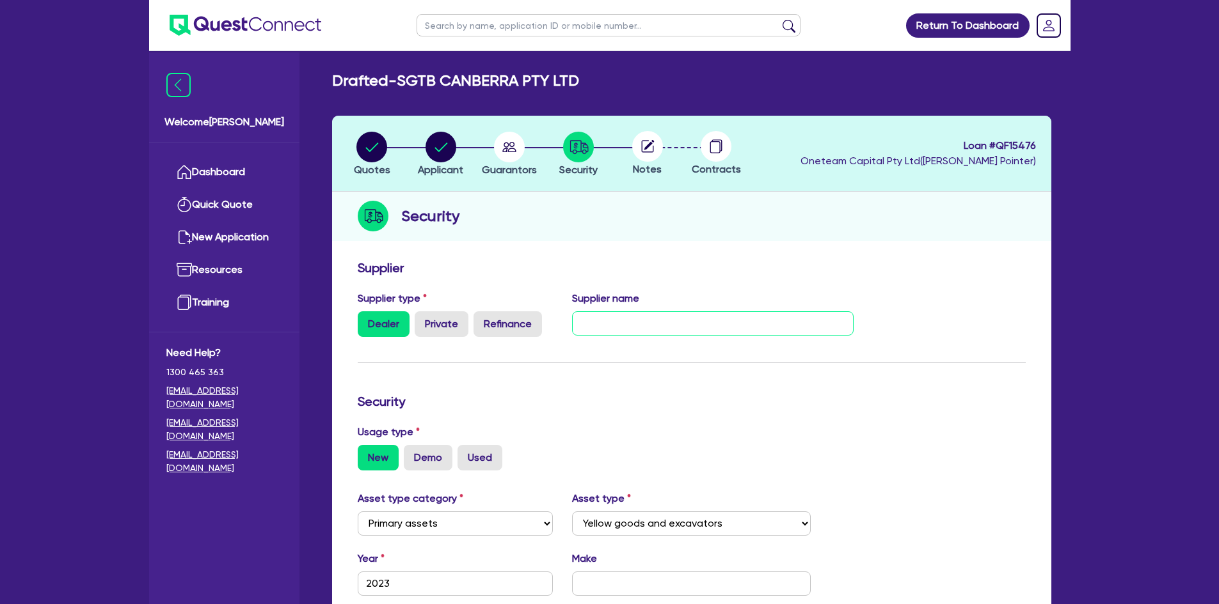
click at [596, 326] on input "text" at bounding box center [712, 324] width 281 height 24
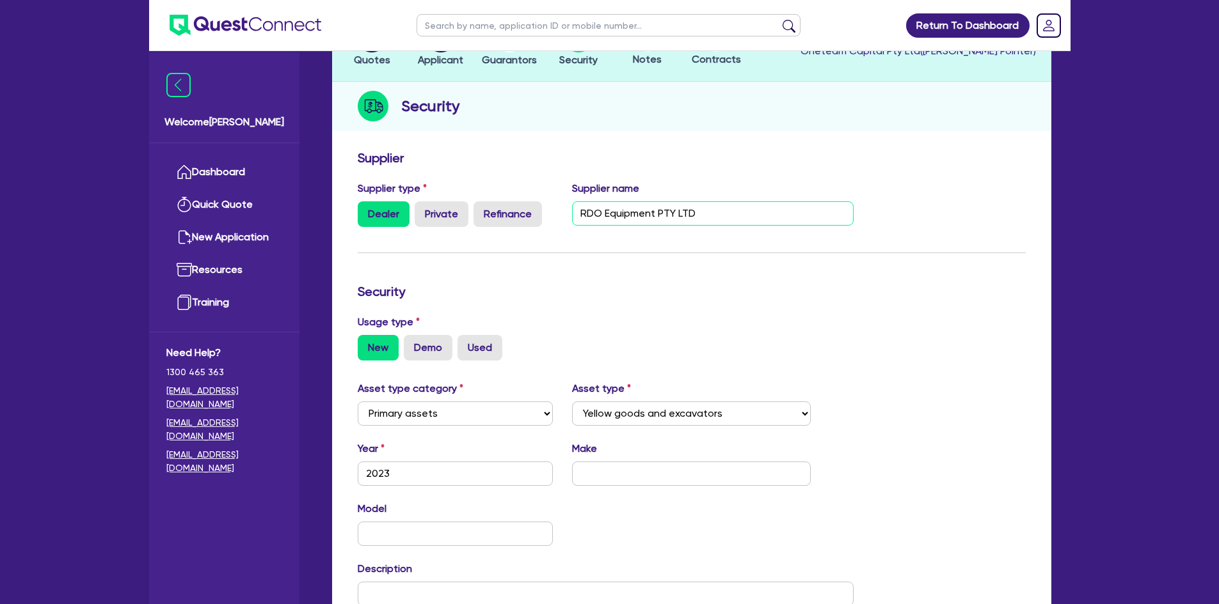
scroll to position [256, 0]
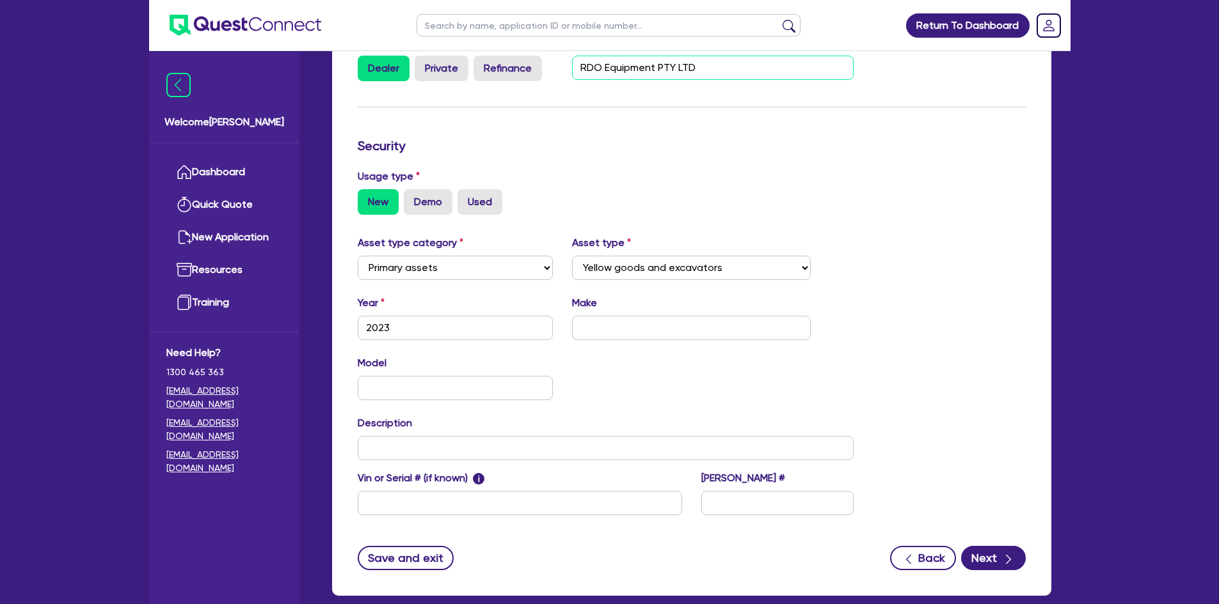
type input "RDO Equipment PTY LTD"
click at [610, 326] on input "text" at bounding box center [691, 328] width 239 height 24
click at [408, 324] on input "2023" at bounding box center [456, 328] width 196 height 24
type input "2023"
click at [642, 334] on input "text" at bounding box center [691, 328] width 239 height 24
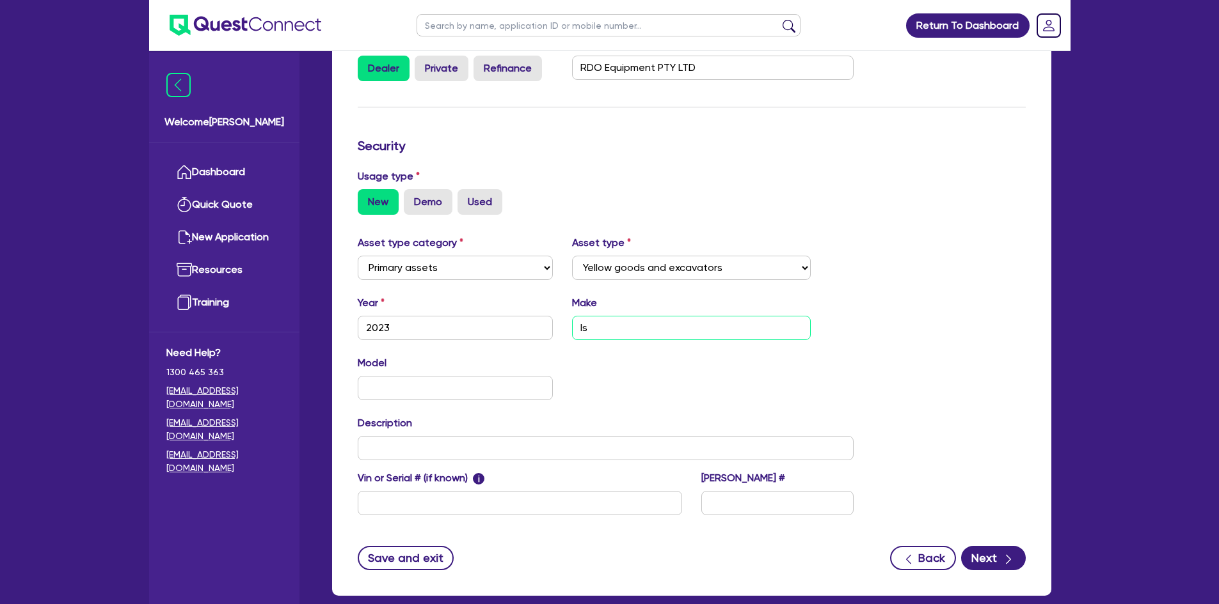
type input "I"
type input "Vermeer & Isuzu"
click at [415, 382] on input "text" at bounding box center [456, 388] width 196 height 24
paste input "VSK70-500"
click at [470, 383] on input "VSK70-500 &" at bounding box center [456, 388] width 196 height 24
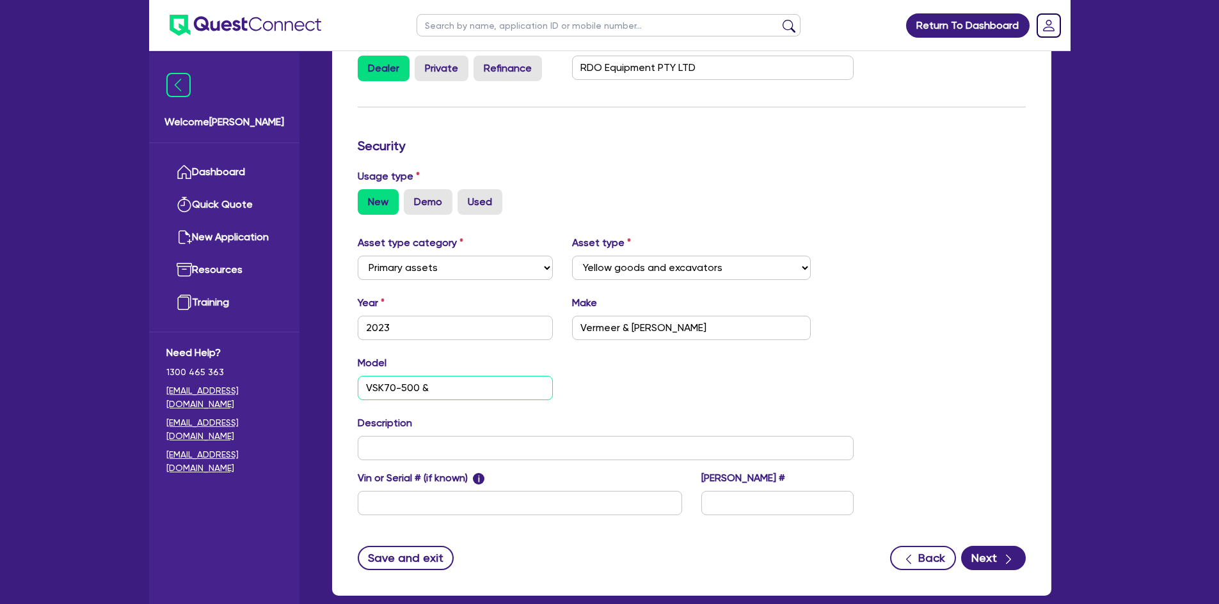
paste input "ISUZU NQR87/80-190"
click at [457, 390] on input "VSK70-500 & ISUZU NQR87/80-190" at bounding box center [456, 388] width 196 height 24
type input "VSK70-500 & NQR87/80-190"
click at [648, 390] on div "Model VSK70-500 & NQR87/80-190 KM" at bounding box center [606, 383] width 516 height 55
click at [400, 449] on input "text" at bounding box center [606, 448] width 496 height 24
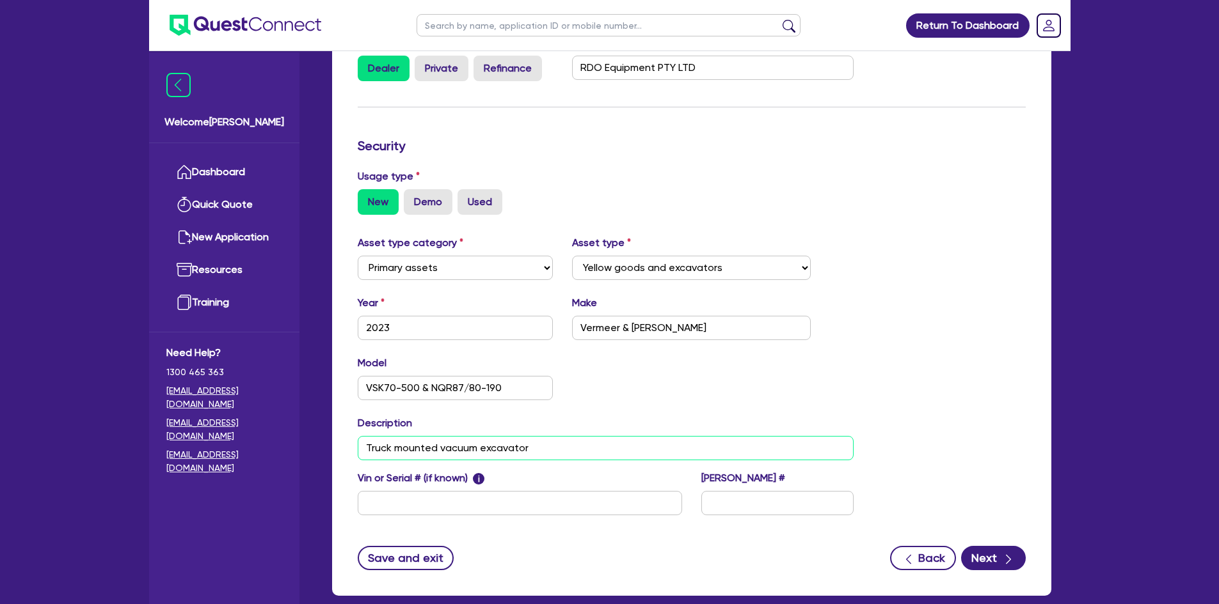
type input "Truck mounted vacuum excavator"
click at [396, 505] on input "text" at bounding box center [520, 503] width 324 height 24
paste input "JAAN1R75MM7103280"
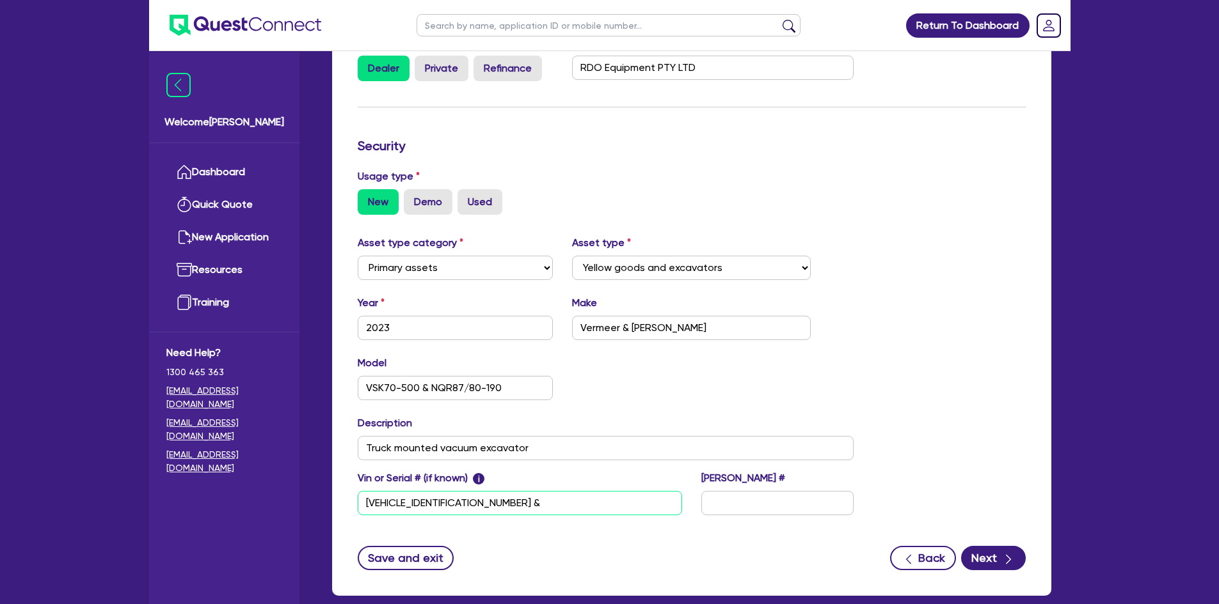
click at [576, 509] on input "JAAN1R75MM7103280 &" at bounding box center [520, 503] width 324 height 24
paste input "1MVK1703CPG213645"
type input "JAAN1R75MM7103280 & 1MVK1703CPG213645"
click at [737, 506] on input "text" at bounding box center [777, 503] width 152 height 24
click at [761, 510] on input "text" at bounding box center [777, 503] width 152 height 24
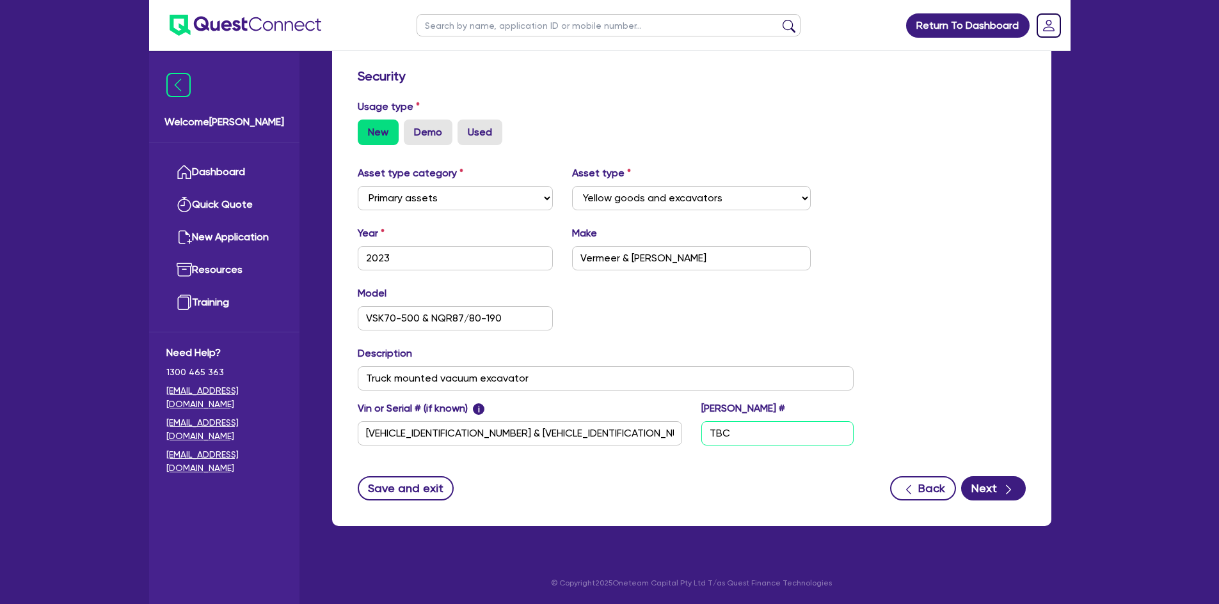
scroll to position [0, 0]
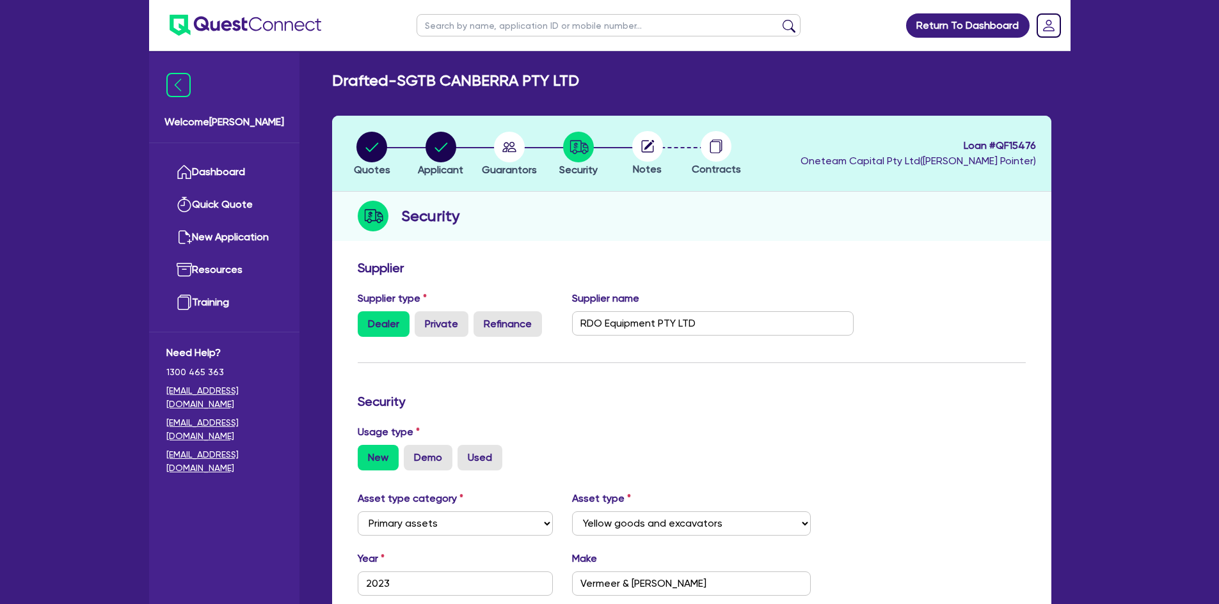
type input "TBC"
click at [428, 144] on circle "button" at bounding box center [440, 147] width 31 height 31
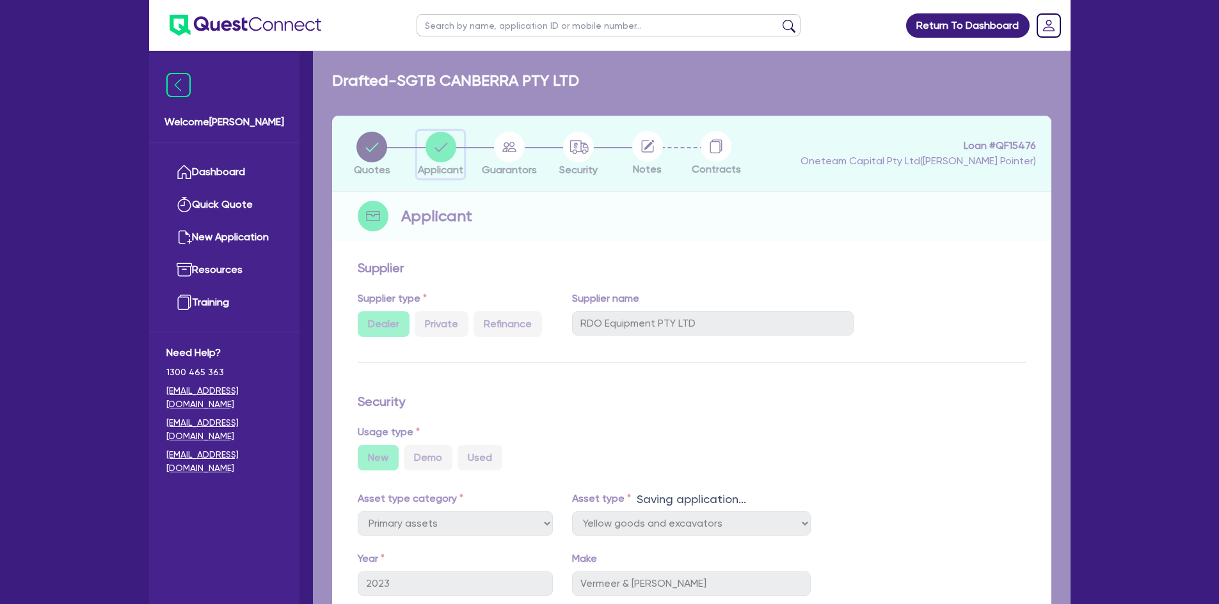
select select "COMPANY"
select select "BUILDING_CONSTRUCTION"
select select "TRADES_SERVICES_BUSINESSES_GOVERNMENT"
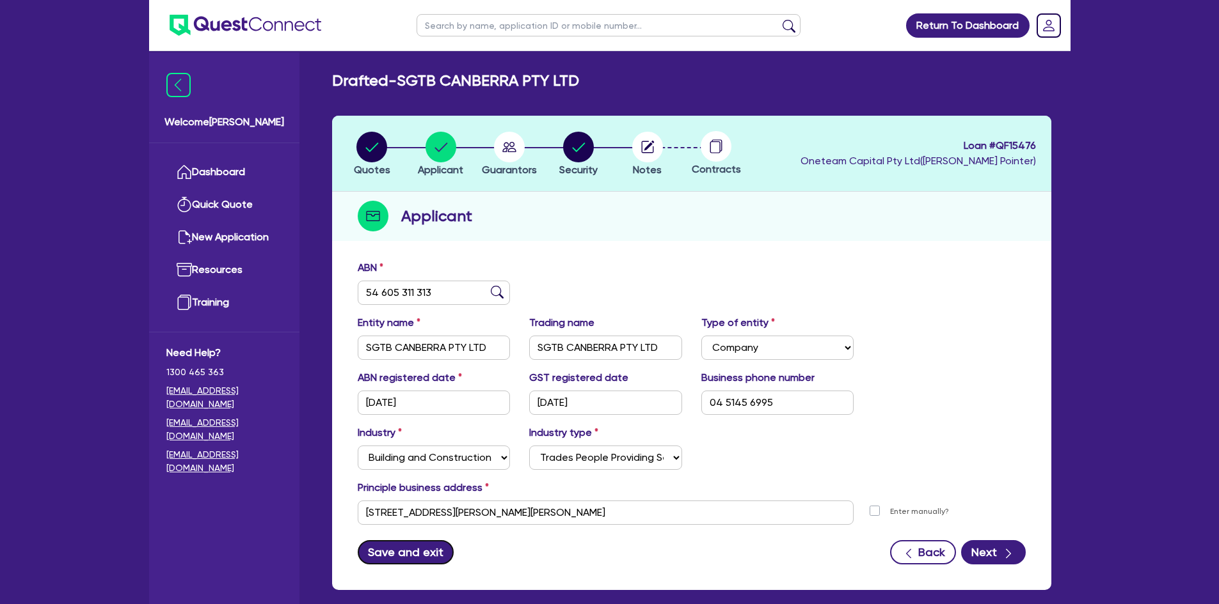
click at [391, 558] on button "Save and exit" at bounding box center [406, 553] width 97 height 24
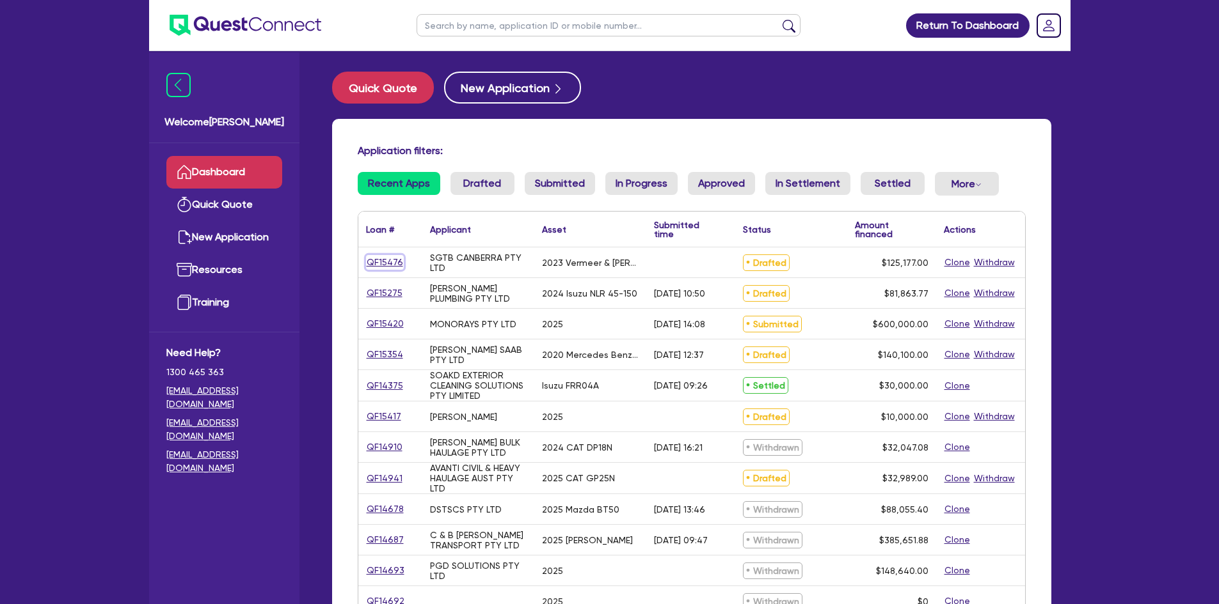
click at [385, 262] on link "QF15476" at bounding box center [385, 262] width 38 height 15
select select "Other"
select select "PRIMARY_ASSETS"
select select "YELLOW_GOODS_AND_EXCAVATORS"
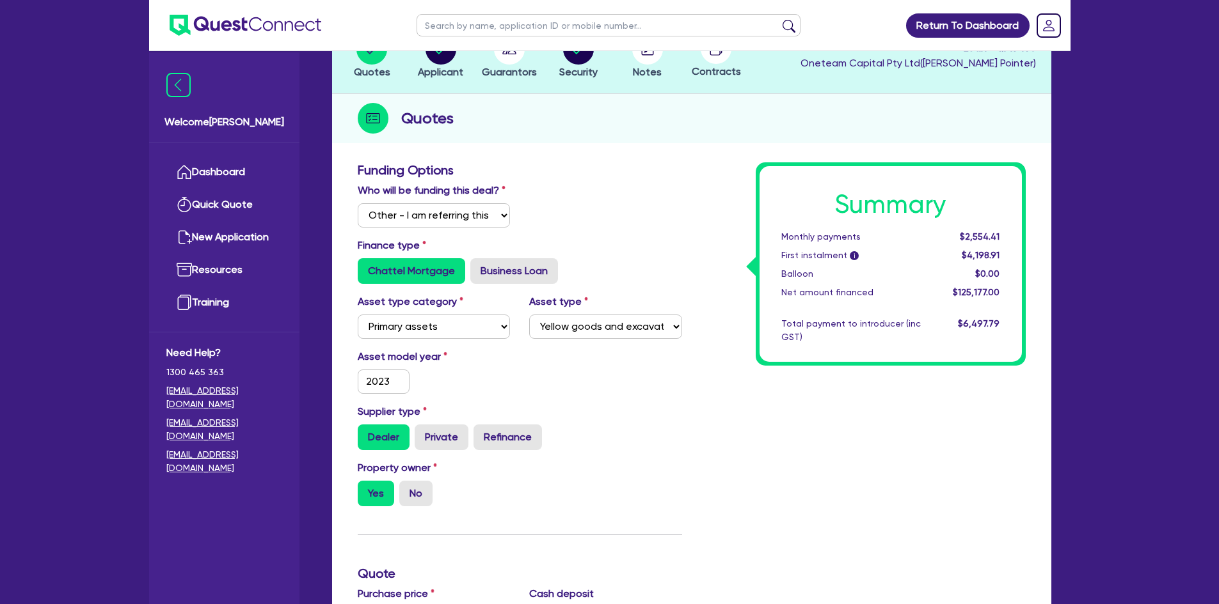
scroll to position [320, 0]
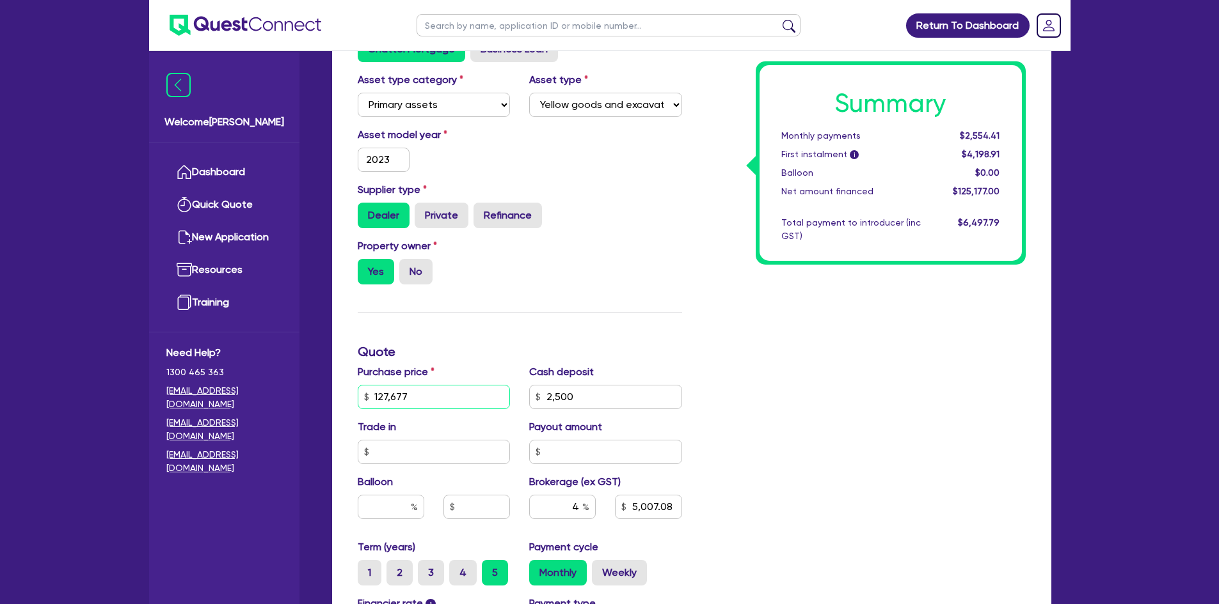
click at [405, 388] on input "127,677" at bounding box center [434, 397] width 153 height 24
type input "2"
type input "2,500"
type input "5,007.08"
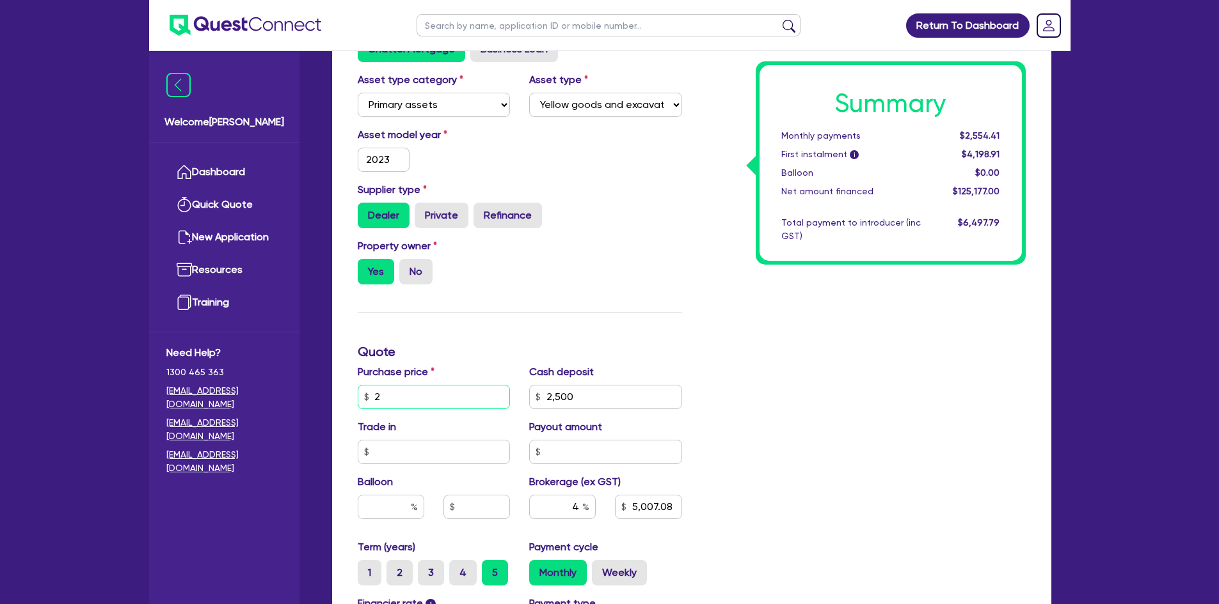
type input "25"
type input "2,500"
type input "5,007.08"
type input "254"
type input "2,500"
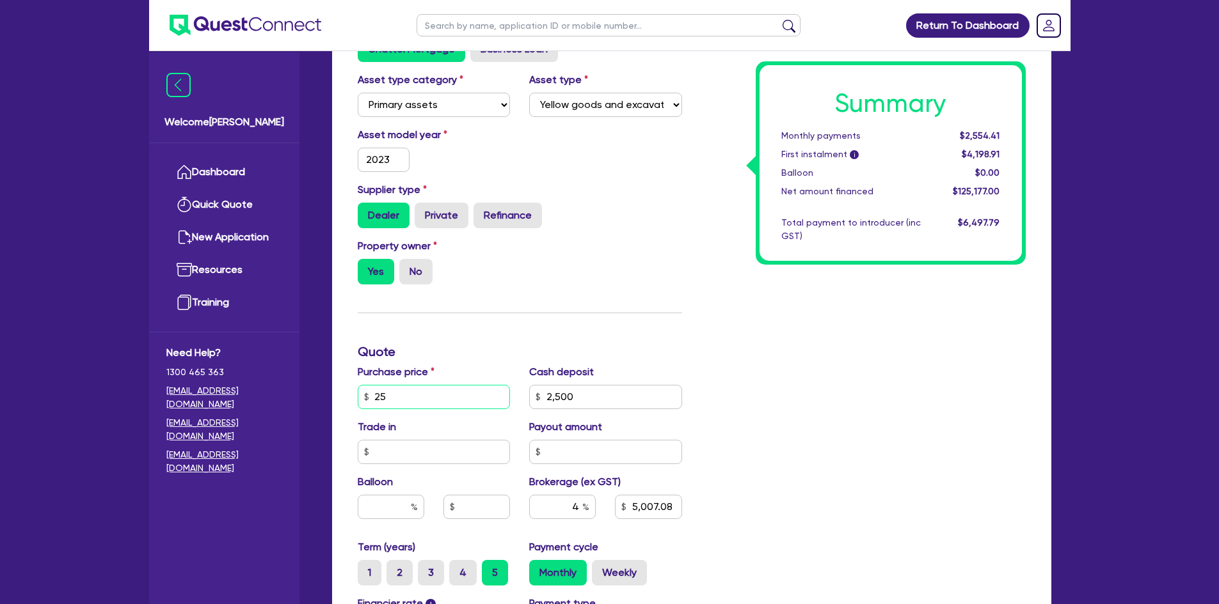
type input "5,007.08"
type input "2,548"
type input "2,500"
type input "5,007.08"
type input "25,489"
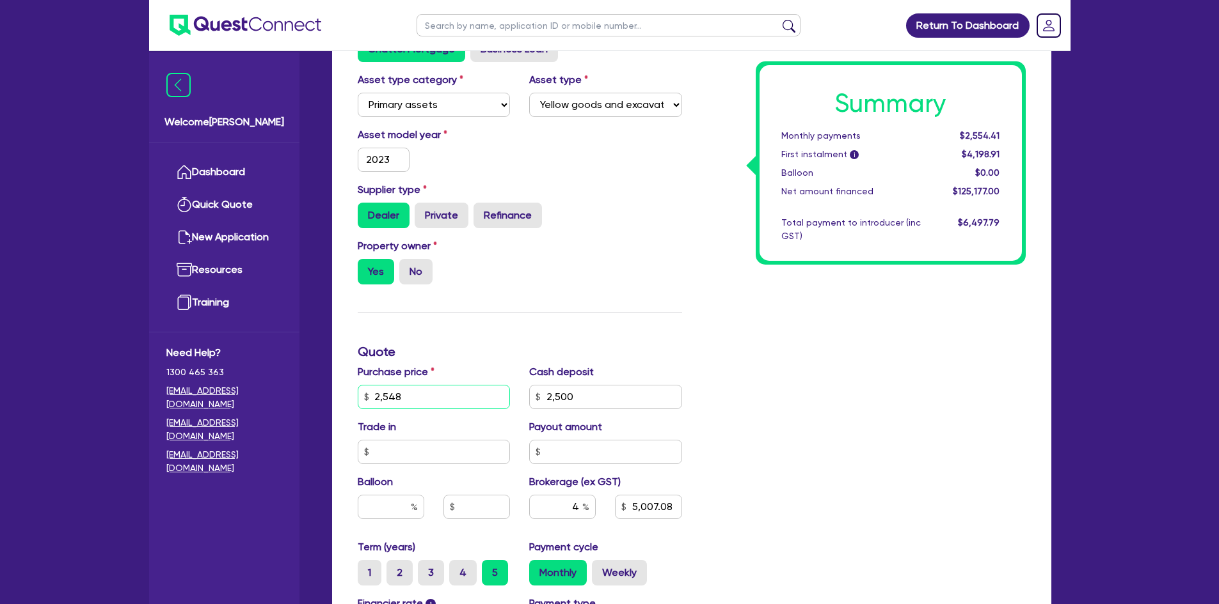
type input "2,500"
type input "5,007.08"
type input "254,898"
type input "2,500"
type input "5,007.08"
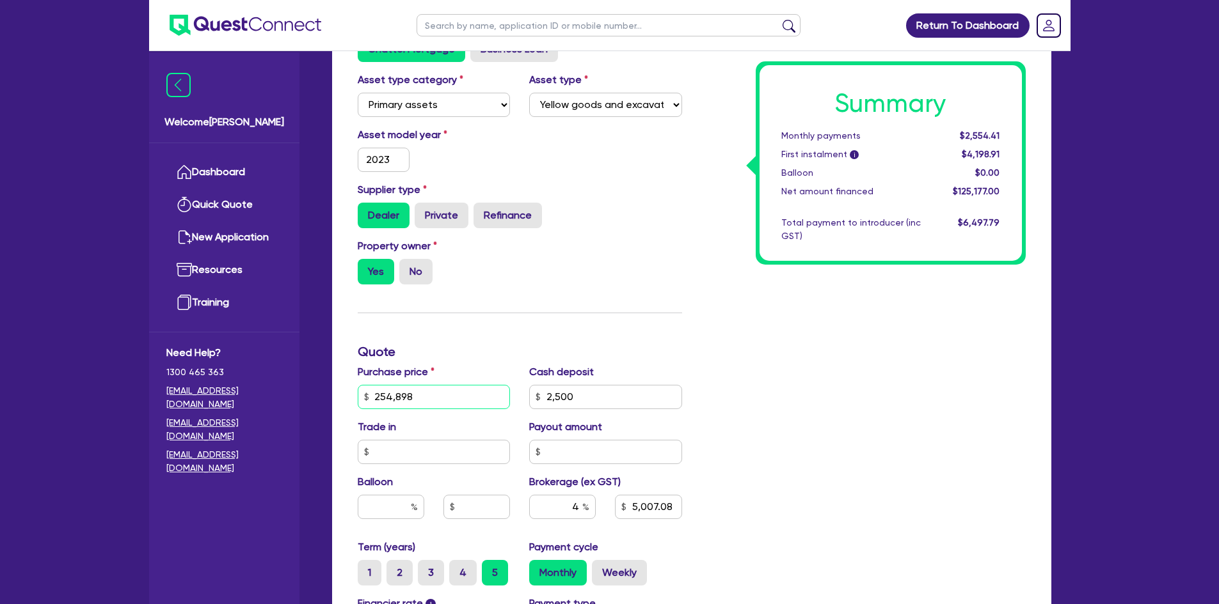
type input "254,898."
type input "2,500"
type input "5,007.08"
type input "254,898.6"
type input "2,500"
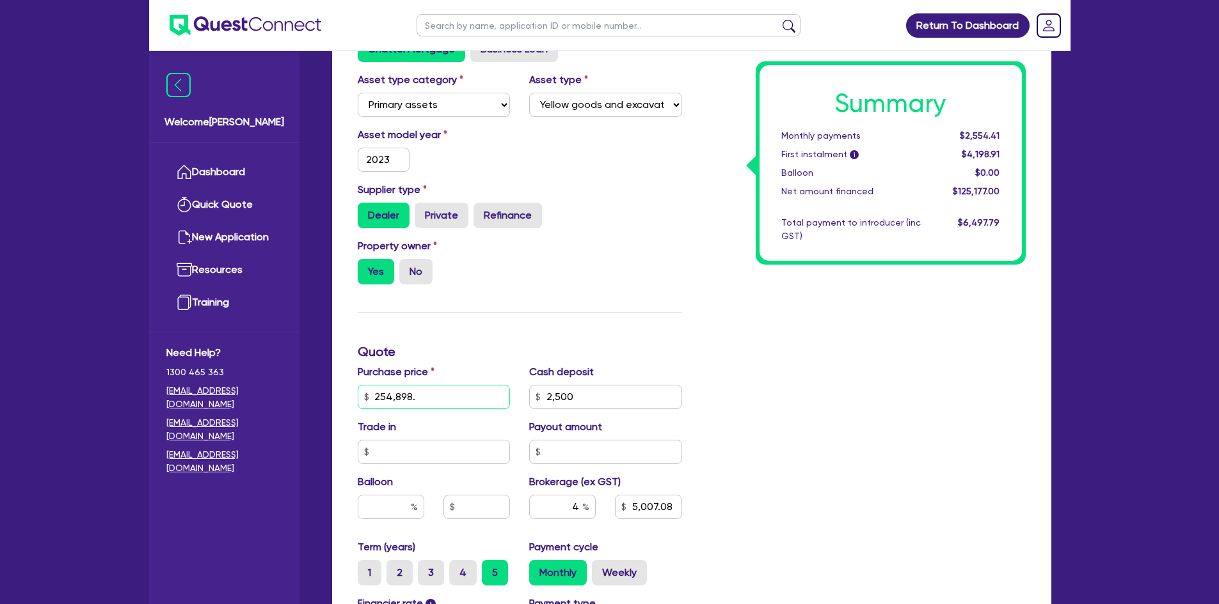
type input "5,007.08"
type input "254,898.60"
type input "2,500"
type input "5,007.08"
type input "254,898.60"
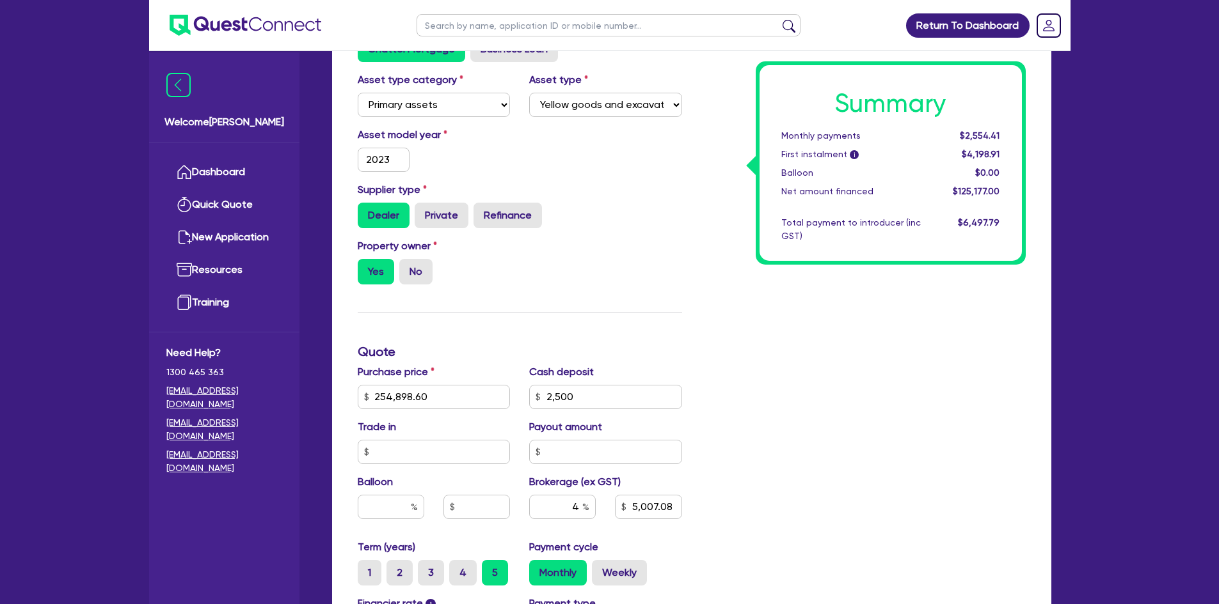
type input "2,500"
type input "5,007.08"
click at [845, 461] on div "Summary Monthly payments $2,554.41 First instalment i $4,198.91 Balloon $0.00 N…" at bounding box center [862, 352] width 343 height 823
type input "2,500"
type input "10,095.94"
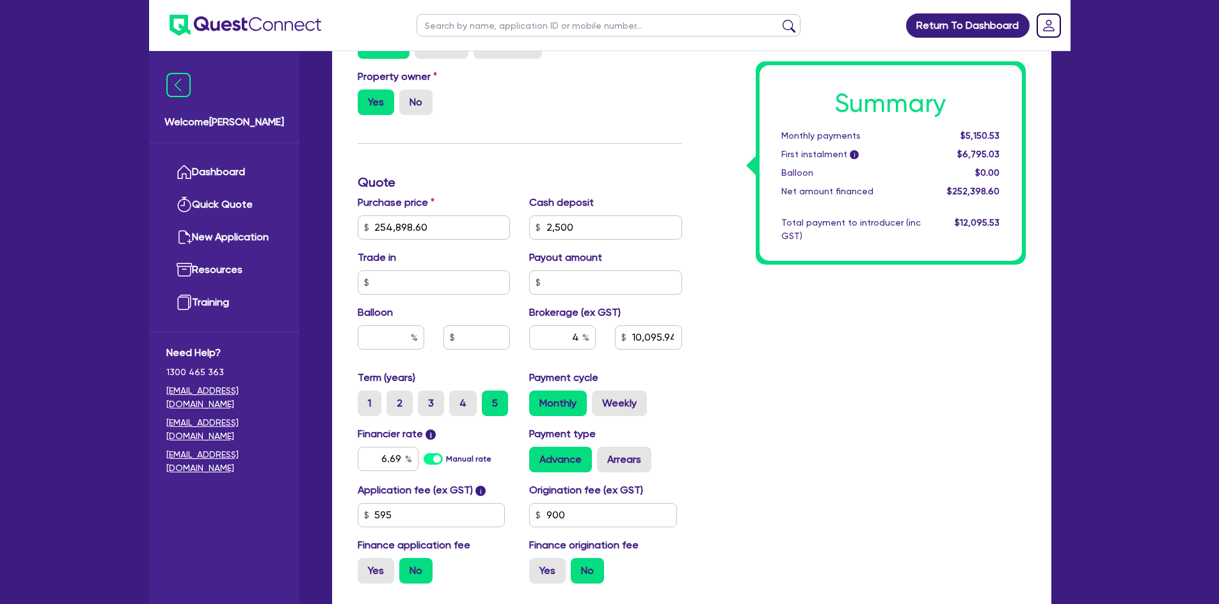
scroll to position [512, 0]
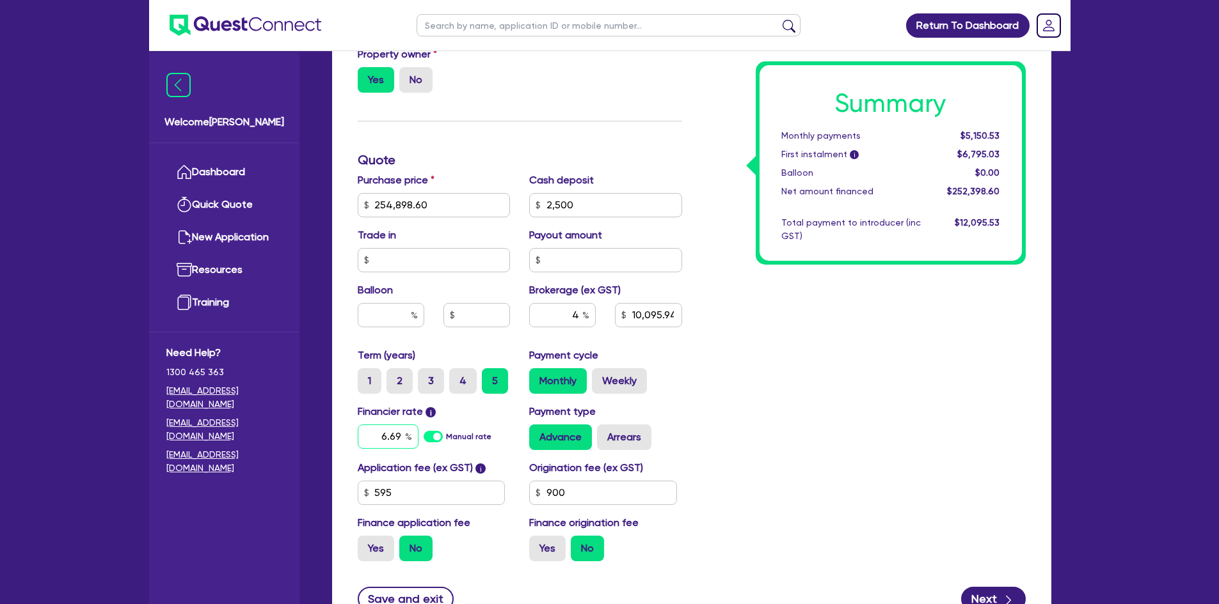
click at [401, 442] on input "6.69" at bounding box center [388, 437] width 61 height 24
type input "2,500"
type input "10,095.94"
type input "6"
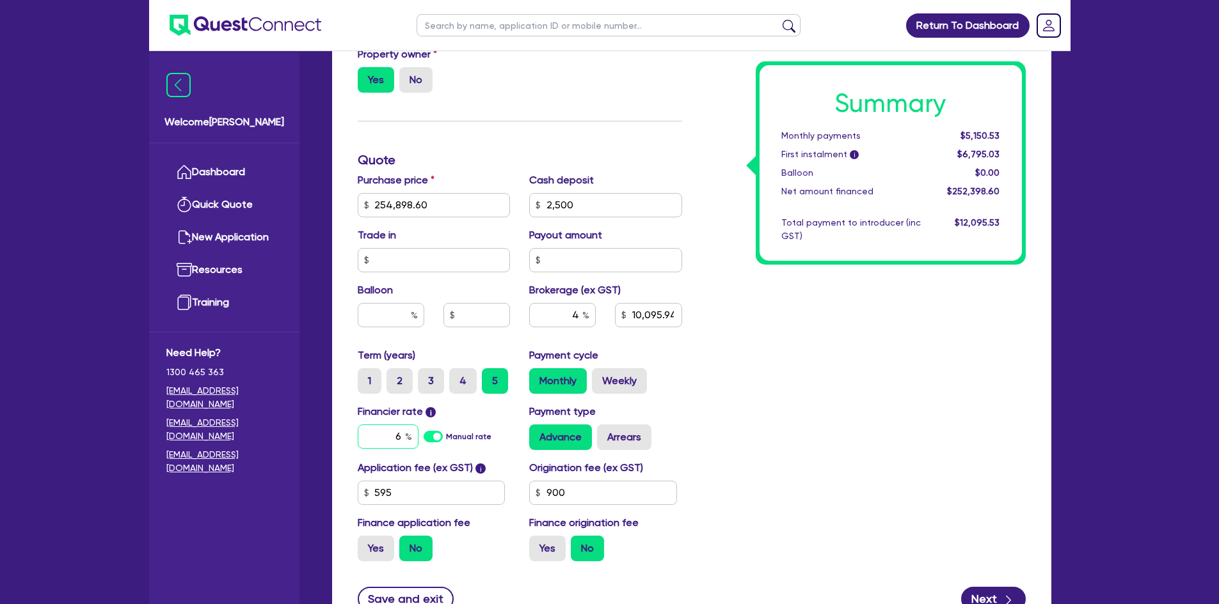
type input "2,500"
type input "10,095.94"
type input "6."
type input "2,500"
type input "10,095.94"
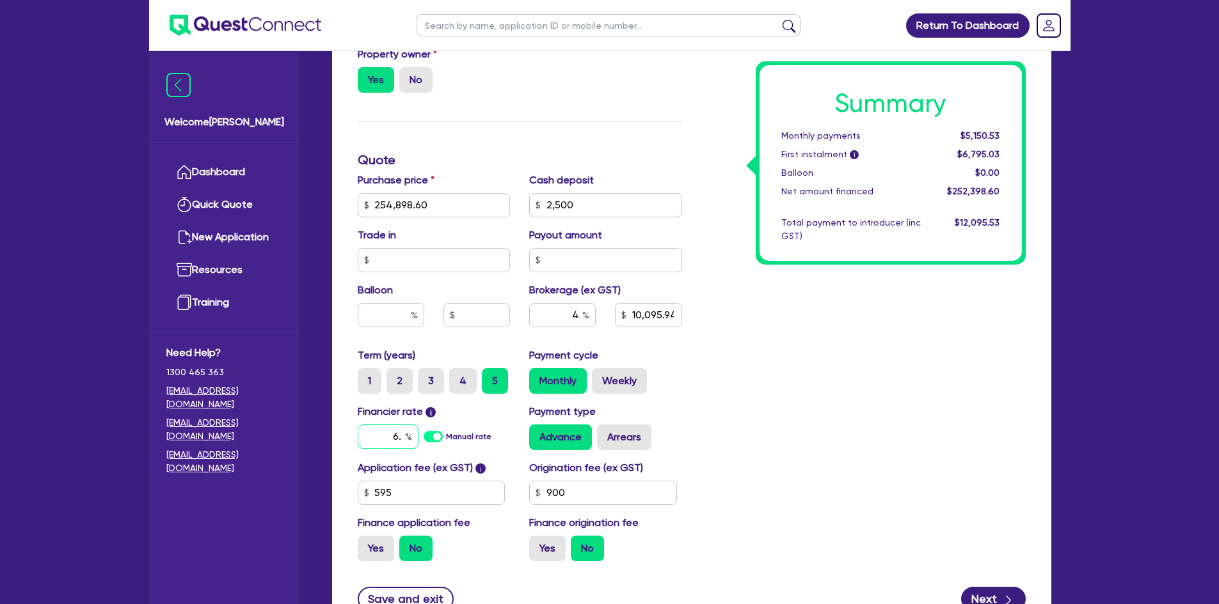
type input "6.8"
type input "2,500"
type input "10,095.94"
type input "6.85"
type input "2,500"
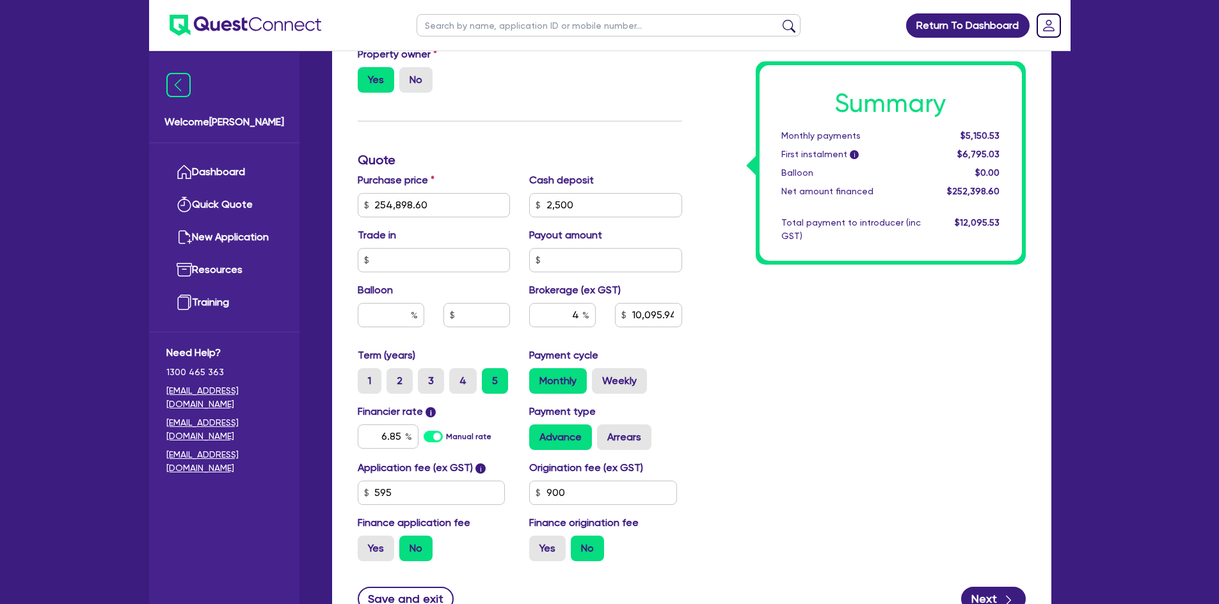
type input "10,095.94"
drag, startPoint x: 784, startPoint y: 339, endPoint x: 771, endPoint y: 341, distance: 12.9
click at [784, 342] on div "Summary Monthly payments $5,150.53 First instalment i $6,795.03 Balloon $0.00 N…" at bounding box center [862, 160] width 343 height 823
type input "2,500"
type input "10,095.94"
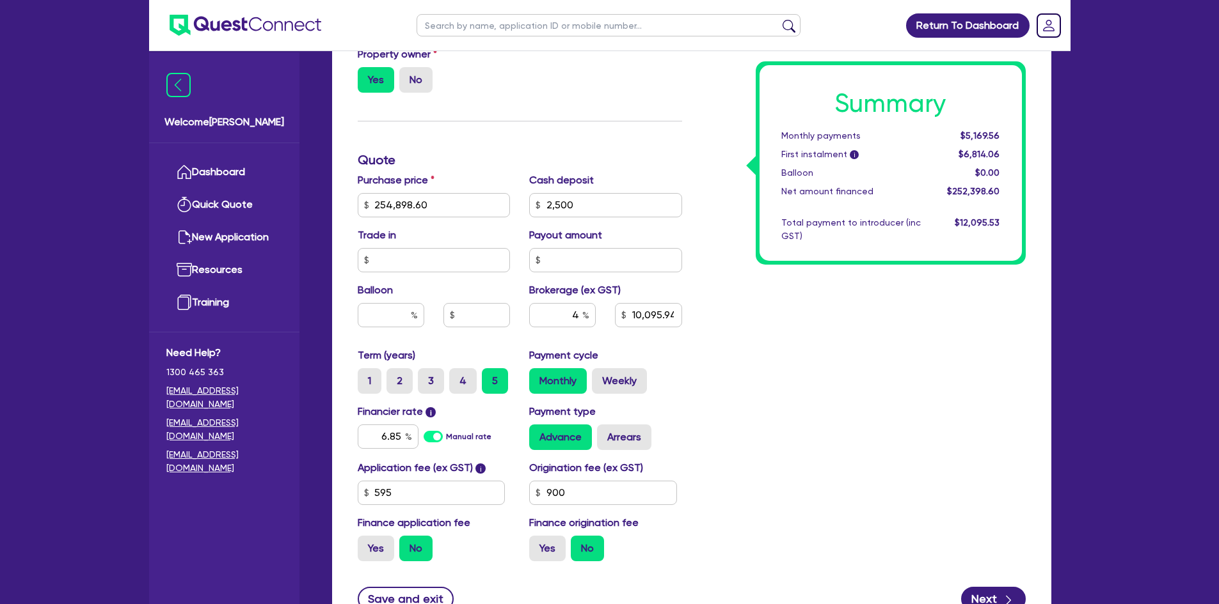
click at [826, 408] on div "Summary Monthly payments $5,169.56 First instalment i $6,814.06 Balloon $0.00 N…" at bounding box center [862, 160] width 343 height 823
click at [579, 314] on input "4" at bounding box center [562, 315] width 67 height 24
type input "2,500"
type input "3"
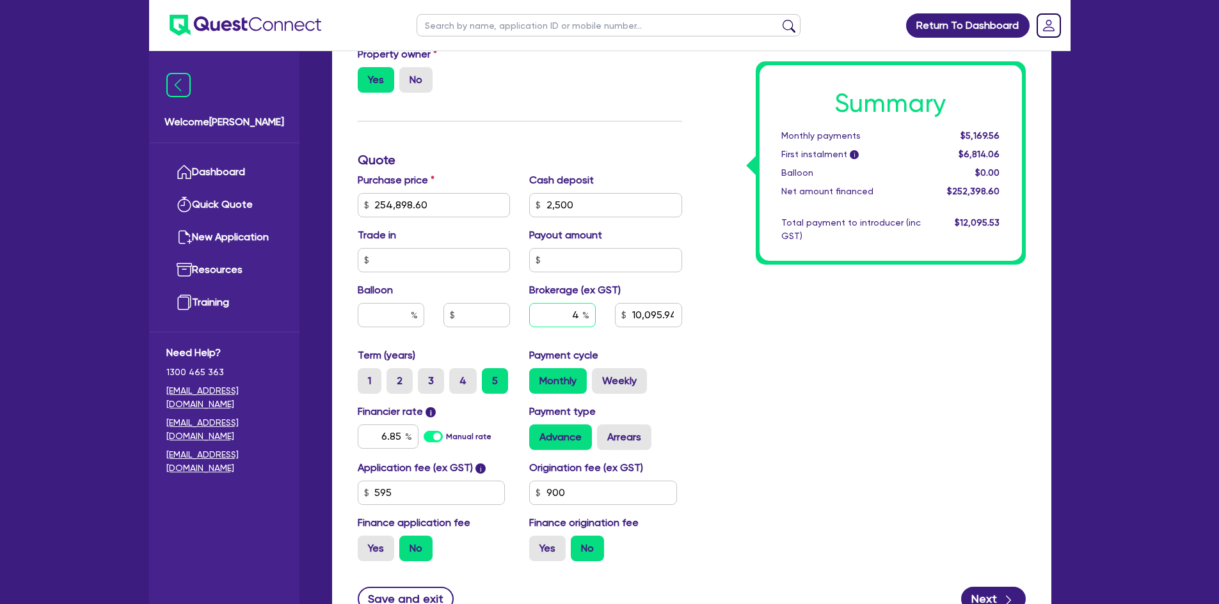
type input "10,095.94"
type input "3"
type input "2,500"
type input "10,095.94"
type input "2,500"
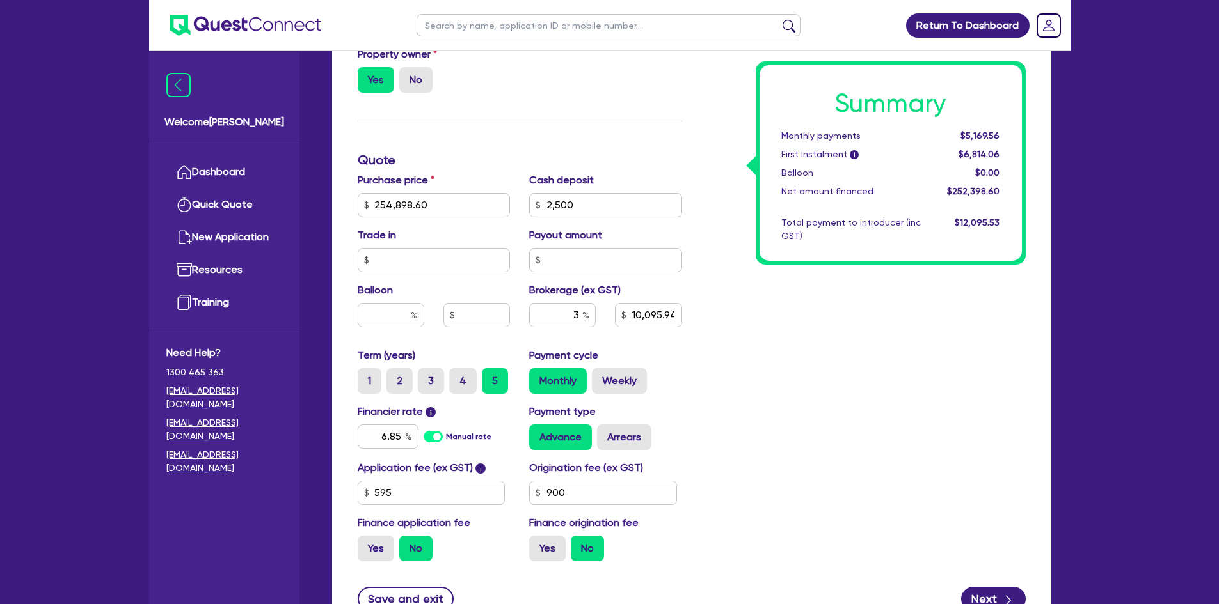
type input "7,571.96"
click at [784, 393] on div "Summary Monthly payments $5,169.56 First instalment i $6,814.06 Balloon $0.00 N…" at bounding box center [862, 160] width 343 height 823
click at [386, 308] on input "text" at bounding box center [391, 315] width 67 height 24
type input "2,500"
type input "3"
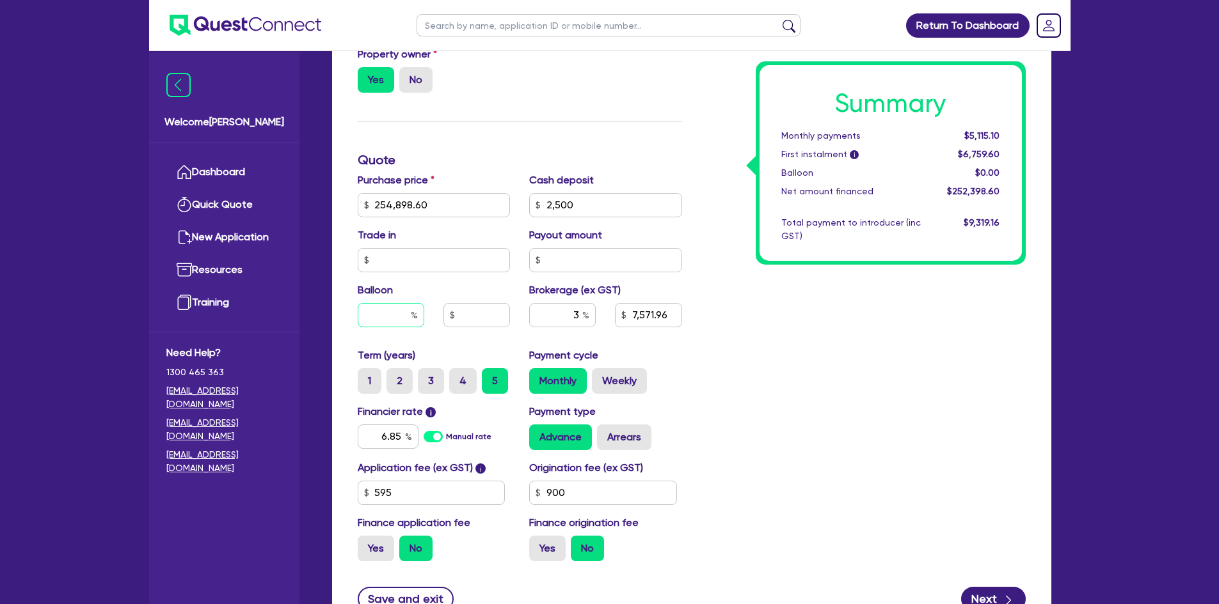
type input "7,571.96"
type input "2,500"
type input "30"
type input "7,571.96"
type input "30"
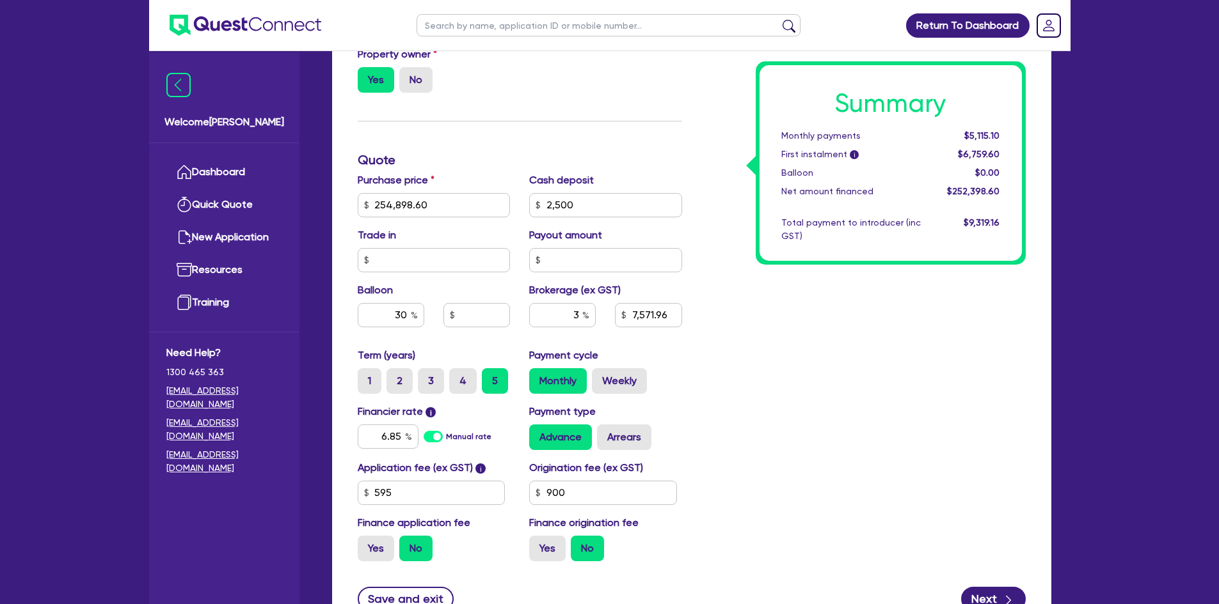
type input "2,500"
type input "7,571.96"
drag, startPoint x: 830, startPoint y: 438, endPoint x: 807, endPoint y: 430, distance: 23.7
click at [830, 437] on div "Summary Monthly payments Calculating... First instalment i Calculating... Ballo…" at bounding box center [862, 160] width 343 height 823
type input "2,500"
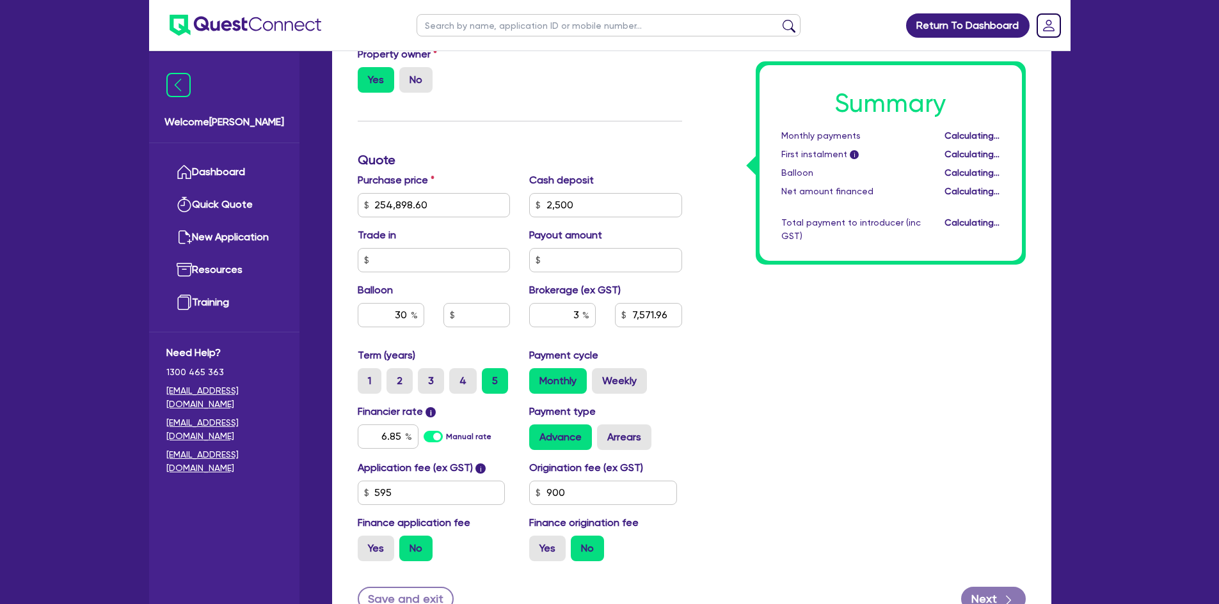
type input "76,469.58"
type input "7,571.96"
